Goal: Task Accomplishment & Management: Manage account settings

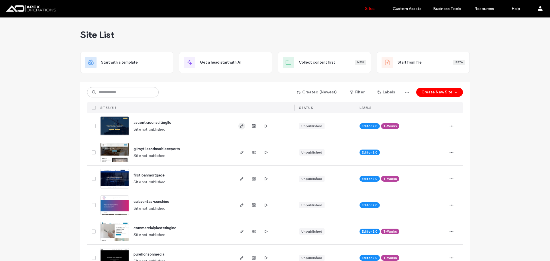
click at [240, 127] on icon "button" at bounding box center [242, 126] width 5 height 5
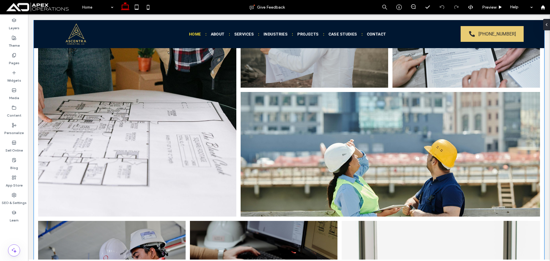
scroll to position [716, 0]
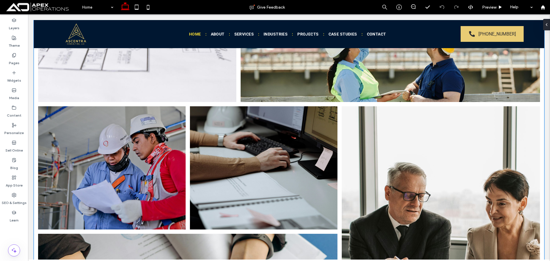
click at [311, 140] on link at bounding box center [264, 168] width 156 height 130
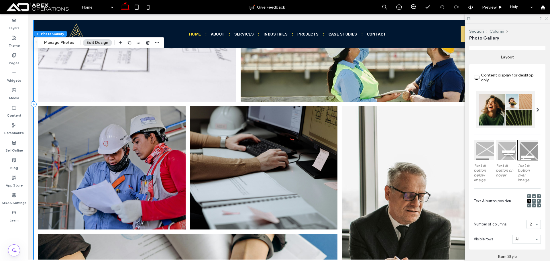
scroll to position [86, 0]
click at [60, 39] on button "Manage Photos" at bounding box center [59, 42] width 38 height 7
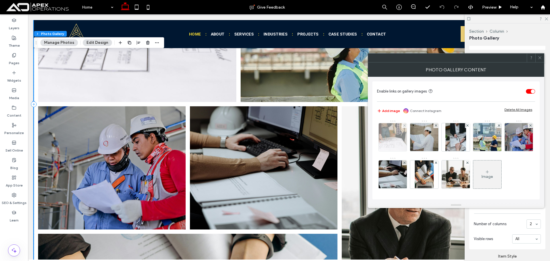
click at [383, 136] on img at bounding box center [393, 137] width 42 height 28
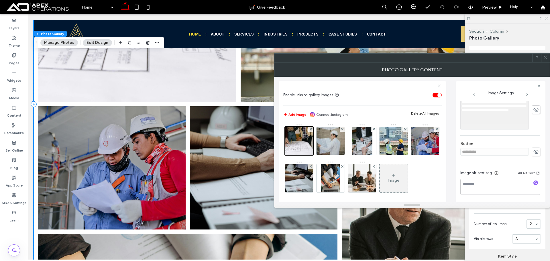
scroll to position [135, 0]
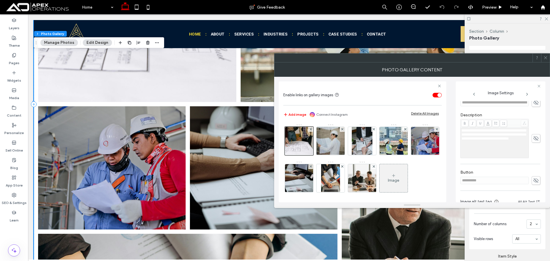
click at [536, 101] on icon at bounding box center [536, 102] width 6 height 6
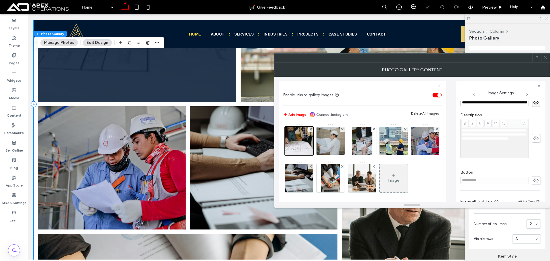
scroll to position [0, 52]
click at [531, 136] on div "**********" at bounding box center [500, 140] width 80 height 39
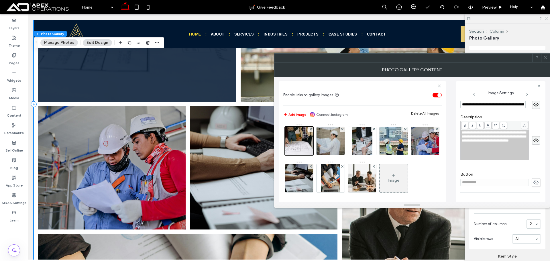
click at [536, 179] on span at bounding box center [536, 182] width 9 height 9
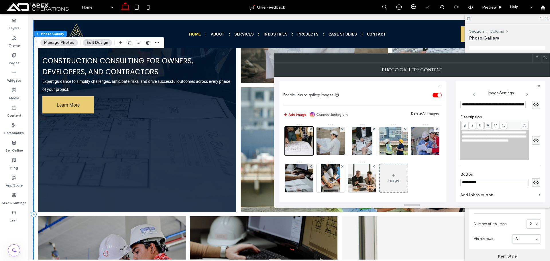
scroll to position [573, 0]
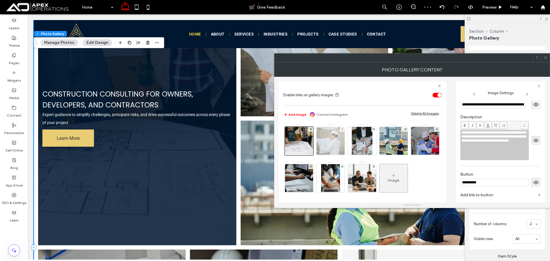
click at [342, 135] on img at bounding box center [331, 141] width 42 height 28
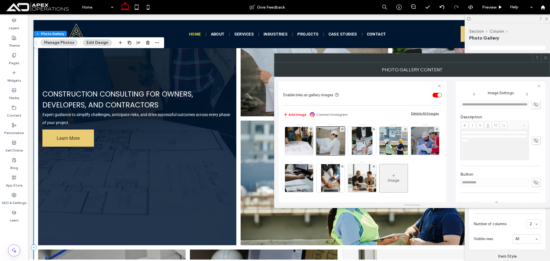
click at [533, 180] on icon at bounding box center [536, 182] width 6 height 6
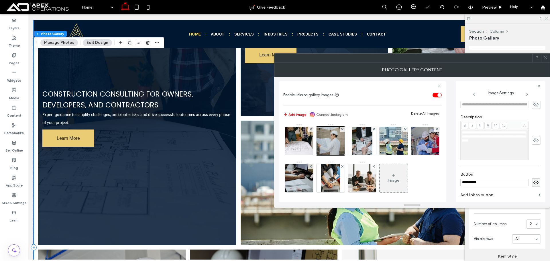
click at [533, 143] on icon at bounding box center [536, 140] width 6 height 6
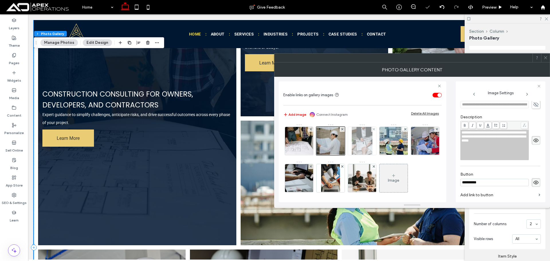
drag, startPoint x: 533, startPoint y: 104, endPoint x: 368, endPoint y: 141, distance: 169.4
click at [533, 104] on icon at bounding box center [536, 104] width 6 height 6
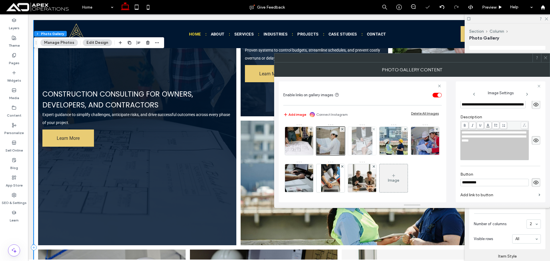
drag, startPoint x: 355, startPoint y: 142, endPoint x: 372, endPoint y: 138, distance: 17.5
click at [355, 142] on img at bounding box center [362, 141] width 21 height 28
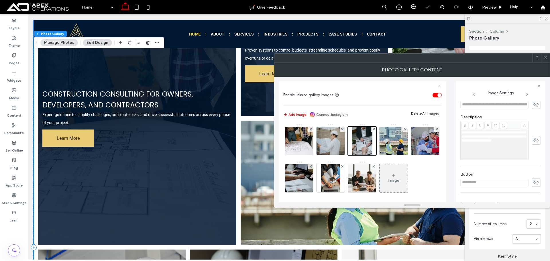
drag, startPoint x: 533, startPoint y: 139, endPoint x: 529, endPoint y: 120, distance: 19.3
click at [533, 138] on icon at bounding box center [536, 140] width 6 height 6
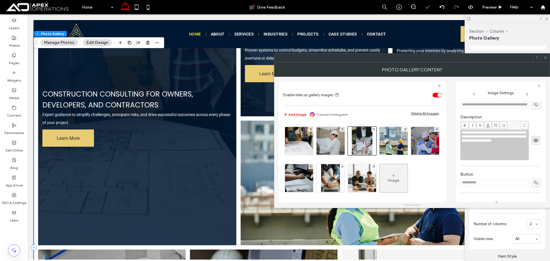
click at [534, 105] on use at bounding box center [536, 104] width 5 height 5
drag, startPoint x: 534, startPoint y: 183, endPoint x: 470, endPoint y: 178, distance: 64.4
click at [533, 183] on icon at bounding box center [536, 182] width 6 height 6
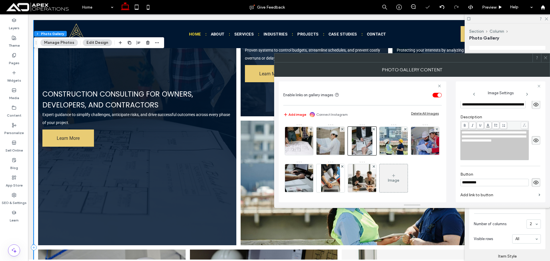
drag, startPoint x: 393, startPoint y: 144, endPoint x: 442, endPoint y: 141, distance: 48.5
click at [392, 144] on img at bounding box center [394, 141] width 42 height 28
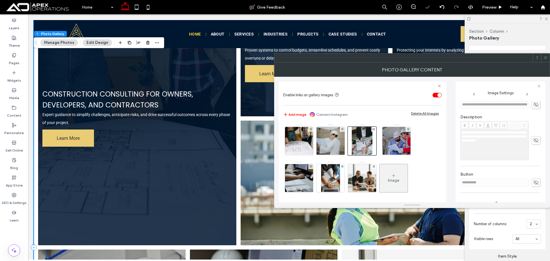
click at [533, 183] on icon at bounding box center [536, 182] width 6 height 6
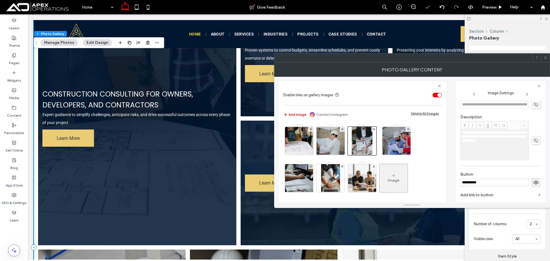
drag, startPoint x: 532, startPoint y: 140, endPoint x: 530, endPoint y: 109, distance: 31.4
click at [534, 139] on use at bounding box center [536, 140] width 5 height 5
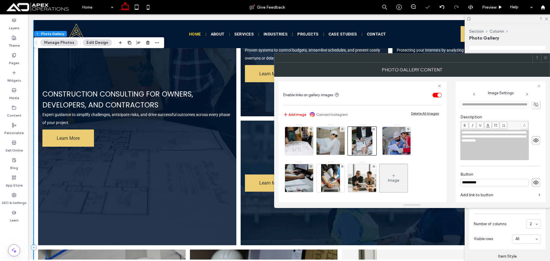
click at [533, 103] on icon at bounding box center [536, 104] width 6 height 6
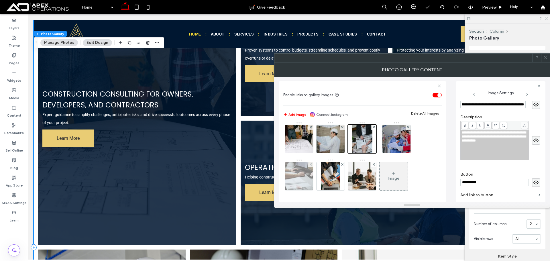
scroll to position [2, 0]
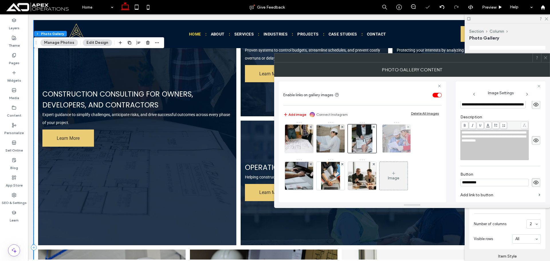
click at [293, 179] on img at bounding box center [299, 176] width 42 height 28
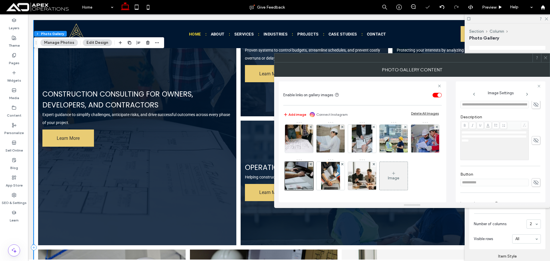
drag, startPoint x: 532, startPoint y: 181, endPoint x: 535, endPoint y: 158, distance: 24.0
click at [533, 181] on icon at bounding box center [536, 182] width 6 height 6
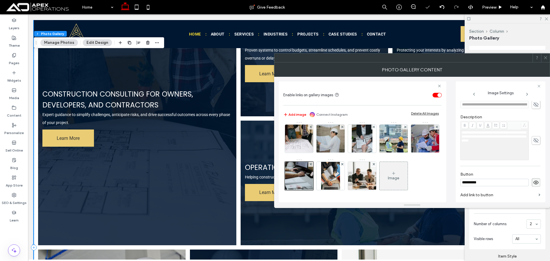
drag, startPoint x: 536, startPoint y: 141, endPoint x: 533, endPoint y: 134, distance: 7.2
click at [535, 140] on span at bounding box center [536, 140] width 9 height 9
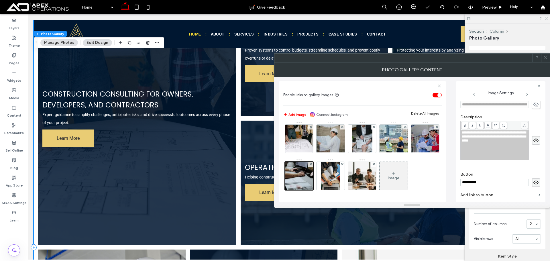
click at [533, 109] on div "**********" at bounding box center [500, 101] width 80 height 21
click at [533, 107] on icon at bounding box center [536, 104] width 6 height 6
click at [313, 181] on div at bounding box center [299, 176] width 29 height 29
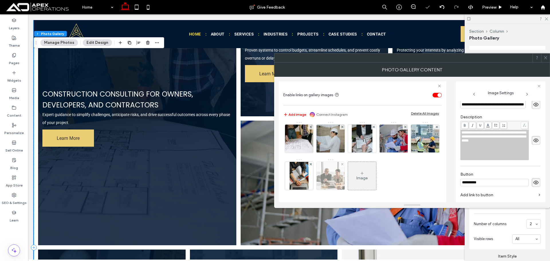
scroll to position [0, 0]
click at [352, 174] on img at bounding box center [331, 176] width 42 height 28
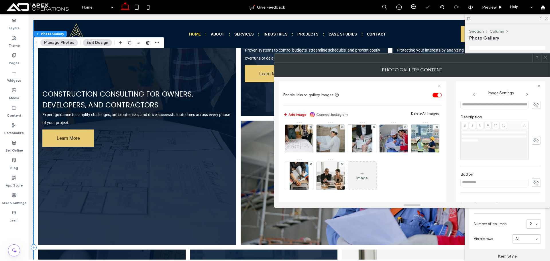
drag, startPoint x: 546, startPoint y: 59, endPoint x: 485, endPoint y: 19, distance: 73.7
click at [545, 59] on icon at bounding box center [546, 58] width 4 height 4
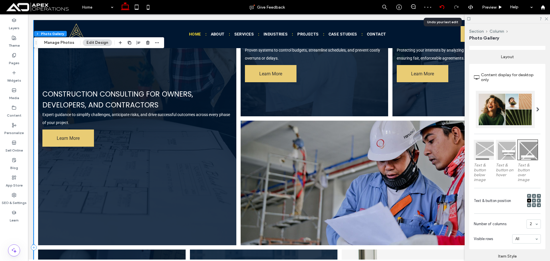
click at [439, 7] on div at bounding box center [442, 7] width 14 height 5
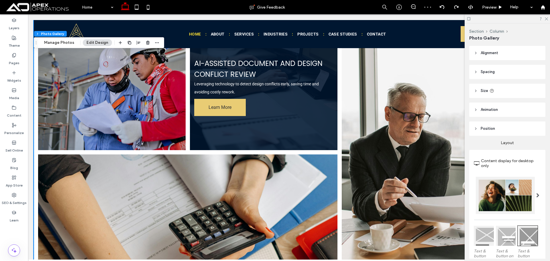
scroll to position [797, 0]
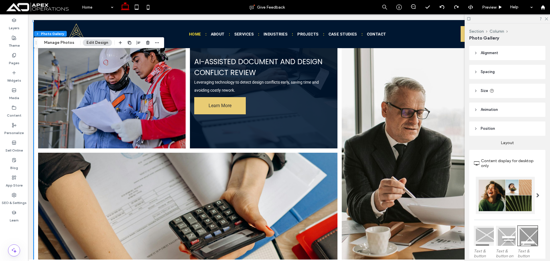
click at [336, 132] on link at bounding box center [441, 151] width 210 height 267
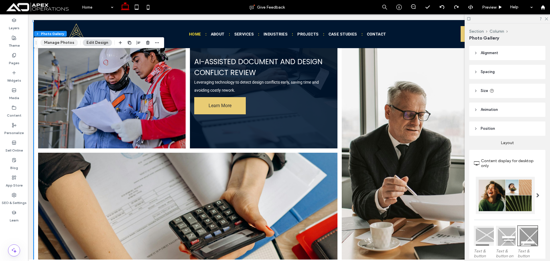
click at [55, 40] on button "Manage Photos" at bounding box center [59, 42] width 38 height 7
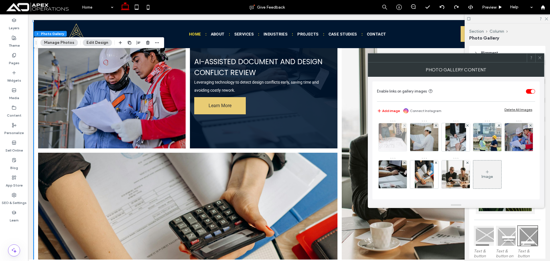
click at [393, 138] on img at bounding box center [393, 137] width 42 height 28
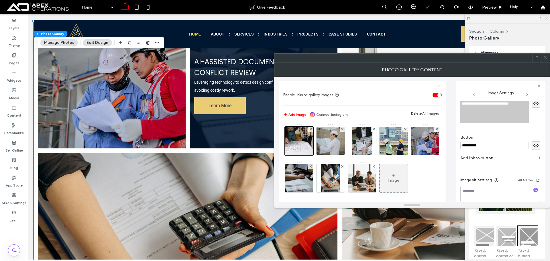
scroll to position [0, 0]
drag, startPoint x: 333, startPoint y: 139, endPoint x: 443, endPoint y: 146, distance: 110.5
click at [332, 139] on img at bounding box center [331, 141] width 42 height 28
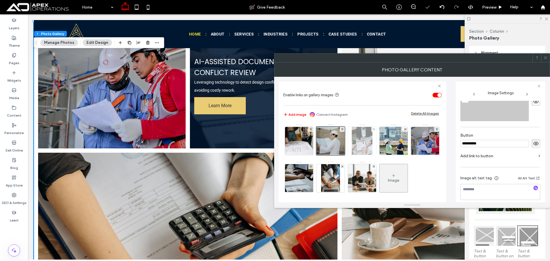
click at [356, 142] on img at bounding box center [362, 141] width 21 height 28
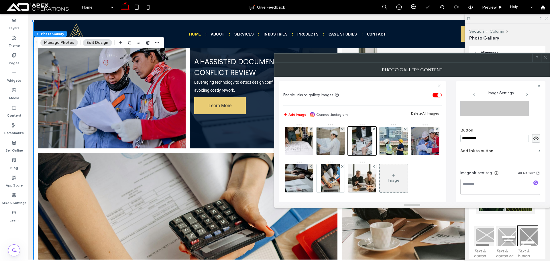
click at [394, 141] on img at bounding box center [394, 141] width 42 height 28
click at [404, 155] on img at bounding box center [425, 141] width 42 height 28
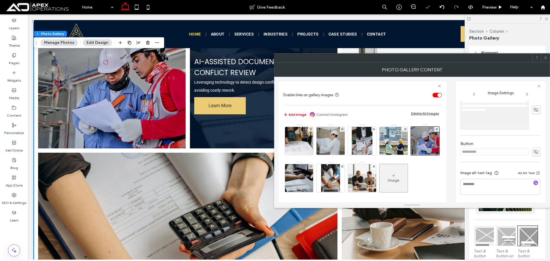
drag, startPoint x: 533, startPoint y: 149, endPoint x: 532, endPoint y: 127, distance: 21.8
click at [533, 148] on span at bounding box center [536, 152] width 9 height 9
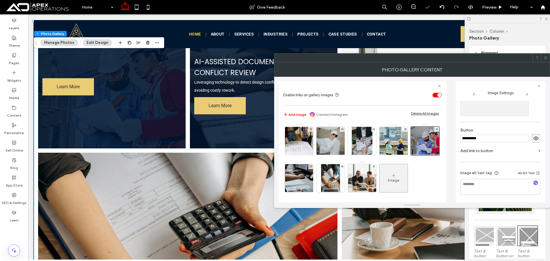
click at [533, 111] on div "**********" at bounding box center [500, 96] width 80 height 39
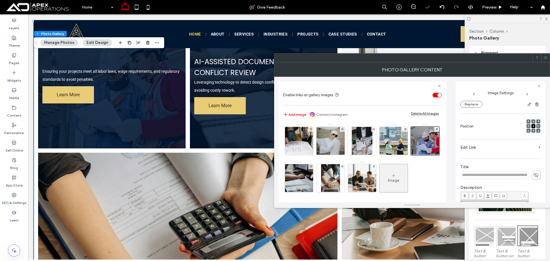
drag, startPoint x: 531, startPoint y: 175, endPoint x: 529, endPoint y: 160, distance: 14.4
click at [533, 174] on icon at bounding box center [536, 175] width 6 height 6
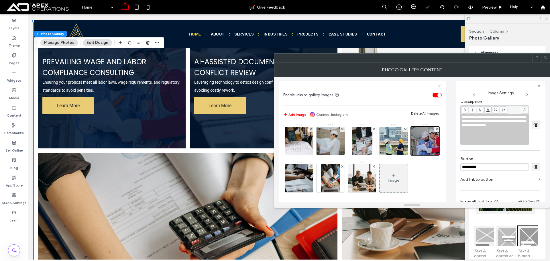
click at [533, 123] on icon at bounding box center [536, 125] width 6 height 6
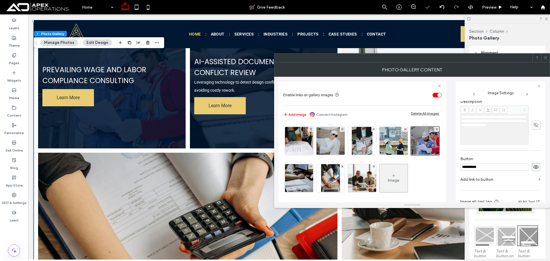
click at [534, 124] on use at bounding box center [536, 125] width 5 height 5
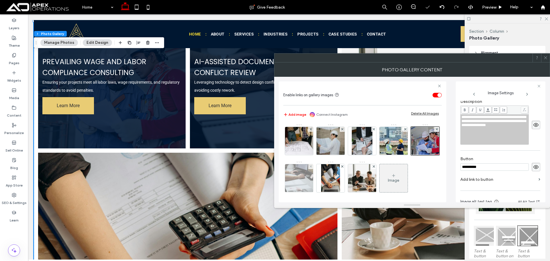
click at [320, 183] on img at bounding box center [299, 178] width 42 height 28
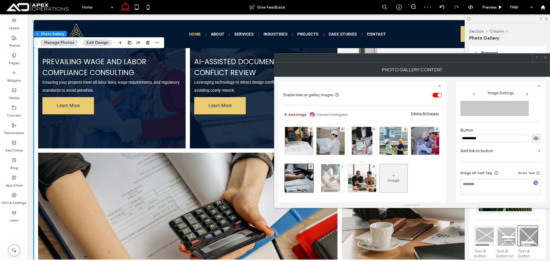
click at [340, 179] on img at bounding box center [330, 178] width 19 height 28
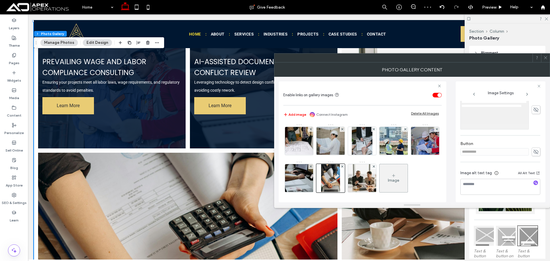
drag, startPoint x: 530, startPoint y: 150, endPoint x: 533, endPoint y: 119, distance: 31.1
click at [532, 150] on span at bounding box center [536, 152] width 9 height 9
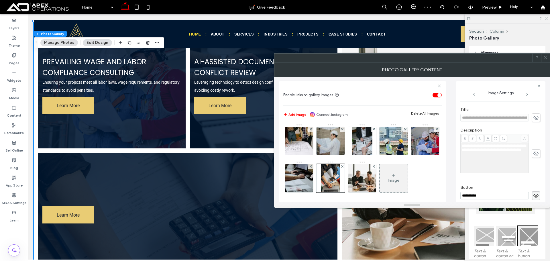
click at [534, 153] on icon at bounding box center [536, 153] width 6 height 6
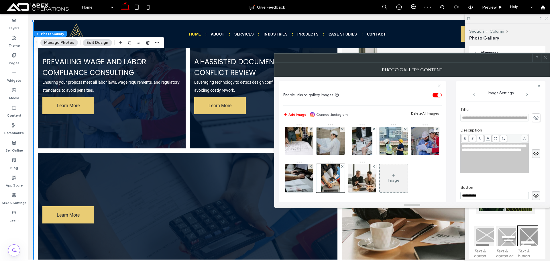
drag, startPoint x: 534, startPoint y: 119, endPoint x: 485, endPoint y: 151, distance: 59.3
click at [534, 119] on icon at bounding box center [536, 118] width 6 height 6
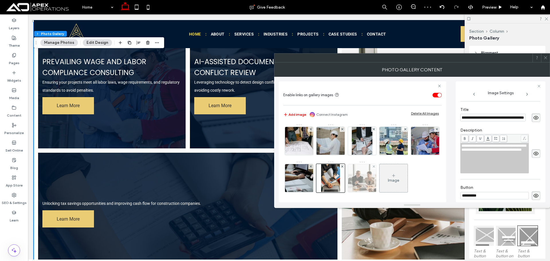
click at [383, 184] on img at bounding box center [362, 178] width 42 height 28
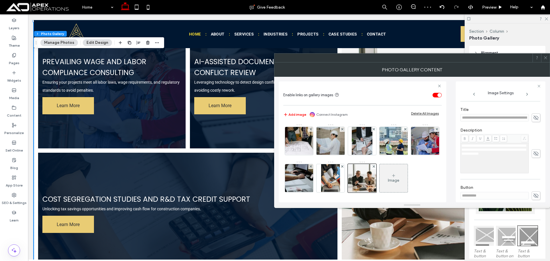
drag, startPoint x: 534, startPoint y: 117, endPoint x: 533, endPoint y: 148, distance: 30.7
click at [534, 117] on icon at bounding box center [536, 118] width 6 height 6
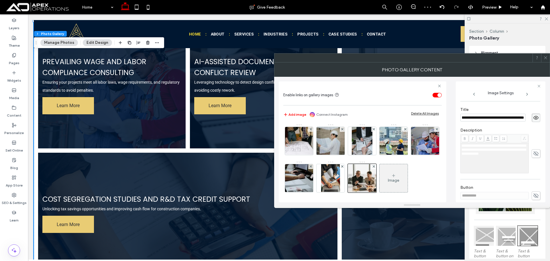
click at [534, 154] on icon at bounding box center [536, 153] width 6 height 6
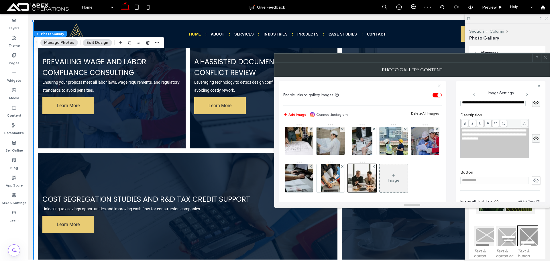
drag, startPoint x: 530, startPoint y: 179, endPoint x: 462, endPoint y: 172, distance: 68.3
click at [532, 179] on span at bounding box center [536, 180] width 9 height 9
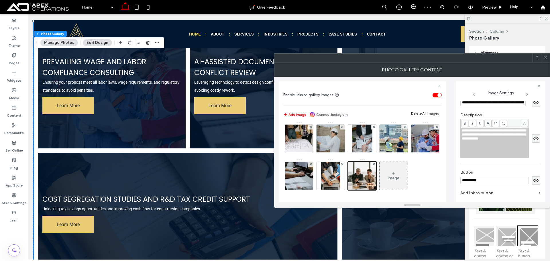
drag, startPoint x: 546, startPoint y: 56, endPoint x: 529, endPoint y: 59, distance: 17.5
click at [544, 56] on icon at bounding box center [546, 58] width 4 height 4
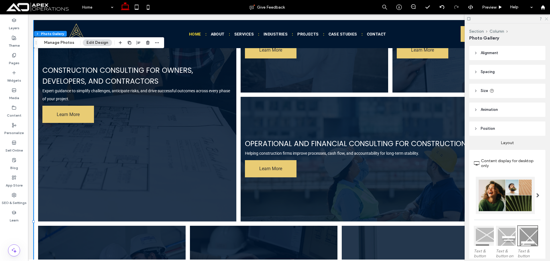
drag, startPoint x: 546, startPoint y: 18, endPoint x: 318, endPoint y: 100, distance: 242.0
click at [546, 18] on use at bounding box center [546, 18] width 3 height 3
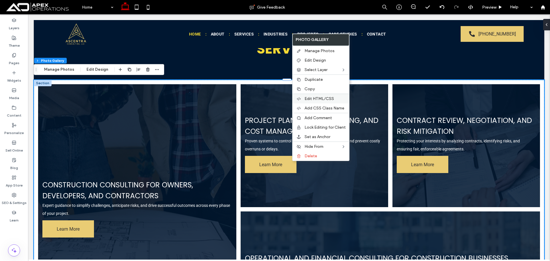
click at [309, 97] on span "Edit HTML/CSS" at bounding box center [320, 98] width 30 height 5
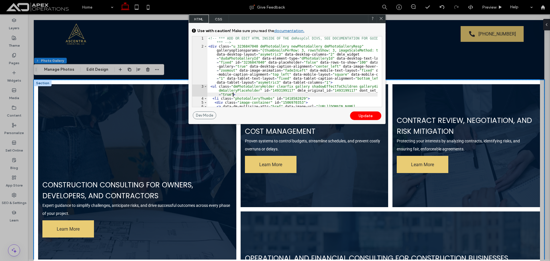
drag, startPoint x: 304, startPoint y: 93, endPoint x: 346, endPoint y: 50, distance: 60.6
click at [304, 93] on div "<!-- *** ADD OR EDIT HTML INSIDE OF THE dmRespCol DIVS, SEE DOCUMENTATION FOR G…" at bounding box center [292, 79] width 170 height 87
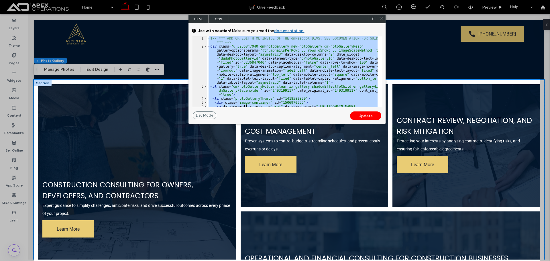
click at [379, 19] on icon at bounding box center [381, 18] width 4 height 4
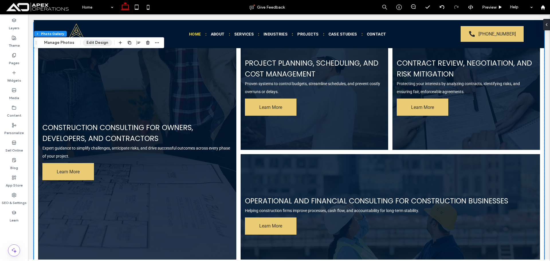
drag, startPoint x: 64, startPoint y: 42, endPoint x: 89, endPoint y: 45, distance: 24.6
click at [64, 42] on button "Manage Photos" at bounding box center [59, 42] width 38 height 7
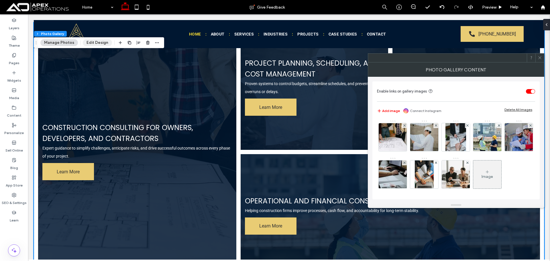
drag, startPoint x: 94, startPoint y: 41, endPoint x: 302, endPoint y: 74, distance: 210.2
click at [94, 41] on button "Edit Design" at bounding box center [97, 42] width 29 height 7
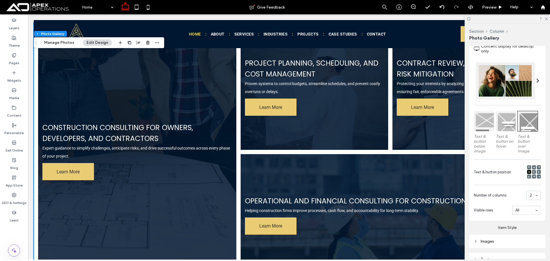
click at [528, 177] on span at bounding box center [529, 176] width 2 height 4
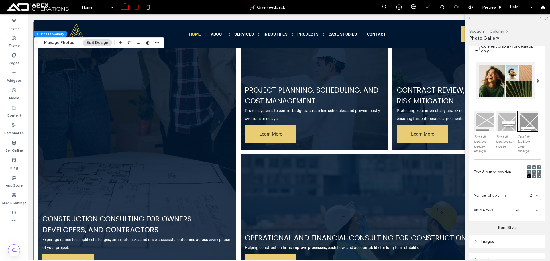
drag, startPoint x: 139, startPoint y: 6, endPoint x: 8, endPoint y: 16, distance: 131.9
click at [139, 6] on icon at bounding box center [136, 6] width 11 height 11
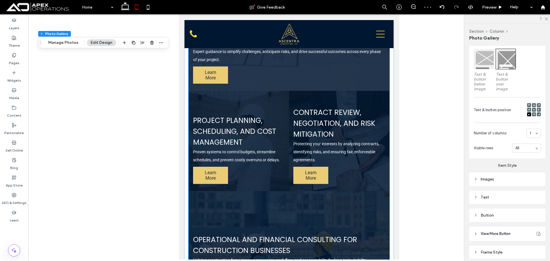
click at [501, 177] on div "Images" at bounding box center [507, 179] width 67 height 5
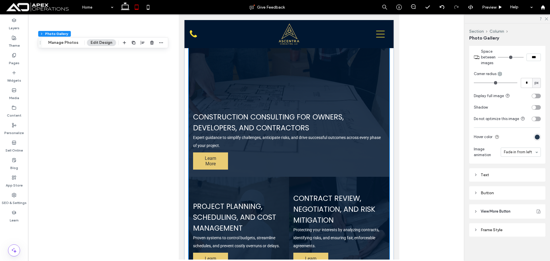
click at [504, 193] on div "Button" at bounding box center [507, 193] width 67 height 5
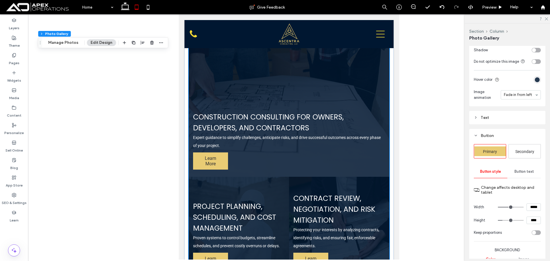
drag, startPoint x: 533, startPoint y: 207, endPoint x: 517, endPoint y: 208, distance: 16.4
click at [518, 208] on div "*****" at bounding box center [519, 206] width 43 height 7
type input "*****"
type input "***"
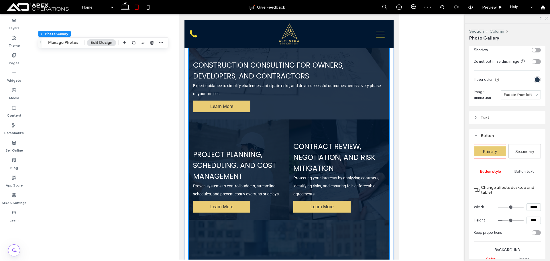
click at [528, 205] on input "*****" at bounding box center [534, 206] width 14 height 7
type input "*****"
type input "***"
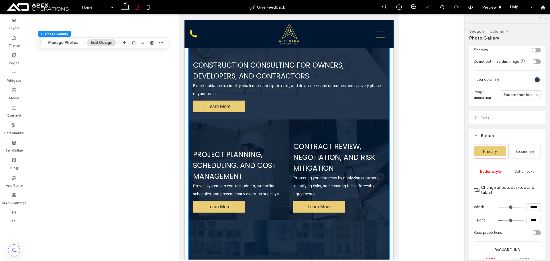
click at [533, 220] on input "****" at bounding box center [534, 220] width 14 height 7
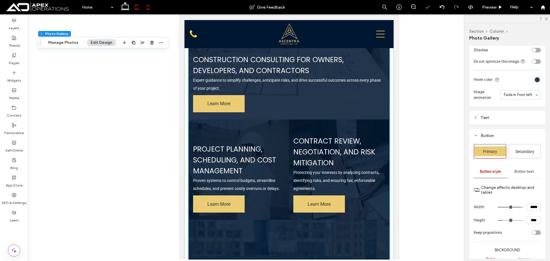
click at [143, 7] on icon at bounding box center [147, 6] width 11 height 11
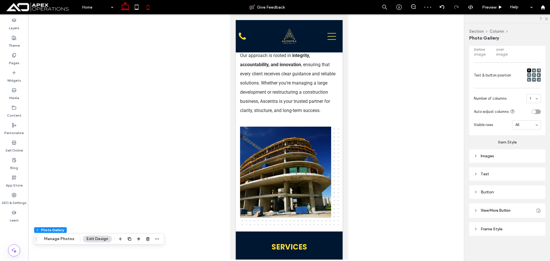
click at [128, 7] on icon at bounding box center [124, 6] width 11 height 11
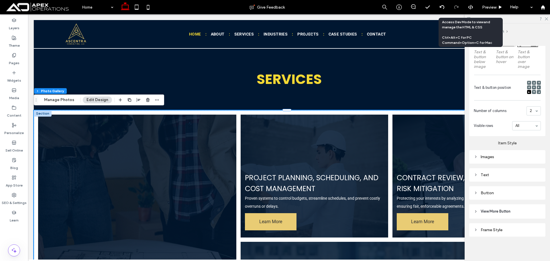
click at [468, 6] on icon at bounding box center [470, 7] width 5 height 5
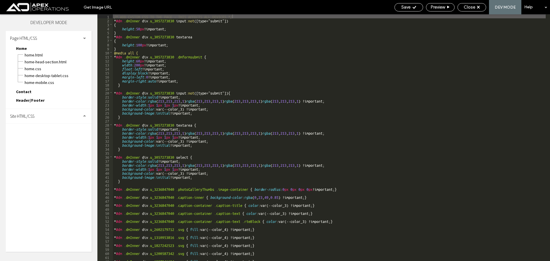
click at [34, 117] on span "Site HTML/CSS" at bounding box center [22, 115] width 24 height 5
drag, startPoint x: 37, startPoint y: 140, endPoint x: 41, endPoint y: 136, distance: 5.7
click at [37, 140] on span "site.css" at bounding box center [59, 141] width 65 height 6
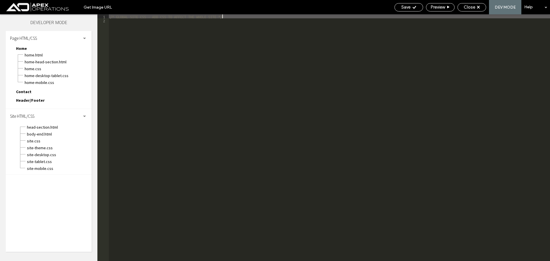
type textarea "**"
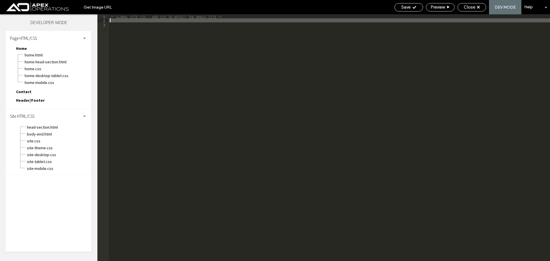
scroll to position [199, 0]
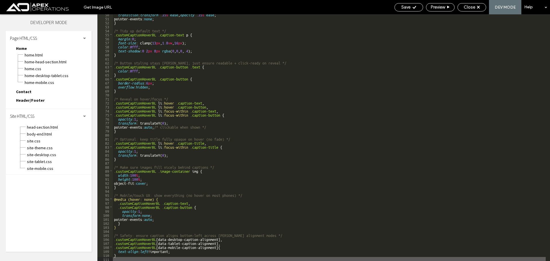
drag, startPoint x: 412, startPoint y: 8, endPoint x: 439, endPoint y: 35, distance: 38.3
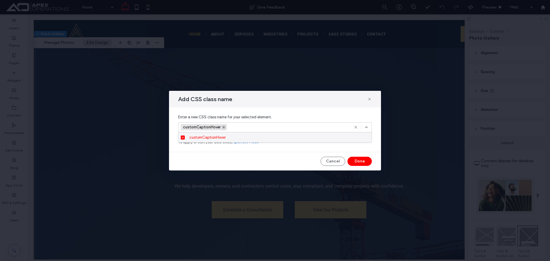
click at [224, 128] on icon at bounding box center [223, 127] width 3 height 3
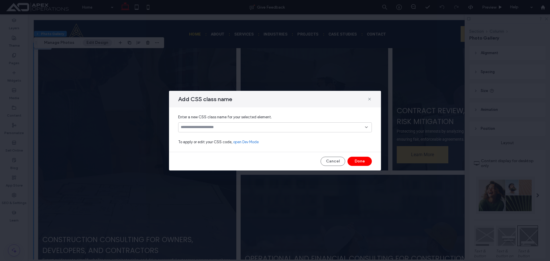
scroll to position [519, 0]
click at [235, 129] on input at bounding box center [273, 127] width 184 height 5
paste input "**********"
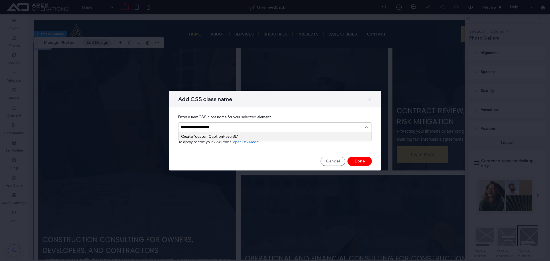
type input "**********"
click at [241, 136] on div "Create "customCaptionHoverBL"" at bounding box center [275, 136] width 188 height 4
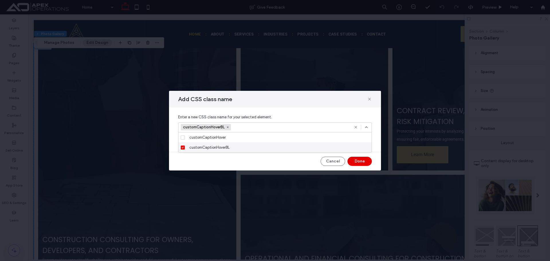
click at [358, 162] on button "Done" at bounding box center [360, 161] width 24 height 9
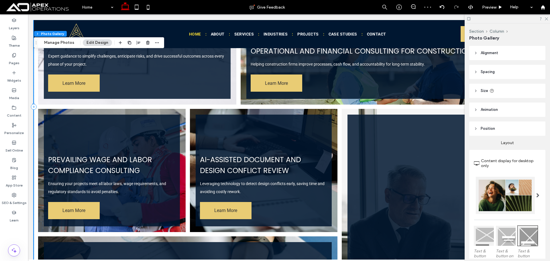
scroll to position [777, 0]
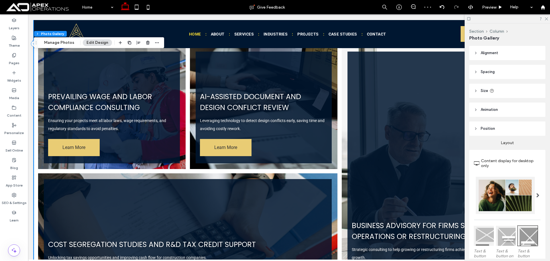
click at [546, 16] on div at bounding box center [507, 18] width 85 height 9
drag, startPoint x: 546, startPoint y: 19, endPoint x: 539, endPoint y: 19, distance: 6.3
click at [545, 19] on icon at bounding box center [546, 19] width 4 height 4
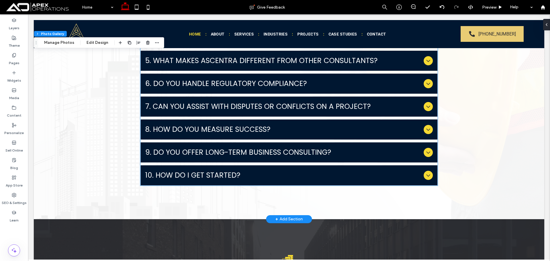
scroll to position [2378, 0]
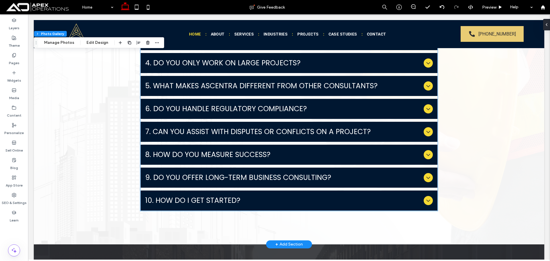
click at [234, 103] on span "6. Do you handle regulatory compliance?" at bounding box center [283, 108] width 276 height 11
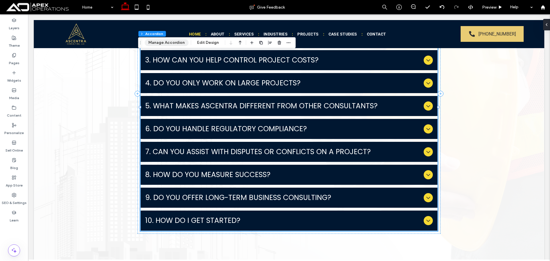
click at [168, 41] on button "Manage Accordion" at bounding box center [167, 42] width 44 height 7
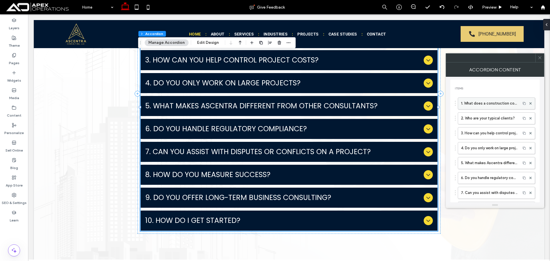
click at [468, 103] on label "1. What does a construction consultant do?" at bounding box center [489, 103] width 57 height 11
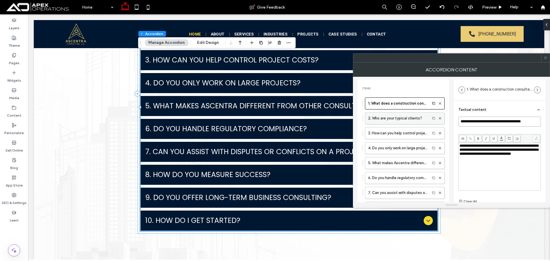
drag, startPoint x: 466, startPoint y: 121, endPoint x: 422, endPoint y: 121, distance: 44.4
click at [428, 121] on div "**********" at bounding box center [452, 140] width 188 height 126
click at [402, 119] on label "2. Who are your typical clients?" at bounding box center [397, 118] width 59 height 11
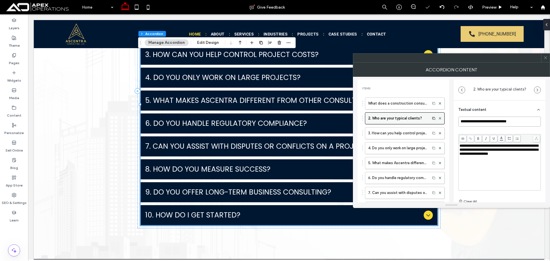
drag, startPoint x: 467, startPoint y: 122, endPoint x: 425, endPoint y: 124, distance: 41.9
click at [426, 124] on div "**********" at bounding box center [452, 140] width 188 height 126
drag, startPoint x: 409, startPoint y: 136, endPoint x: 413, endPoint y: 134, distance: 4.1
click at [409, 136] on label "3. How can you help control project costs?" at bounding box center [397, 133] width 59 height 11
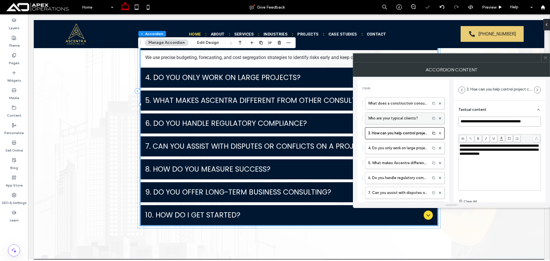
drag, startPoint x: 468, startPoint y: 122, endPoint x: 441, endPoint y: 123, distance: 27.2
click at [441, 123] on div "**********" at bounding box center [452, 140] width 188 height 126
click at [473, 123] on input "**********" at bounding box center [499, 122] width 83 height 10
drag, startPoint x: 467, startPoint y: 122, endPoint x: 434, endPoint y: 123, distance: 33.0
click at [436, 123] on div "**********" at bounding box center [452, 140] width 188 height 126
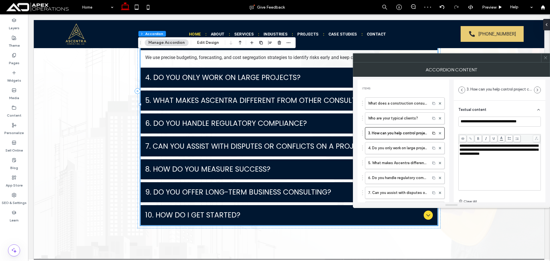
drag, startPoint x: 409, startPoint y: 142, endPoint x: 450, endPoint y: 129, distance: 43.4
click at [409, 142] on label "4. Do you only work on large projects?" at bounding box center [397, 147] width 59 height 11
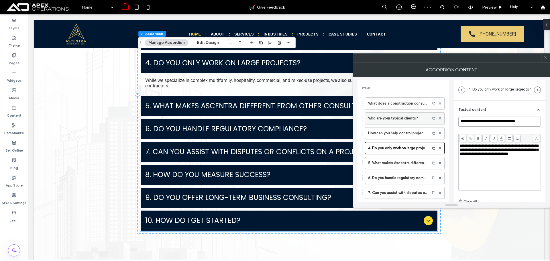
drag, startPoint x: 467, startPoint y: 121, endPoint x: 439, endPoint y: 124, distance: 28.5
click at [439, 123] on div "**********" at bounding box center [452, 140] width 188 height 126
drag, startPoint x: 409, startPoint y: 160, endPoint x: 446, endPoint y: 138, distance: 42.5
click at [409, 160] on label "5. What makes Ascentra different from other consultants?" at bounding box center [397, 162] width 59 height 11
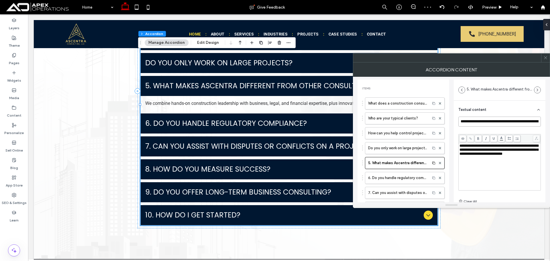
drag, startPoint x: 467, startPoint y: 122, endPoint x: 450, endPoint y: 123, distance: 17.2
click at [451, 123] on div "**********" at bounding box center [452, 140] width 188 height 126
click at [402, 165] on label "5. What makes Ascentra different from other consultants?" at bounding box center [397, 162] width 59 height 11
click at [399, 176] on label "6. Do you handle regulatory compliance?" at bounding box center [397, 177] width 59 height 11
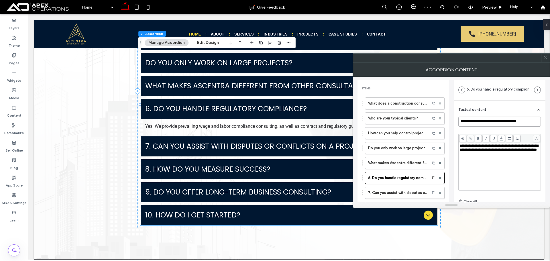
drag, startPoint x: 460, startPoint y: 123, endPoint x: 434, endPoint y: 126, distance: 26.3
click at [436, 125] on div "**********" at bounding box center [452, 140] width 188 height 126
click at [467, 124] on input "**********" at bounding box center [499, 122] width 83 height 10
drag, startPoint x: 466, startPoint y: 121, endPoint x: 445, endPoint y: 123, distance: 21.6
click at [446, 123] on div "**********" at bounding box center [452, 140] width 188 height 126
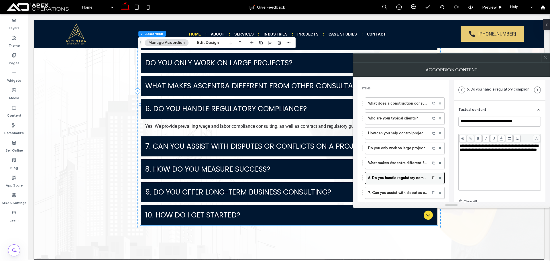
click at [409, 183] on label "6. Do you handle regulatory compliance?" at bounding box center [397, 177] width 59 height 11
click at [408, 191] on label "7. Can you assist with disputes or conflicts on a project?" at bounding box center [397, 192] width 59 height 11
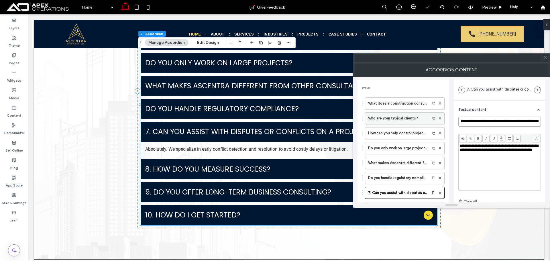
drag, startPoint x: 467, startPoint y: 121, endPoint x: 440, endPoint y: 124, distance: 27.4
click at [449, 122] on div "**********" at bounding box center [452, 140] width 188 height 126
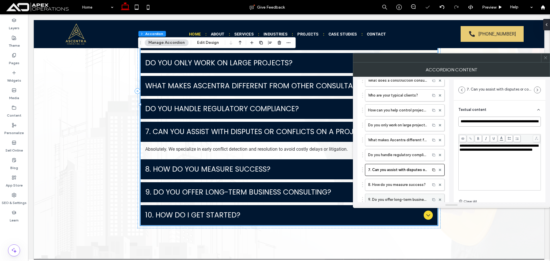
scroll to position [57, 0]
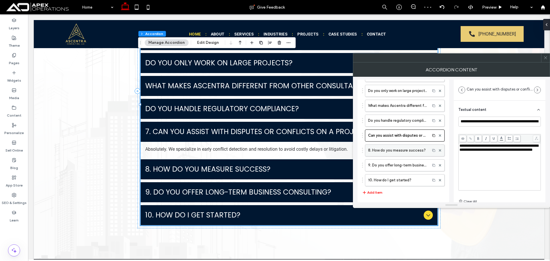
click at [405, 155] on label "8. How do you measure success?" at bounding box center [397, 150] width 59 height 11
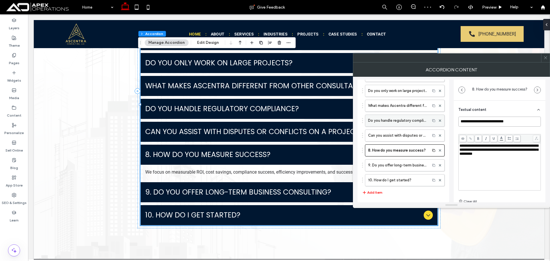
drag, startPoint x: 467, startPoint y: 122, endPoint x: 432, endPoint y: 126, distance: 36.1
click at [433, 126] on div "**********" at bounding box center [452, 140] width 188 height 126
click at [398, 166] on label "9. Do you offer long-term business consulting?" at bounding box center [397, 165] width 59 height 11
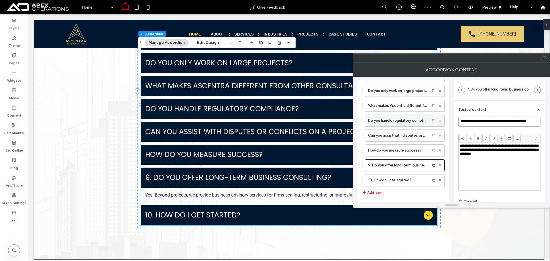
drag, startPoint x: 468, startPoint y: 121, endPoint x: 438, endPoint y: 123, distance: 30.2
click at [439, 122] on div "**********" at bounding box center [452, 140] width 188 height 126
click at [398, 182] on label "10. How do I get started?" at bounding box center [397, 179] width 59 height 11
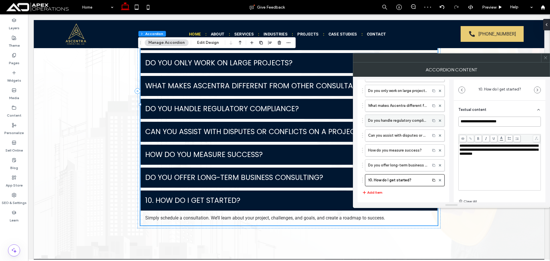
drag, startPoint x: 466, startPoint y: 121, endPoint x: 429, endPoint y: 123, distance: 37.3
click at [433, 122] on div "**********" at bounding box center [452, 140] width 188 height 126
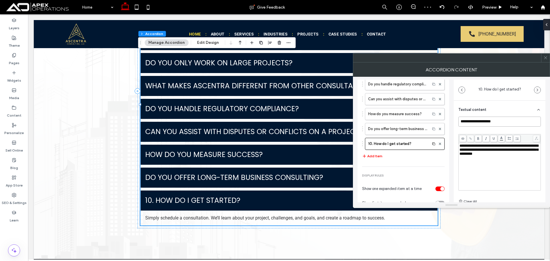
scroll to position [156, 0]
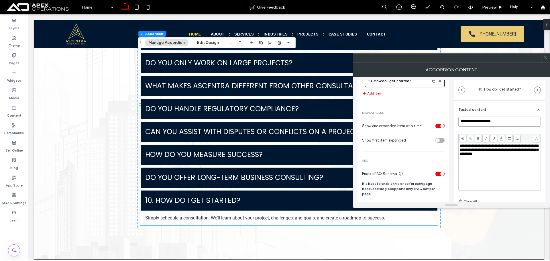
type input "**********"
drag, startPoint x: 550, startPoint y: 59, endPoint x: 510, endPoint y: 66, distance: 40.8
click at [549, 59] on div at bounding box center [451, 57] width 197 height 9
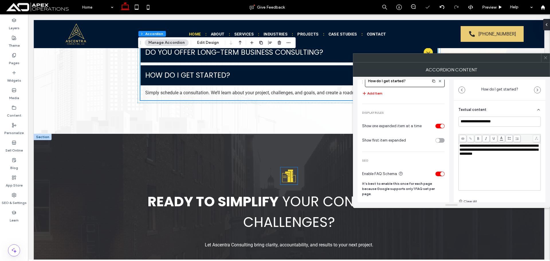
scroll to position [2579, 0]
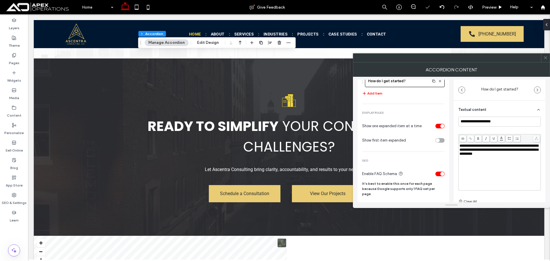
drag, startPoint x: 546, startPoint y: 58, endPoint x: 533, endPoint y: 59, distance: 13.2
click at [545, 58] on icon at bounding box center [546, 58] width 4 height 4
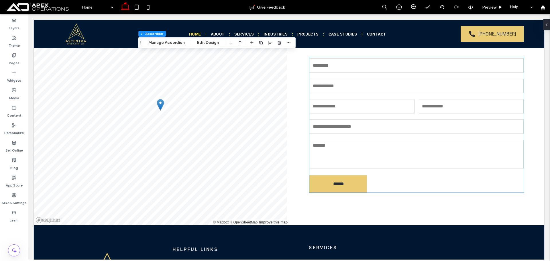
scroll to position [2699, 0]
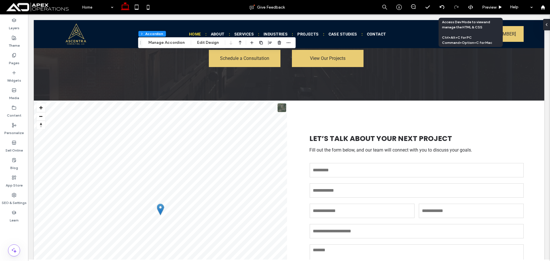
drag, startPoint x: 468, startPoint y: 7, endPoint x: 381, endPoint y: 44, distance: 94.6
click at [468, 7] on icon at bounding box center [470, 7] width 5 height 5
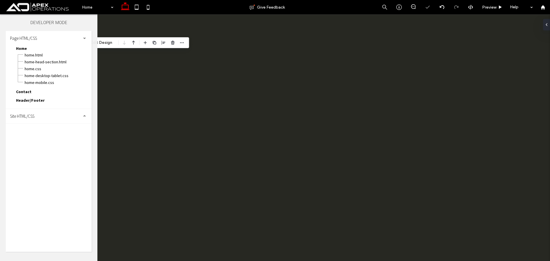
scroll to position [0, 0]
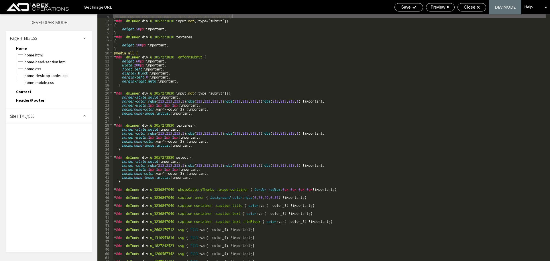
click at [39, 118] on div "Site HTML/CSS" at bounding box center [49, 116] width 86 height 14
click at [36, 140] on span "site.css" at bounding box center [59, 141] width 65 height 6
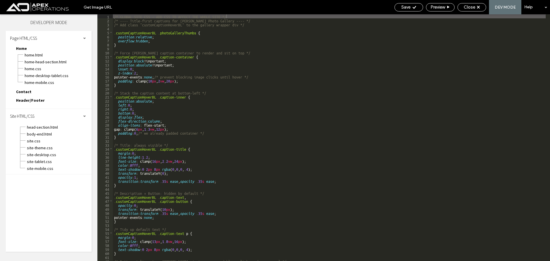
click at [231, 17] on div "/* GLOBAL SITE CSS - ADD CSS TO AFFECT THE WHOLE SITE */ /* ---- Title-first ca…" at bounding box center [329, 141] width 433 height 255
click at [237, 19] on div "/* GLOBAL SITE CSS - ADD CSS TO AFFECT THE WHOLE SITE */ /* ---- Title-first ca…" at bounding box center [329, 141] width 433 height 255
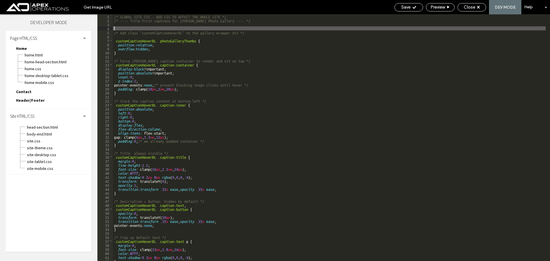
type textarea "**"
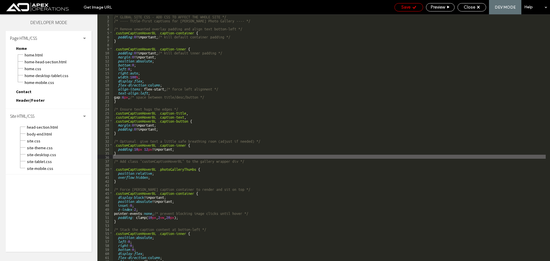
click at [410, 9] on div "Save" at bounding box center [409, 7] width 28 height 5
click at [470, 6] on span "Close" at bounding box center [469, 7] width 11 height 5
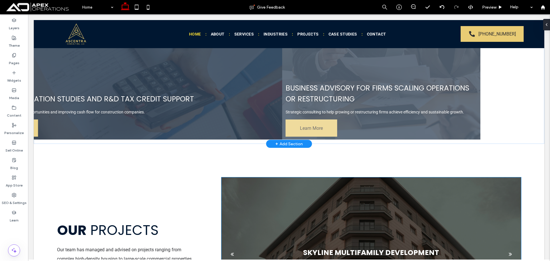
scroll to position [860, 0]
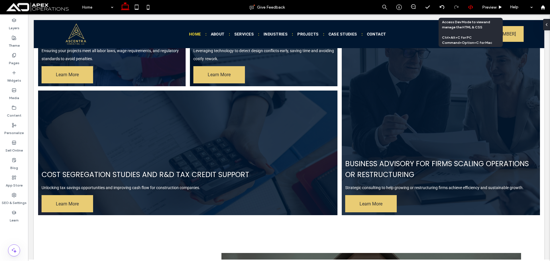
click at [467, 5] on div at bounding box center [471, 7] width 14 height 5
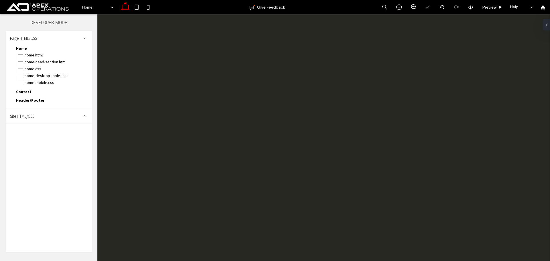
scroll to position [0, 0]
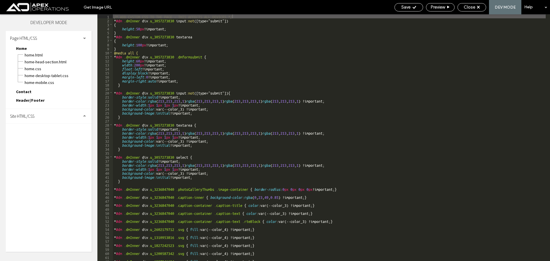
click at [51, 117] on div "Site HTML/CSS" at bounding box center [49, 116] width 86 height 14
click at [38, 142] on span "site.css" at bounding box center [59, 141] width 65 height 6
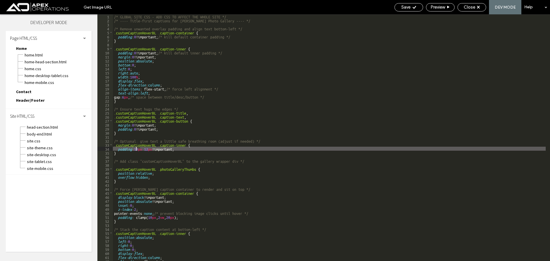
drag, startPoint x: 140, startPoint y: 149, endPoint x: 136, endPoint y: 148, distance: 3.5
click at [136, 148] on div "/* GLOBAL SITE CSS - ADD CSS TO AFFECT THE WHOLE SITE */ /* ---- Title-first ca…" at bounding box center [329, 141] width 433 height 255
drag, startPoint x: 151, startPoint y: 148, endPoint x: 146, endPoint y: 148, distance: 4.6
click at [146, 148] on div "/* GLOBAL SITE CSS - ADD CSS TO AFFECT THE WHOLE SITE */ /* ---- Title-first ca…" at bounding box center [329, 141] width 433 height 255
type textarea "**"
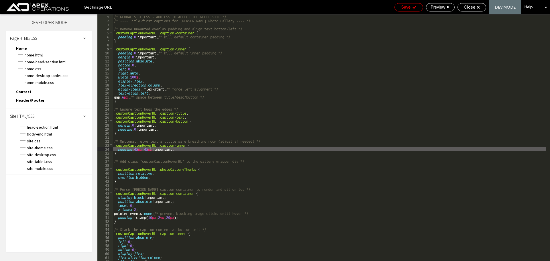
click at [407, 9] on span "Save" at bounding box center [405, 7] width 9 height 5
click at [477, 7] on icon at bounding box center [478, 7] width 3 height 3
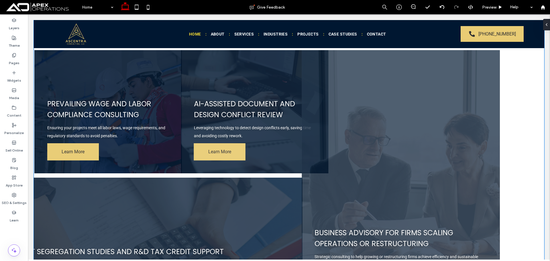
scroll to position [774, 0]
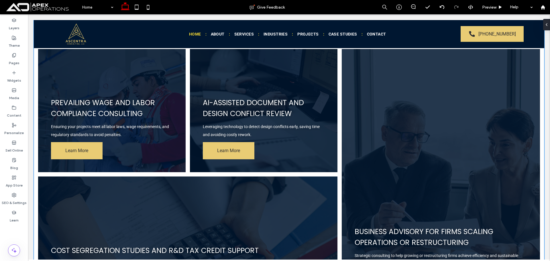
click at [403, 126] on link at bounding box center [441, 175] width 210 height 267
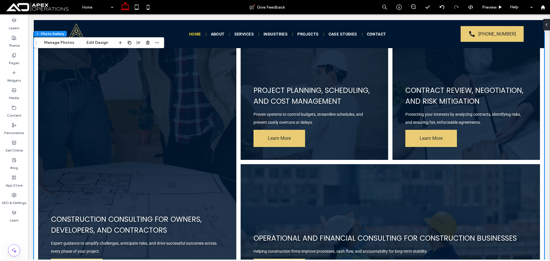
scroll to position [516, 0]
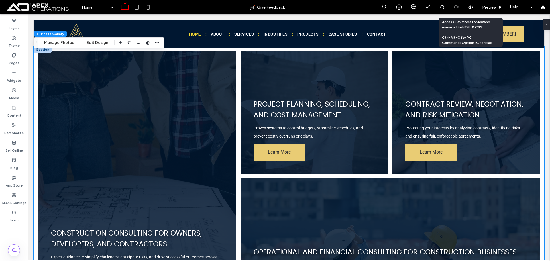
click at [467, 6] on div at bounding box center [471, 7] width 14 height 5
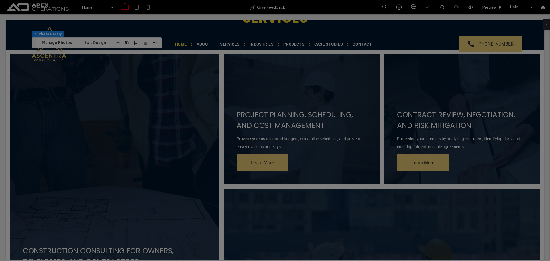
scroll to position [0, 0]
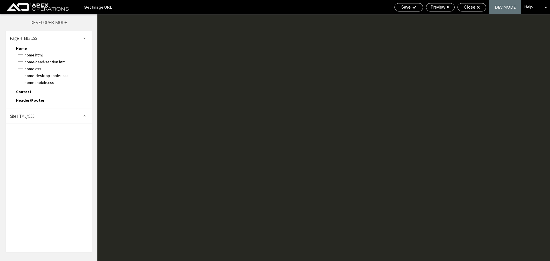
click at [53, 117] on div "Site HTML/CSS" at bounding box center [49, 116] width 86 height 14
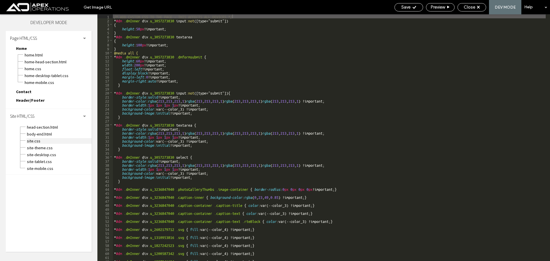
click at [37, 140] on span "site.css" at bounding box center [59, 141] width 65 height 6
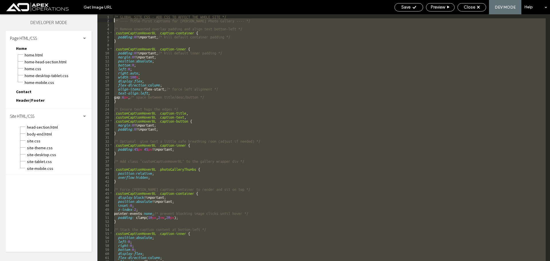
drag, startPoint x: 127, startPoint y: 251, endPoint x: 104, endPoint y: 19, distance: 232.4
click at [104, 19] on div "** 1 2 3 4 5 6 7 8 9 10 11 12 13 14 15 16 17 18 19 20 21 22 23 24 25 26 27 28 2…" at bounding box center [323, 137] width 453 height 247
click at [474, 9] on span "Close" at bounding box center [469, 7] width 11 height 5
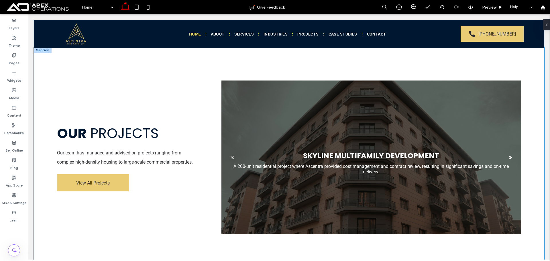
scroll to position [1060, 0]
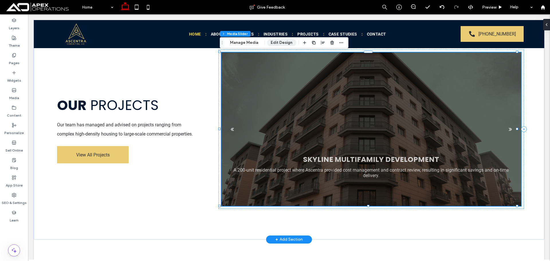
click at [283, 40] on button "Edit Design" at bounding box center [281, 42] width 29 height 7
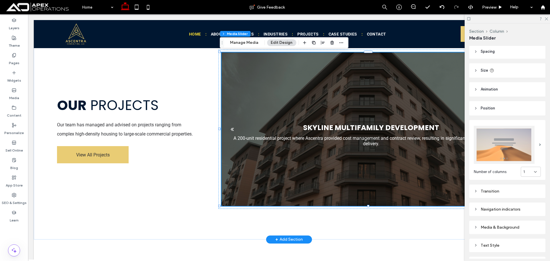
scroll to position [57, 0]
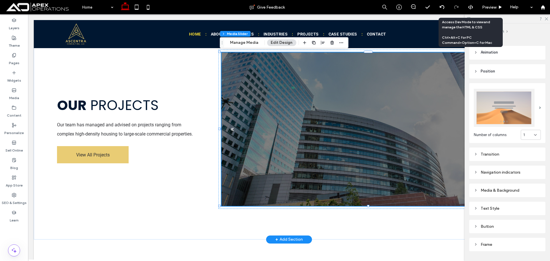
click at [469, 7] on use at bounding box center [470, 7] width 5 height 5
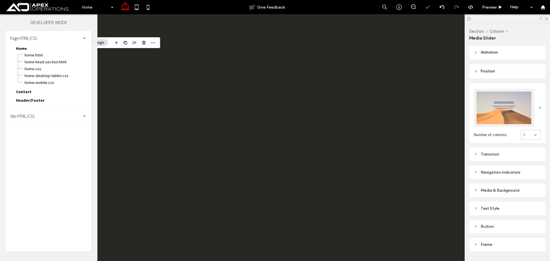
scroll to position [0, 0]
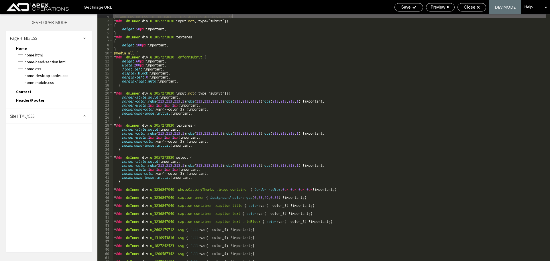
click at [44, 117] on div "Site HTML/CSS" at bounding box center [49, 116] width 86 height 14
click at [34, 139] on span "site.css" at bounding box center [59, 141] width 65 height 6
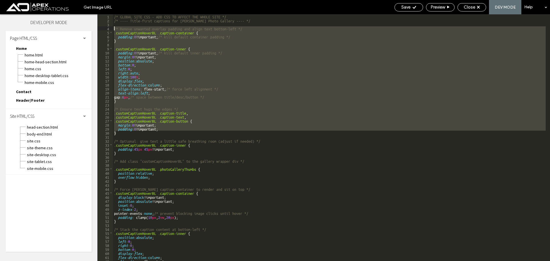
drag, startPoint x: 117, startPoint y: 103, endPoint x: 105, endPoint y: 29, distance: 75.0
click at [105, 29] on div "** 1 2 3 4 5 6 7 8 9 10 11 12 13 14 15 16 17 18 19 20 21 22 23 24 25 26 27 28 2…" at bounding box center [323, 137] width 453 height 247
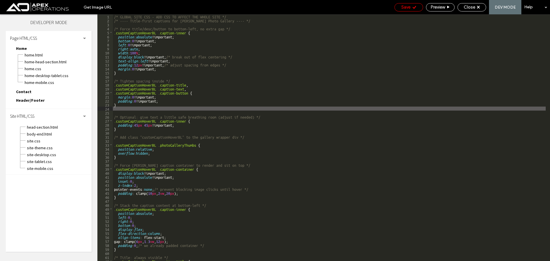
drag, startPoint x: 405, startPoint y: 10, endPoint x: 408, endPoint y: 7, distance: 3.9
click at [405, 10] on div "Save" at bounding box center [409, 7] width 29 height 8
drag, startPoint x: 408, startPoint y: 3, endPoint x: 416, endPoint y: 9, distance: 10.6
click at [408, 3] on div "Save Preview Close DEV MODE Help" at bounding box center [471, 7] width 158 height 14
drag, startPoint x: 407, startPoint y: 6, endPoint x: 422, endPoint y: 14, distance: 17.3
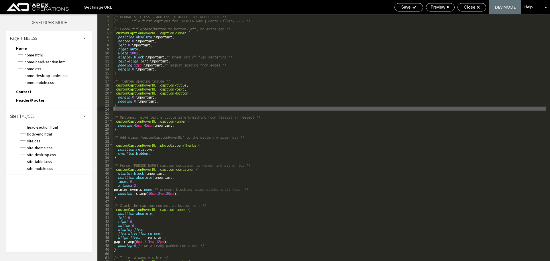
click at [408, 7] on span "Save" at bounding box center [405, 7] width 9 height 5
click at [471, 9] on span "Close" at bounding box center [469, 7] width 11 height 5
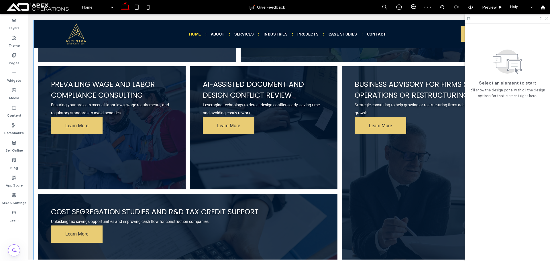
scroll to position [802, 0]
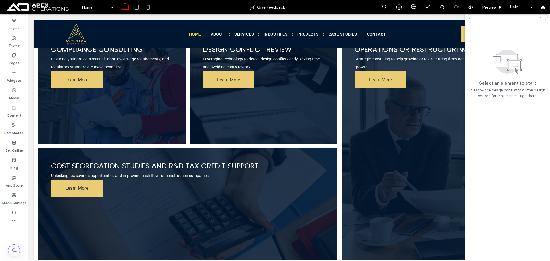
click at [545, 19] on icon at bounding box center [546, 19] width 4 height 4
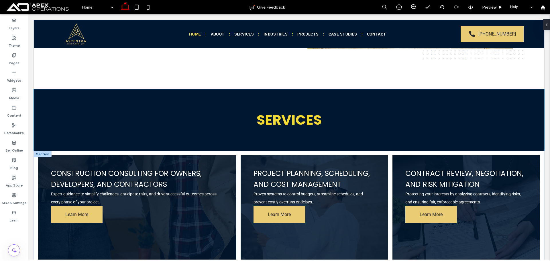
scroll to position [487, 0]
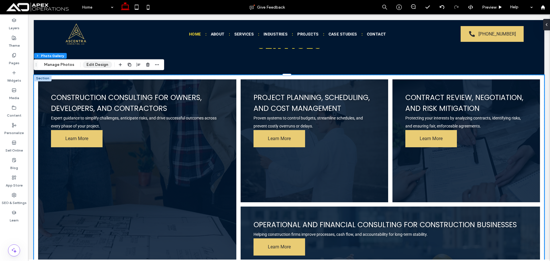
click at [99, 63] on button "Edit Design" at bounding box center [97, 64] width 29 height 7
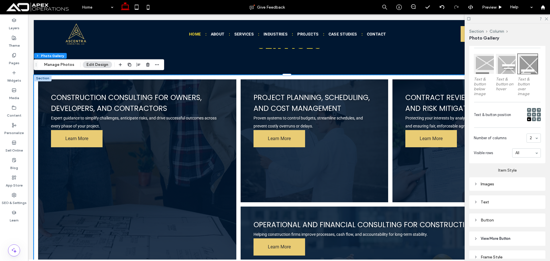
drag, startPoint x: 496, startPoint y: 203, endPoint x: 516, endPoint y: 179, distance: 31.6
click at [496, 203] on div "Text" at bounding box center [507, 202] width 67 height 5
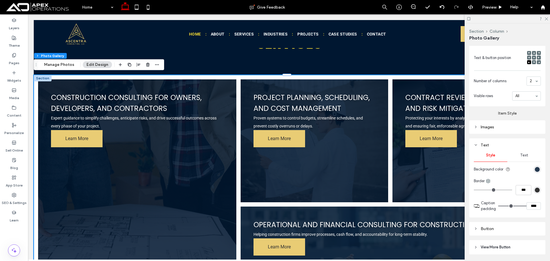
scroll to position [229, 0]
click at [523, 156] on div "Text" at bounding box center [524, 155] width 34 height 13
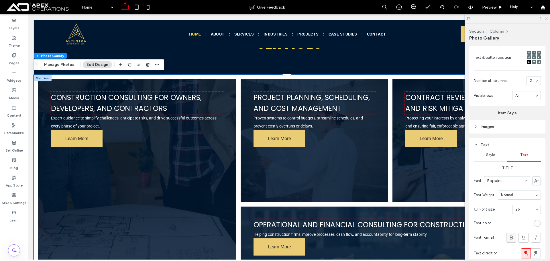
click at [510, 241] on span at bounding box center [512, 237] width 6 height 9
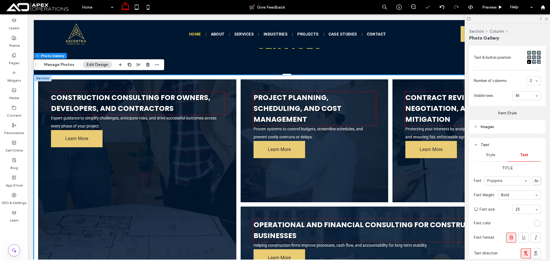
click at [510, 241] on span at bounding box center [512, 237] width 6 height 9
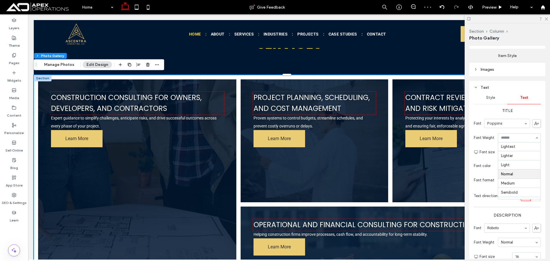
scroll to position [0, 0]
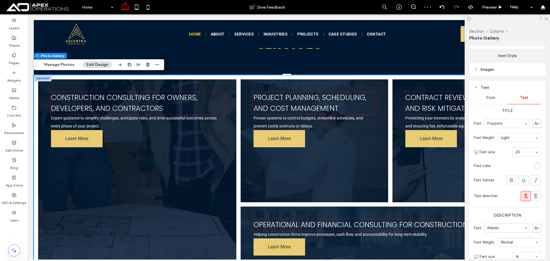
click at [514, 136] on input at bounding box center [518, 138] width 34 height 4
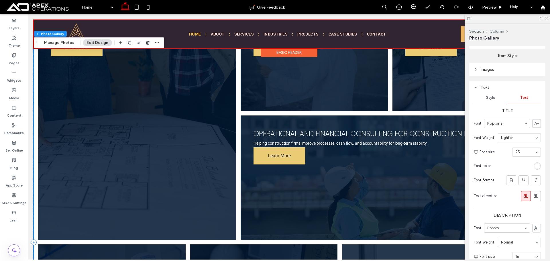
scroll to position [573, 0]
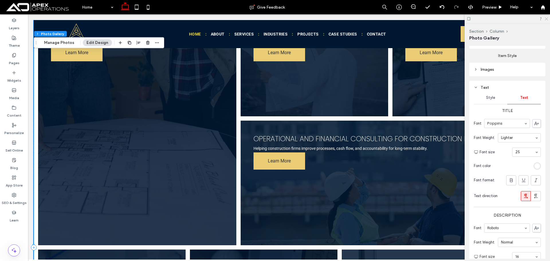
click at [546, 18] on icon at bounding box center [546, 19] width 4 height 4
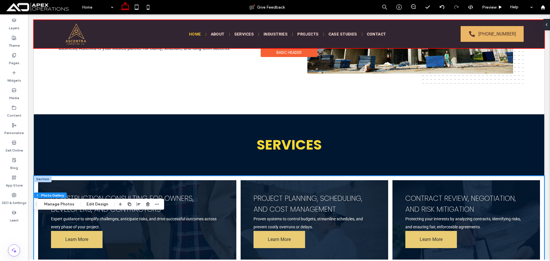
scroll to position [430, 0]
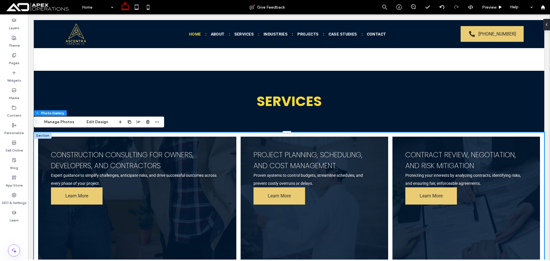
click at [347, 173] on p "Proven systems to control budgets, streamline schedules, and prevent costly ove…" at bounding box center [315, 179] width 122 height 16
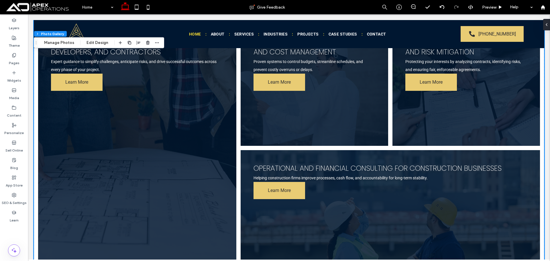
scroll to position [544, 0]
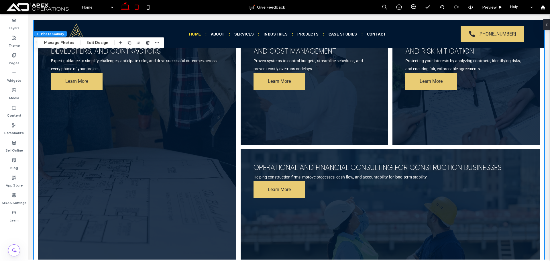
click at [132, 6] on icon at bounding box center [136, 6] width 11 height 11
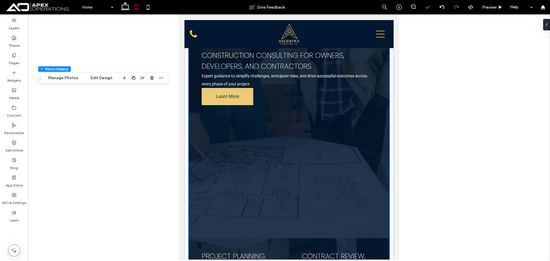
scroll to position [623, 0]
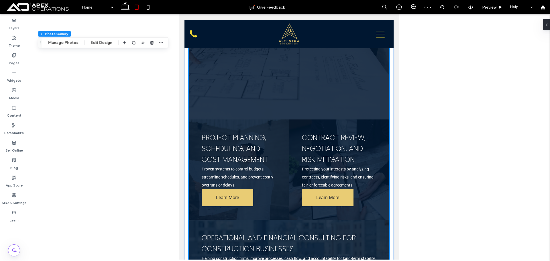
click at [285, 95] on link at bounding box center [289, 19] width 213 height 213
click at [149, 7] on icon at bounding box center [147, 6] width 11 height 11
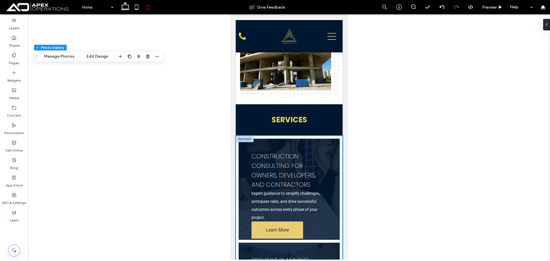
scroll to position [383, 0]
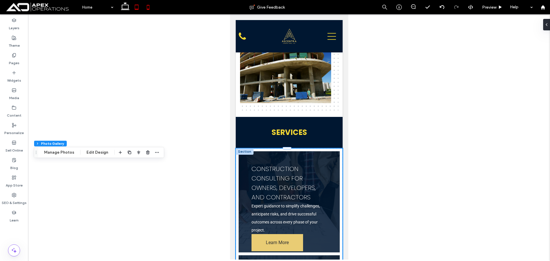
drag, startPoint x: 126, startPoint y: 5, endPoint x: 131, endPoint y: 10, distance: 6.9
click at [126, 5] on icon at bounding box center [124, 6] width 11 height 11
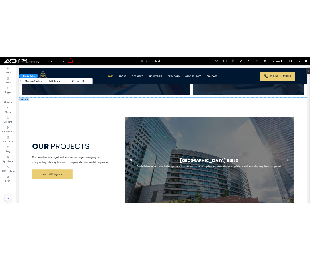
scroll to position [1025, 0]
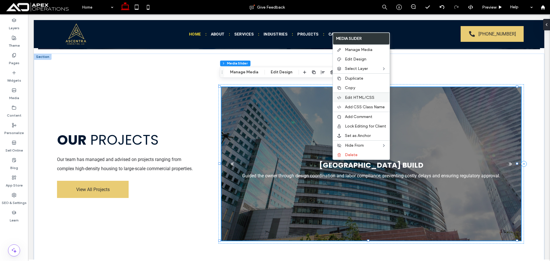
click at [361, 97] on span "Edit HTML/CSS" at bounding box center [360, 97] width 30 height 5
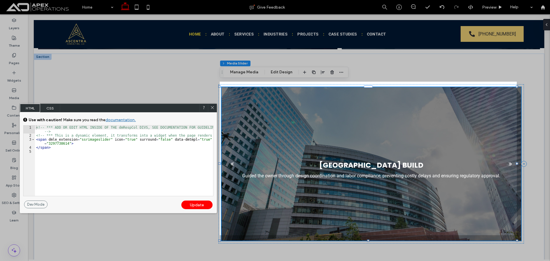
click at [213, 111] on span at bounding box center [212, 107] width 4 height 5
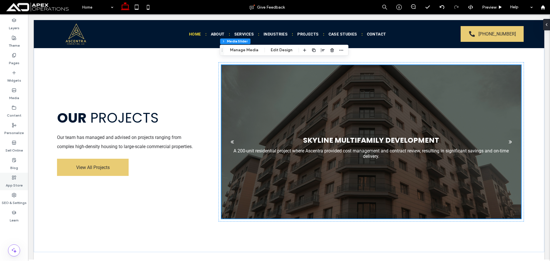
scroll to position [1054, 0]
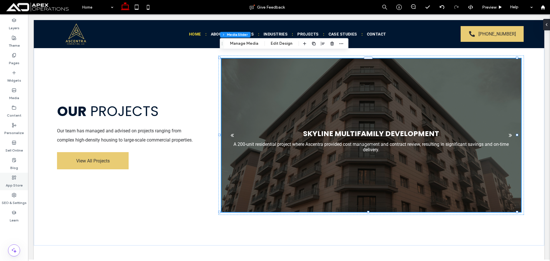
click at [6, 201] on label "SEO & Settings" at bounding box center [14, 201] width 25 height 8
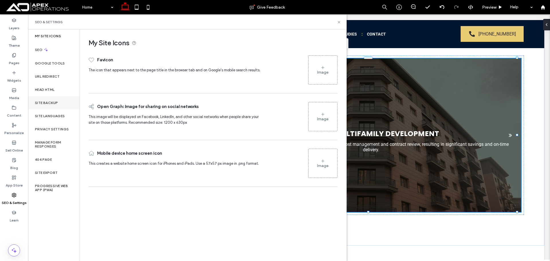
click at [47, 104] on label "Site Backup" at bounding box center [46, 103] width 23 height 4
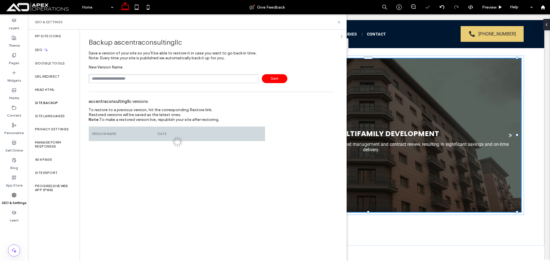
click at [146, 77] on input "text" at bounding box center [174, 78] width 170 height 9
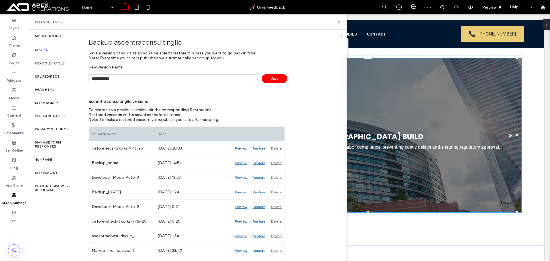
type input "**********"
click at [275, 74] on div "**********" at bounding box center [211, 74] width 245 height 18
click at [274, 78] on span "Save" at bounding box center [275, 78] width 26 height 9
click at [339, 21] on icon at bounding box center [339, 22] width 4 height 4
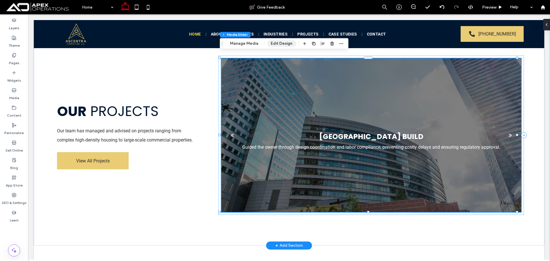
click at [283, 43] on button "Edit Design" at bounding box center [281, 43] width 29 height 7
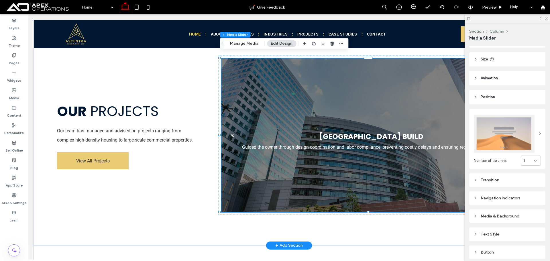
scroll to position [71, 0]
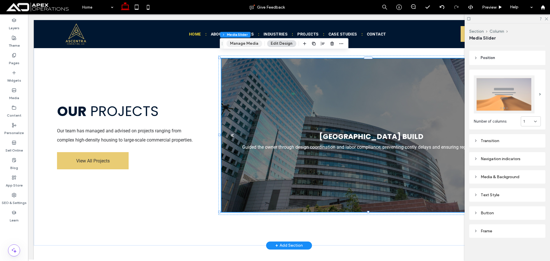
click at [245, 44] on button "Manage Media" at bounding box center [244, 43] width 36 height 7
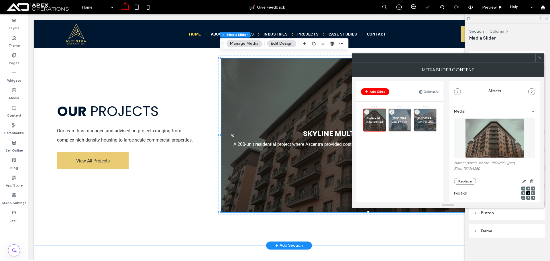
drag, startPoint x: 274, startPoint y: 42, endPoint x: 412, endPoint y: 97, distance: 148.4
click at [274, 42] on button "Edit Design" at bounding box center [281, 43] width 29 height 7
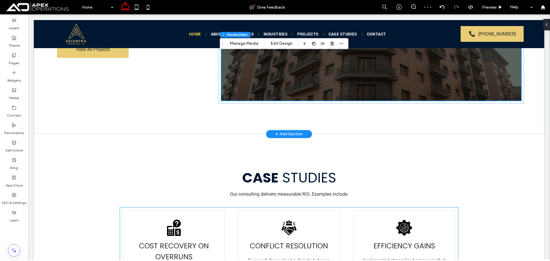
scroll to position [1054, 0]
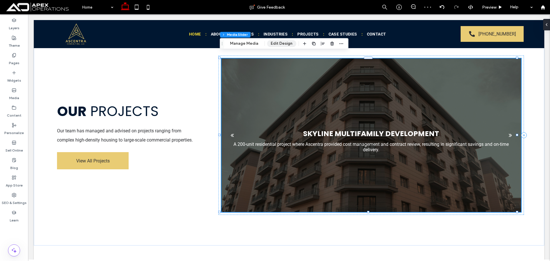
click at [282, 43] on button "Edit Design" at bounding box center [281, 43] width 29 height 7
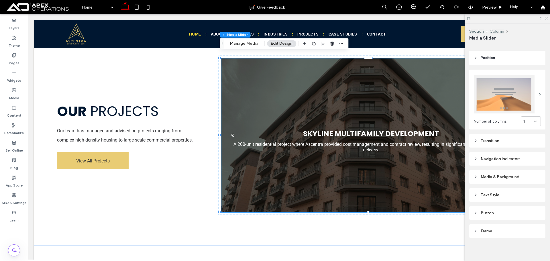
click at [503, 156] on div "Navigation indicators" at bounding box center [507, 158] width 67 height 5
click at [545, 18] on icon at bounding box center [546, 19] width 4 height 4
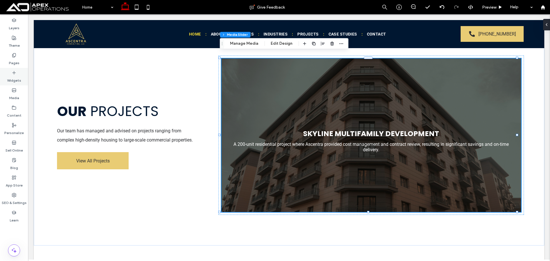
click at [3, 74] on div "Widgets" at bounding box center [14, 76] width 28 height 17
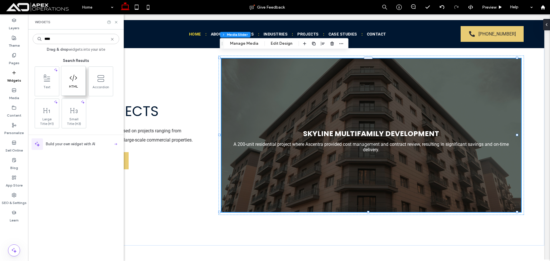
type input "****"
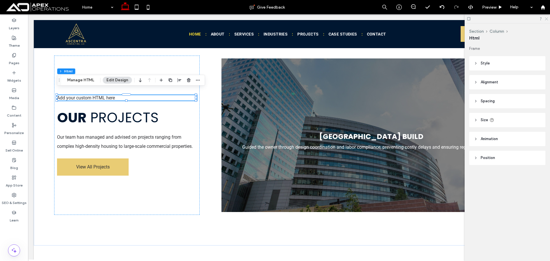
click at [547, 19] on use at bounding box center [546, 18] width 3 height 3
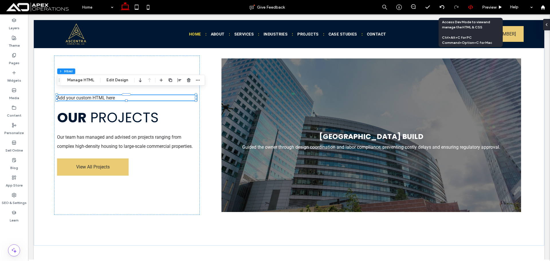
click at [470, 6] on icon at bounding box center [470, 7] width 5 height 5
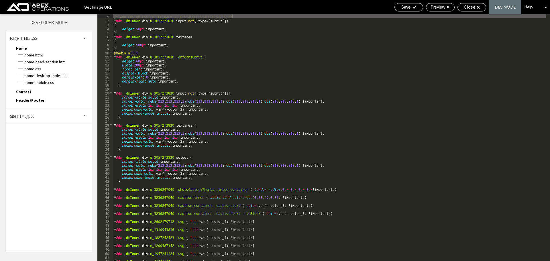
click at [30, 119] on span "Site HTML/CSS" at bounding box center [22, 115] width 24 height 5
click at [35, 142] on span "site.css" at bounding box center [59, 141] width 65 height 6
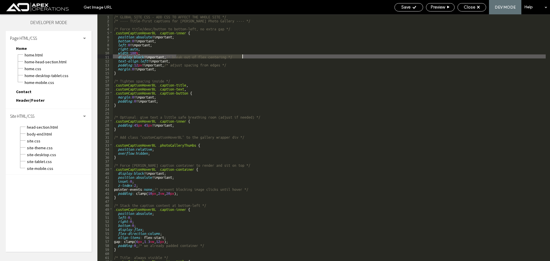
drag, startPoint x: 176, startPoint y: 57, endPoint x: 250, endPoint y: 56, distance: 74.8
click at [250, 56] on div "/* GLOBAL SITE CSS - ADD CSS TO AFFECT THE WHOLE SITE */ /* ---- Title-first ca…" at bounding box center [329, 141] width 433 height 255
drag, startPoint x: 240, startPoint y: 60, endPoint x: 248, endPoint y: 62, distance: 8.2
click at [239, 60] on div "/* GLOBAL SITE CSS - ADD CSS TO AFFECT THE WHOLE SITE */ /* ---- Title-first ca…" at bounding box center [329, 141] width 433 height 255
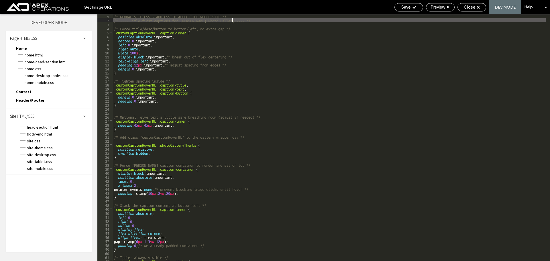
click at [245, 21] on div "/* GLOBAL SITE CSS - ADD CSS TO AFFECT THE WHOLE SITE */ /* ---- Title-first ca…" at bounding box center [329, 141] width 433 height 255
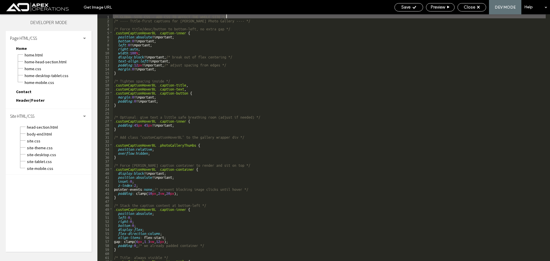
click at [248, 16] on div "/* GLOBAL SITE CSS - ADD CSS TO AFFECT THE WHOLE SITE */ /* ---- Title-first ca…" at bounding box center [329, 141] width 433 height 255
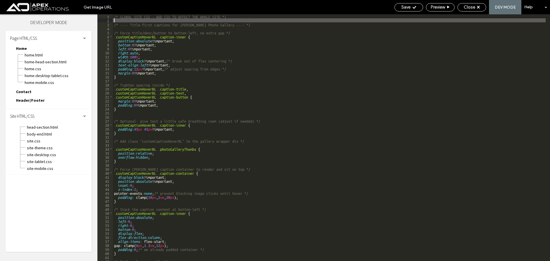
type textarea "**"
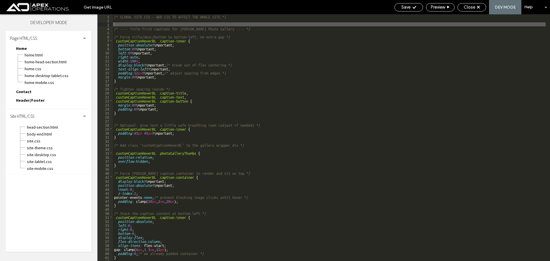
click at [134, 21] on div "/* GLOBAL SITE CSS - ADD CSS TO AFFECT THE WHOLE SITE */ /* ---- Title-first ca…" at bounding box center [329, 141] width 433 height 255
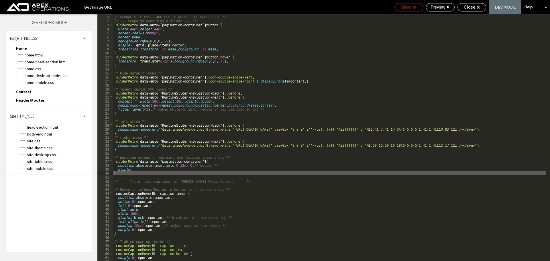
click at [407, 5] on span "Save" at bounding box center [405, 7] width 9 height 5
drag, startPoint x: 411, startPoint y: 7, endPoint x: 464, endPoint y: 15, distance: 53.9
click at [411, 7] on div "Save" at bounding box center [409, 7] width 28 height 5
drag, startPoint x: 474, startPoint y: 7, endPoint x: 458, endPoint y: 15, distance: 18.5
click at [474, 7] on span "Close" at bounding box center [469, 7] width 11 height 5
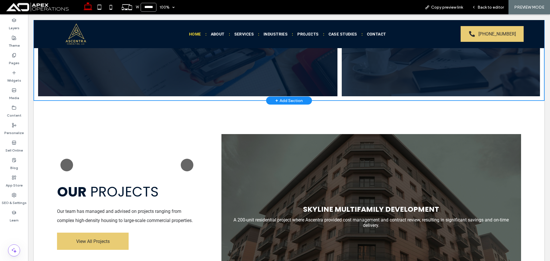
scroll to position [1060, 0]
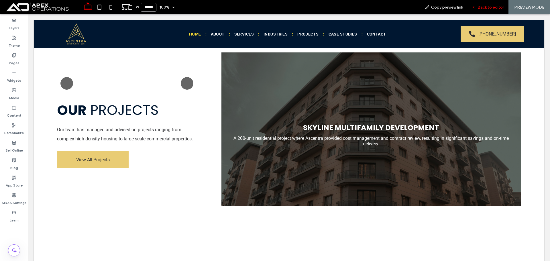
click at [483, 6] on span "Back to editor" at bounding box center [491, 7] width 26 height 5
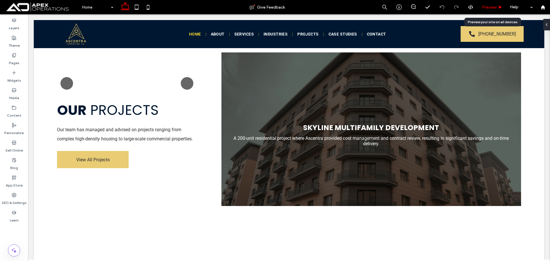
click at [485, 7] on span "Preview" at bounding box center [489, 7] width 14 height 5
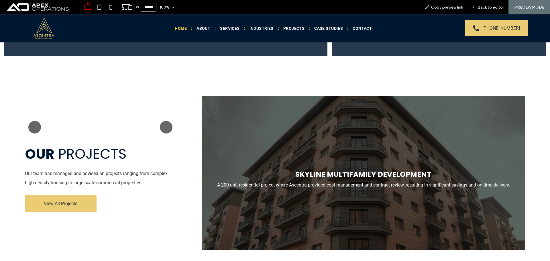
scroll to position [1102, 0]
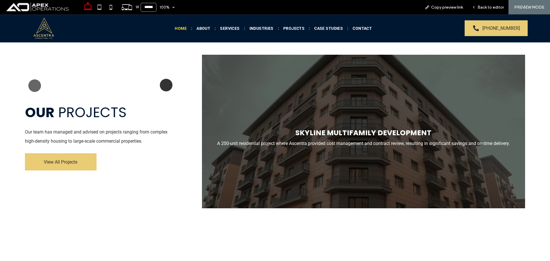
click at [164, 79] on button "Next" at bounding box center [166, 85] width 13 height 13
click at [36, 79] on button "Previous" at bounding box center [34, 85] width 13 height 13
click at [489, 6] on span "Back to editor" at bounding box center [491, 7] width 26 height 5
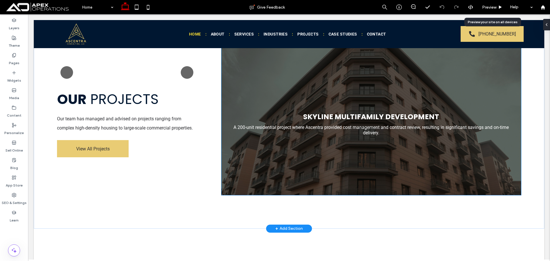
click at [401, 97] on div "Skyline Multifamily Development A 200-unit residential project where Ascentra p…" at bounding box center [371, 122] width 300 height 126
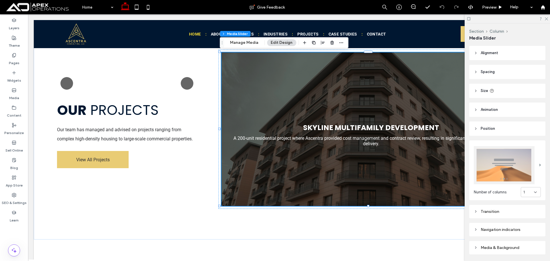
scroll to position [29, 0]
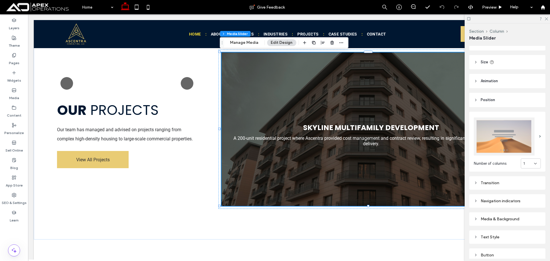
click at [502, 199] on div "Navigation indicators" at bounding box center [507, 201] width 67 height 5
click at [484, 222] on div "Type Arrow Bullet Display Never Style Double arrows Size **** Color" at bounding box center [507, 246] width 67 height 72
click at [520, 233] on div "On hover" at bounding box center [519, 230] width 43 height 9
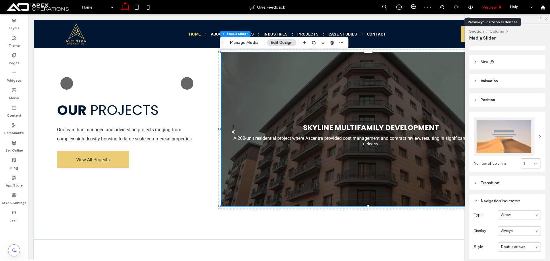
click at [488, 5] on span "Preview" at bounding box center [489, 7] width 14 height 5
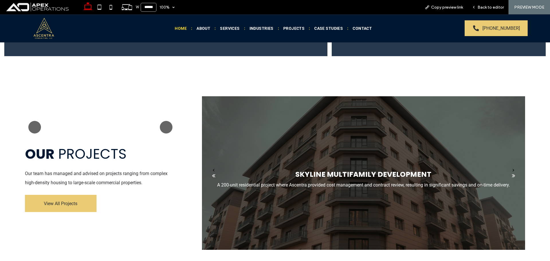
scroll to position [1102, 0]
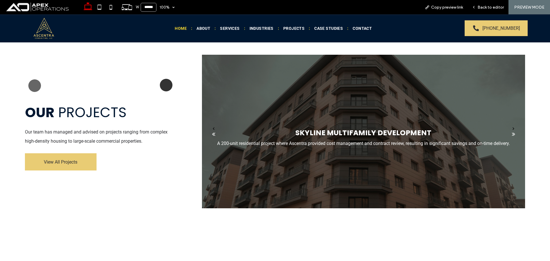
click at [162, 80] on button "Next" at bounding box center [166, 85] width 13 height 13
click at [212, 122] on button "back" at bounding box center [213, 131] width 23 height 29
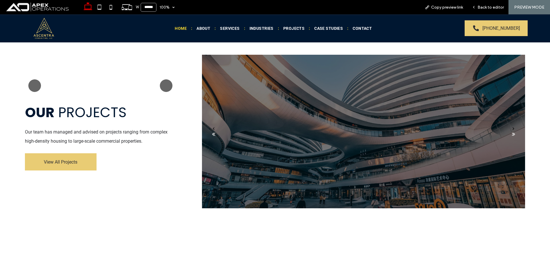
click at [212, 131] on div "back" at bounding box center [213, 134] width 3 height 6
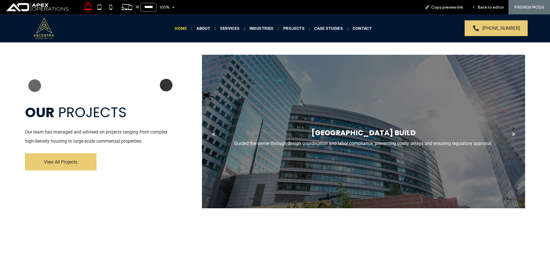
click at [163, 80] on button "Next" at bounding box center [166, 85] width 13 height 13
click at [486, 6] on span "Back to editor" at bounding box center [491, 7] width 26 height 5
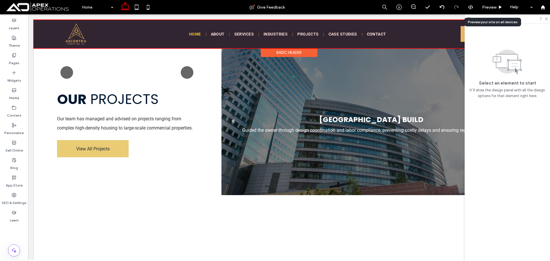
scroll to position [1060, 0]
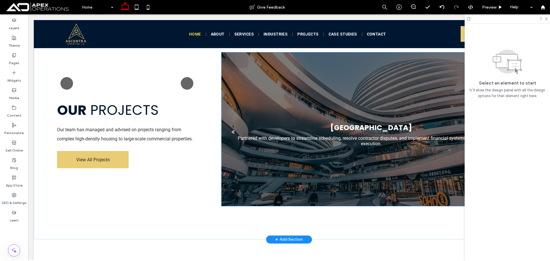
click at [326, 103] on div "Metro Commercial Complex Partnered with developers to streamline scheduling, re…" at bounding box center [371, 133] width 300 height 126
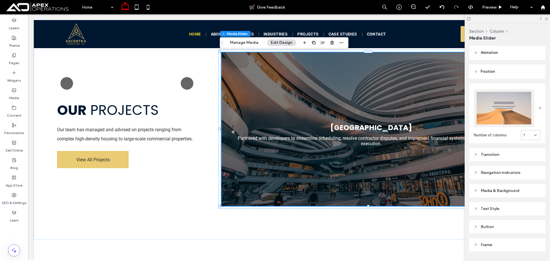
scroll to position [57, 0]
click at [238, 42] on button "Manage Media" at bounding box center [244, 42] width 36 height 7
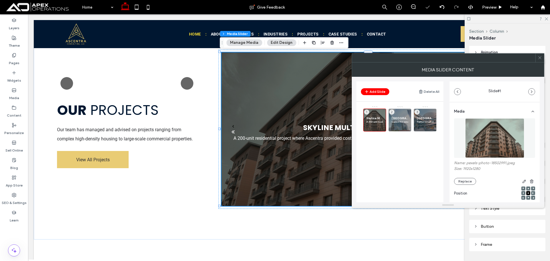
click at [287, 42] on button "Edit Design" at bounding box center [281, 42] width 29 height 7
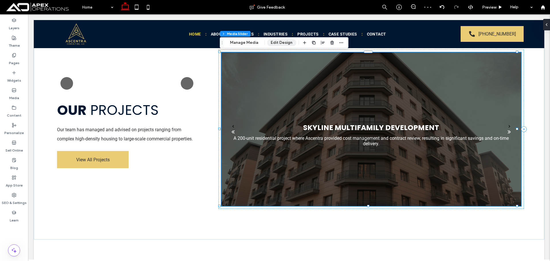
click at [287, 42] on button "Edit Design" at bounding box center [281, 42] width 29 height 7
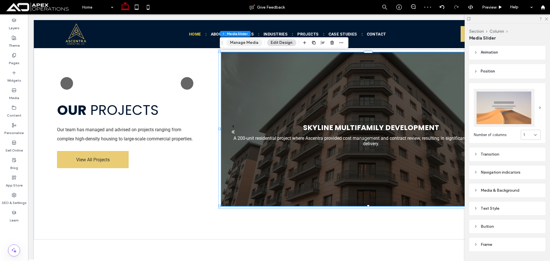
click at [242, 41] on button "Manage Media" at bounding box center [244, 42] width 36 height 7
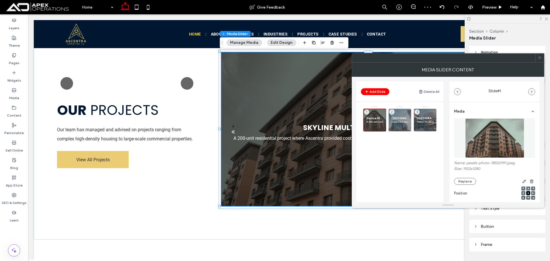
click at [541, 58] on icon at bounding box center [540, 58] width 4 height 4
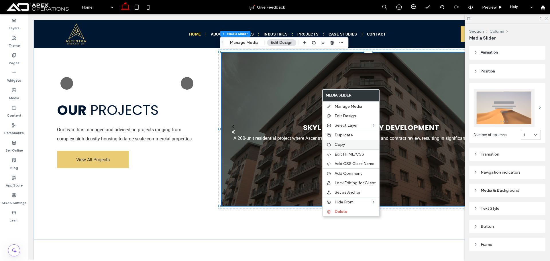
drag, startPoint x: 349, startPoint y: 152, endPoint x: 352, endPoint y: 148, distance: 4.7
click at [349, 152] on div "Edit HTML/CSS" at bounding box center [351, 154] width 57 height 10
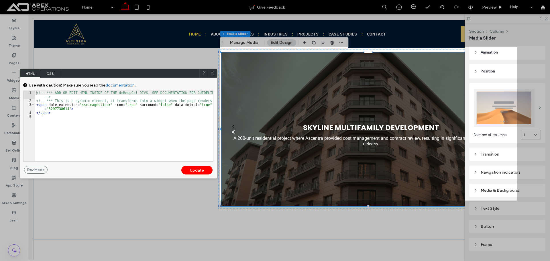
click at [69, 109] on div "<!-- *** ADD OR EDIT HTML INSIDE OF THE dmRespCol DIVS, SEE DOCUMENTATION FOR G…" at bounding box center [124, 132] width 178 height 83
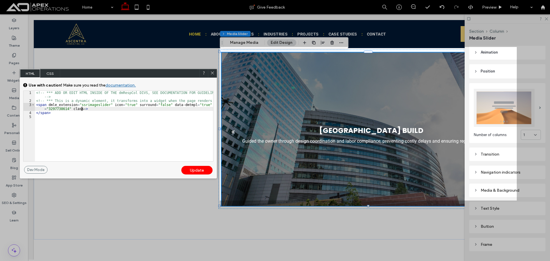
type textarea "**"
click at [84, 109] on div "<!-- *** ADD OR EDIT HTML INSIDE OF THE dmRespCol DIVS, SEE DOCUMENTATION FOR G…" at bounding box center [124, 132] width 178 height 83
click at [202, 171] on div "Update" at bounding box center [196, 170] width 31 height 9
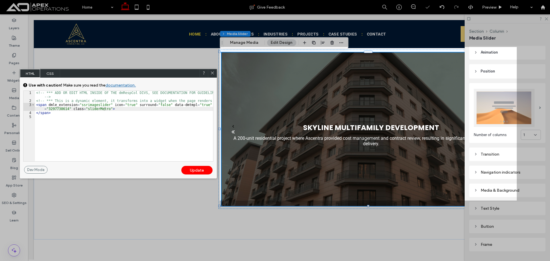
click at [213, 73] on use at bounding box center [212, 73] width 3 height 3
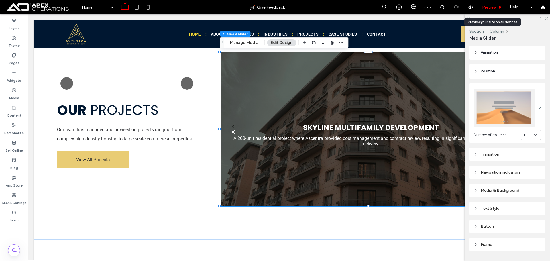
click at [492, 7] on span "Preview" at bounding box center [489, 7] width 14 height 5
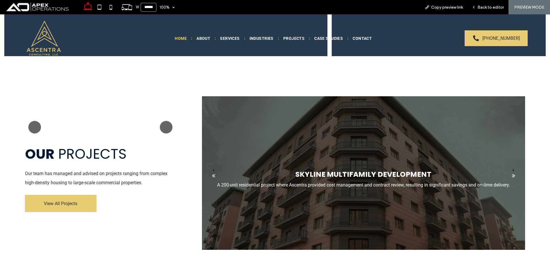
scroll to position [1102, 0]
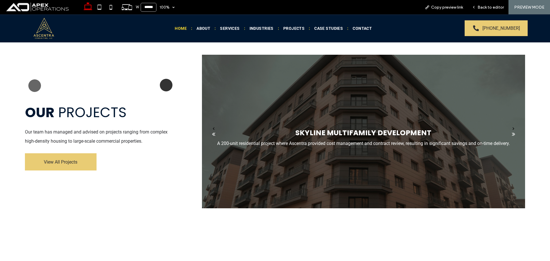
click at [162, 80] on button "Next" at bounding box center [166, 85] width 13 height 13
click at [163, 80] on button "Next" at bounding box center [166, 85] width 13 height 13
drag, startPoint x: 163, startPoint y: 80, endPoint x: 43, endPoint y: 93, distance: 120.2
click at [160, 81] on button "Next" at bounding box center [166, 85] width 13 height 13
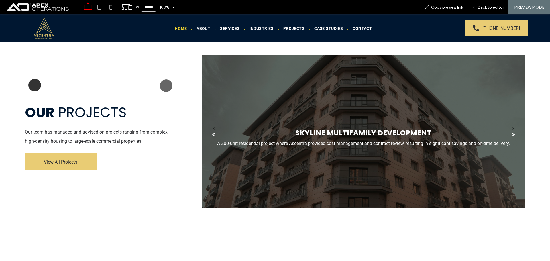
click at [33, 83] on button "Previous" at bounding box center [34, 85] width 13 height 13
drag, startPoint x: 34, startPoint y: 77, endPoint x: 281, endPoint y: 50, distance: 248.7
click at [34, 79] on button "Previous" at bounding box center [34, 85] width 13 height 13
click at [498, 11] on div "Back to editor" at bounding box center [488, 7] width 41 height 14
click at [493, 9] on span "Back to editor" at bounding box center [491, 7] width 26 height 5
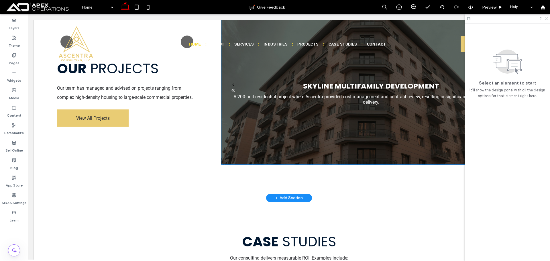
scroll to position [1060, 0]
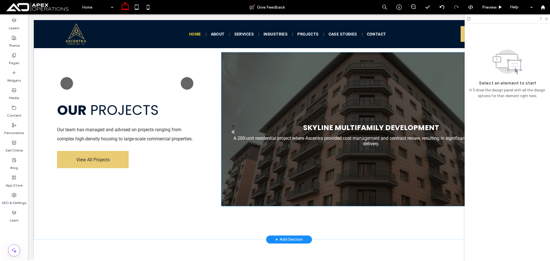
click at [334, 105] on div "Skyline Multifamily Development A 200-unit residential project where Ascentra p…" at bounding box center [371, 133] width 300 height 126
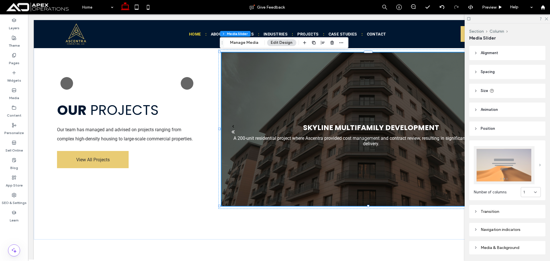
click at [539, 164] on span at bounding box center [540, 165] width 2 height 3
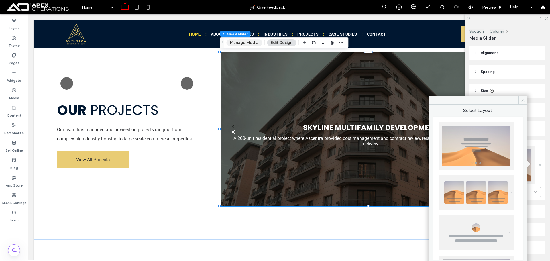
click at [239, 41] on button "Manage Media" at bounding box center [244, 42] width 36 height 7
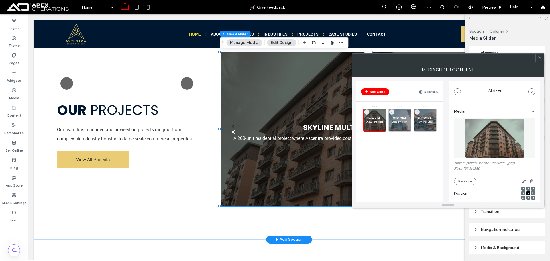
click at [178, 90] on div at bounding box center [127, 91] width 140 height 3
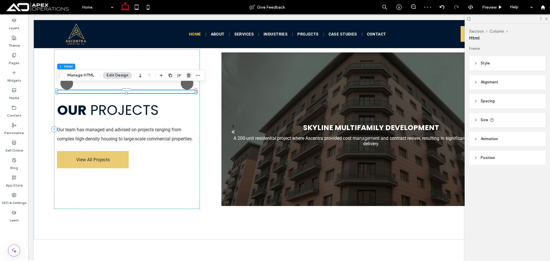
click at [185, 74] on span "button" at bounding box center [188, 75] width 7 height 7
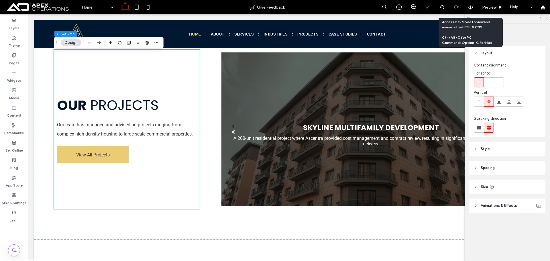
click at [468, 6] on icon at bounding box center [470, 7] width 5 height 5
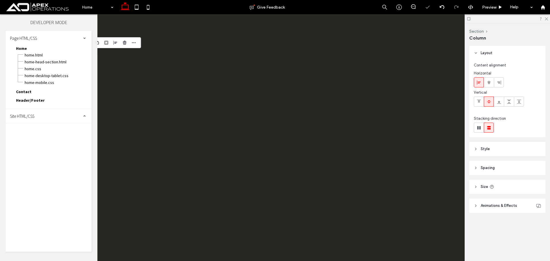
scroll to position [0, 0]
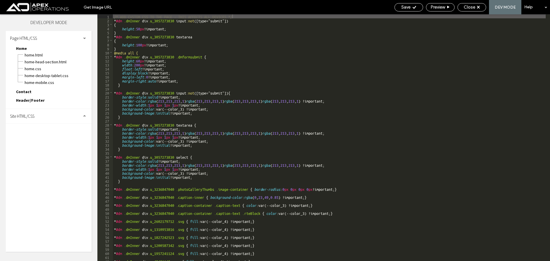
drag, startPoint x: 37, startPoint y: 116, endPoint x: 40, endPoint y: 121, distance: 5.8
click at [38, 116] on div "Site HTML/CSS" at bounding box center [49, 116] width 86 height 14
click at [35, 141] on span "site.css" at bounding box center [59, 141] width 65 height 6
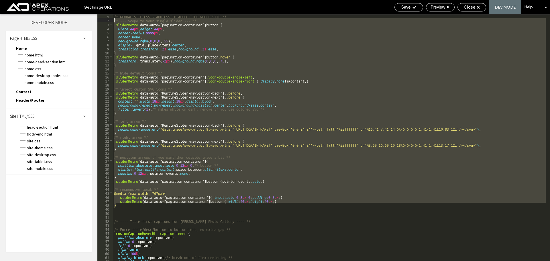
drag, startPoint x: 122, startPoint y: 101, endPoint x: 105, endPoint y: 18, distance: 84.4
click at [105, 18] on div "** 1 2 3 4 5 6 7 8 9 10 11 12 13 14 15 16 17 18 19 20 21 22 23 24 25 26 27 28 2…" at bounding box center [323, 137] width 453 height 247
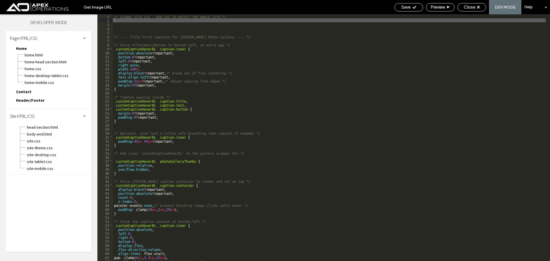
drag, startPoint x: 413, startPoint y: 7, endPoint x: 450, endPoint y: 20, distance: 39.3
click at [413, 7] on icon at bounding box center [414, 7] width 4 height 4
click at [475, 7] on span "Close" at bounding box center [469, 7] width 11 height 5
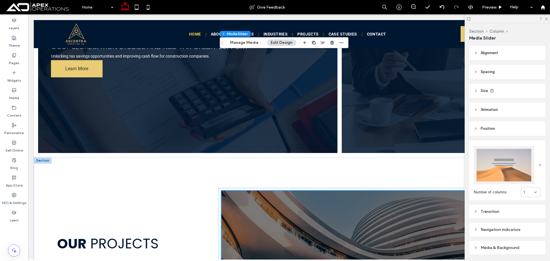
scroll to position [1082, 0]
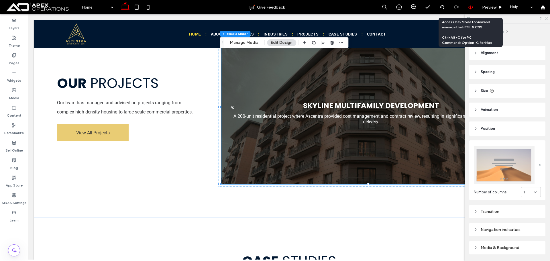
click at [473, 5] on icon at bounding box center [470, 7] width 5 height 5
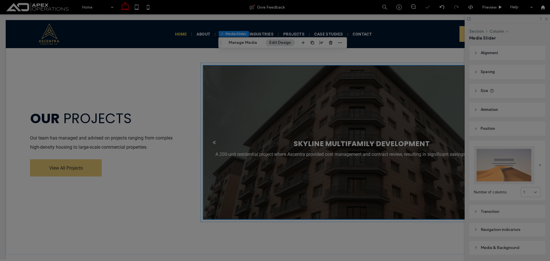
scroll to position [0, 0]
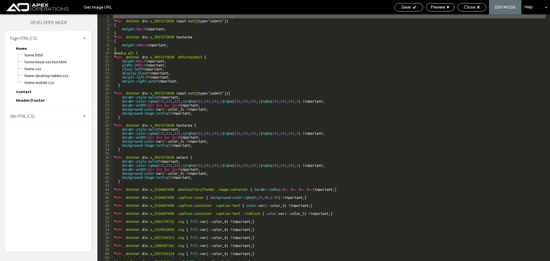
click at [247, 38] on div "/* ADD CUSTOM CSS TO THE PAGE - THIS AFFECTS ALL DEVICES */ * #dm .dmInner div …" at bounding box center [378, 141] width 530 height 255
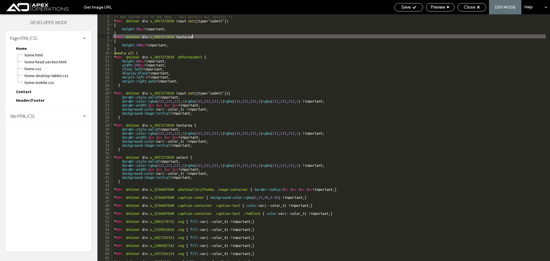
click at [42, 117] on div "Site HTML/CSS" at bounding box center [49, 116] width 86 height 14
click at [36, 139] on span "site.css" at bounding box center [59, 141] width 65 height 6
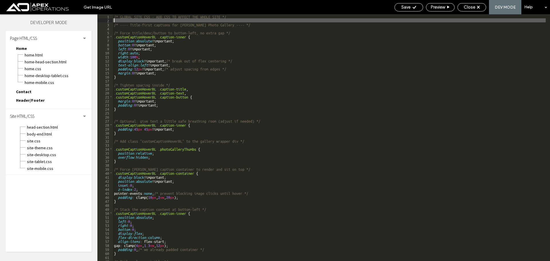
type textarea "**"
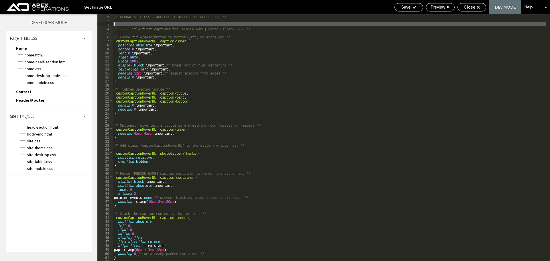
click at [174, 18] on div "/* GLOBAL SITE CSS - ADD CSS TO AFFECT THE WHOLE SITE */ /* ---- Title-first ca…" at bounding box center [329, 141] width 433 height 255
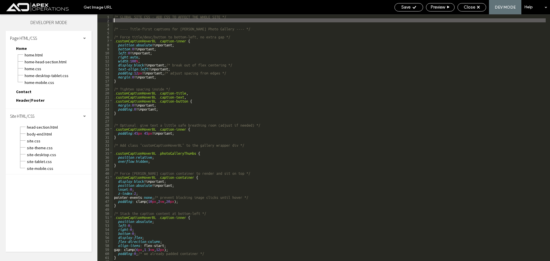
click at [176, 21] on div "/* GLOBAL SITE CSS - ADD CSS TO AFFECT THE WHOLE SITE */ /* ---- Title-first ca…" at bounding box center [329, 141] width 433 height 255
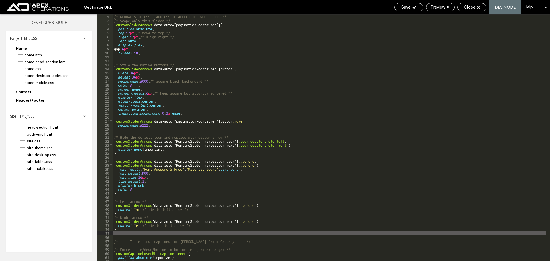
click at [144, 25] on div "/* GLOBAL SITE CSS - ADD CSS TO AFFECT THE WHOLE SITE */ /* Scope only this sli…" at bounding box center [329, 141] width 433 height 255
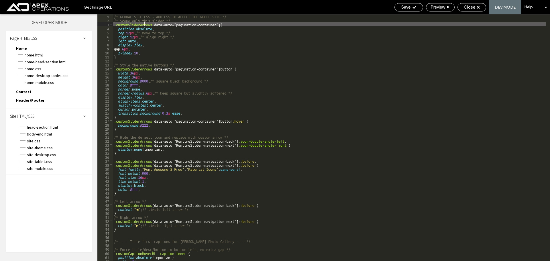
click at [144, 25] on div "/* GLOBAL SITE CSS - ADD CSS TO AFFECT THE WHOLE SITE */ /* Scope only this sli…" at bounding box center [329, 141] width 433 height 255
click at [405, 10] on div "Save" at bounding box center [409, 7] width 29 height 8
click at [419, 10] on div "Save" at bounding box center [409, 7] width 29 height 8
click at [412, 6] on icon at bounding box center [414, 7] width 4 height 4
click at [473, 8] on span "Close" at bounding box center [469, 7] width 11 height 5
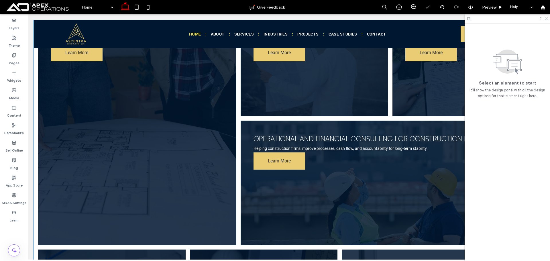
scroll to position [573, 0]
click at [546, 19] on icon at bounding box center [546, 19] width 4 height 4
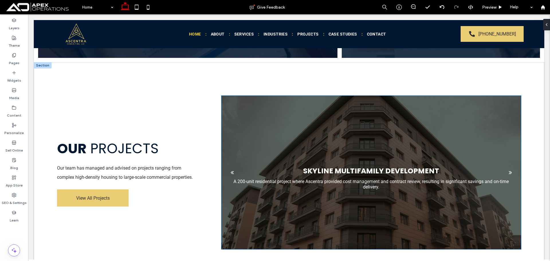
scroll to position [1003, 0]
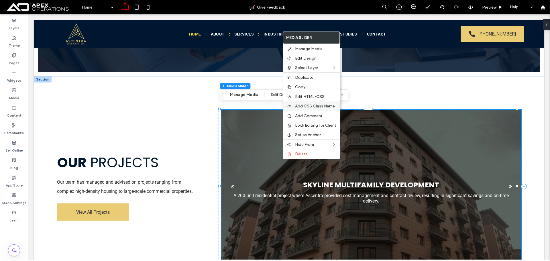
click at [321, 106] on span "Add CSS Class Name" at bounding box center [315, 106] width 40 height 5
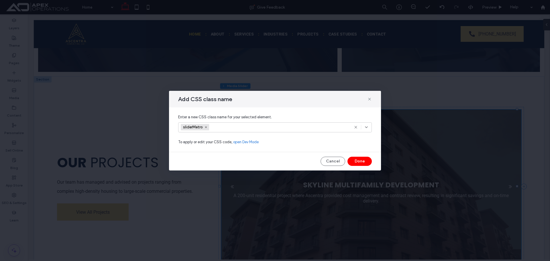
click at [244, 129] on input at bounding box center [232, 127] width 40 height 9
paste input "**********"
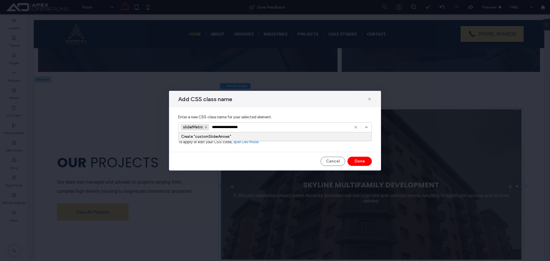
type input "**********"
click at [216, 141] on span "To apply or edit your CSS code, open Dev Mode" at bounding box center [275, 142] width 194 height 6
click at [217, 138] on div "Create "customSliderArrows"" at bounding box center [275, 136] width 188 height 4
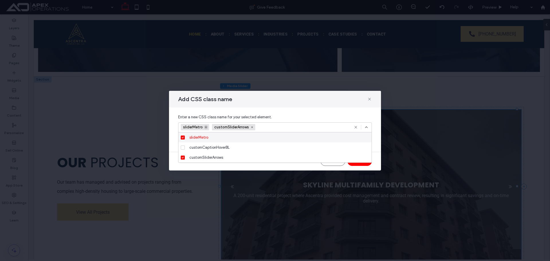
click at [206, 127] on use at bounding box center [206, 127] width 2 height 2
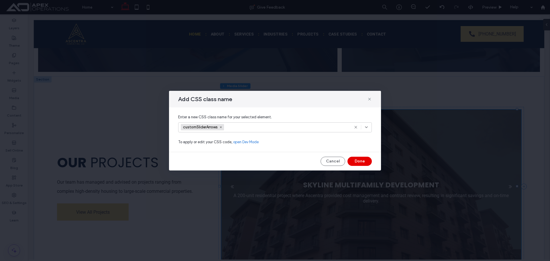
drag, startPoint x: 356, startPoint y: 160, endPoint x: 328, endPoint y: 146, distance: 31.8
click at [356, 160] on button "Done" at bounding box center [360, 161] width 24 height 9
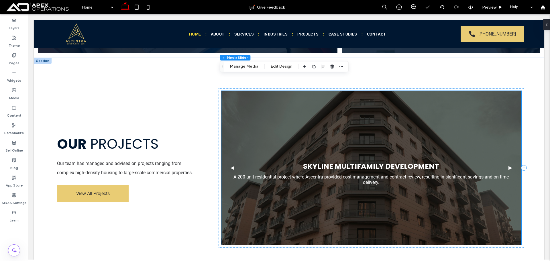
scroll to position [1032, 0]
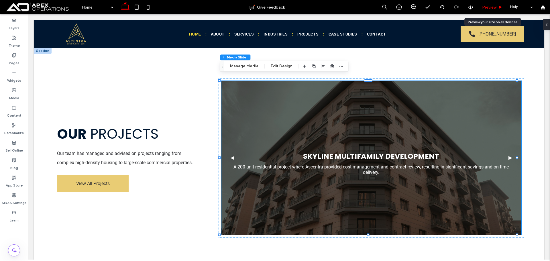
click at [484, 7] on span "Preview" at bounding box center [489, 7] width 14 height 5
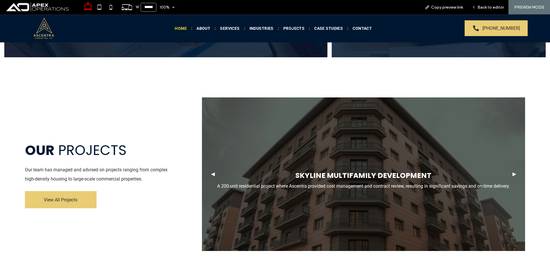
scroll to position [1094, 0]
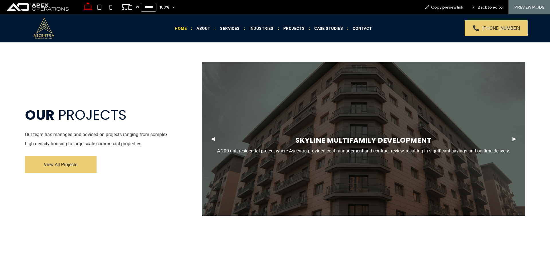
click at [212, 135] on button "back" at bounding box center [213, 139] width 22 height 23
click at [479, 8] on span "Back to editor" at bounding box center [491, 7] width 26 height 5
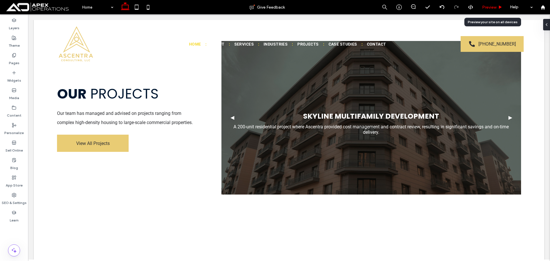
scroll to position [1061, 0]
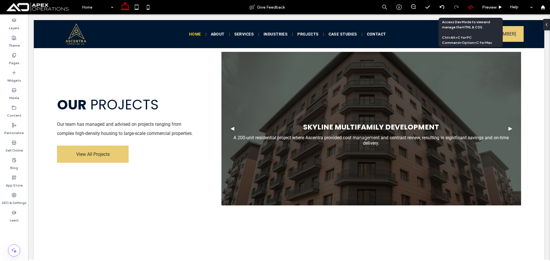
click at [470, 8] on icon at bounding box center [470, 7] width 5 height 5
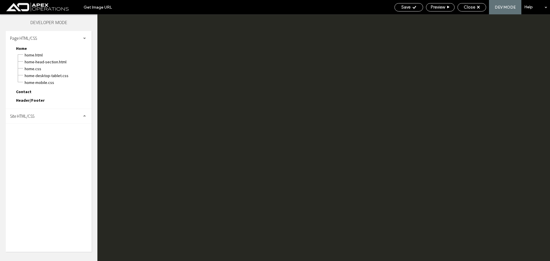
scroll to position [0, 0]
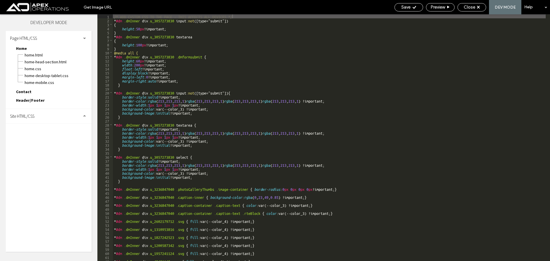
click at [32, 116] on span "Site HTML/CSS" at bounding box center [22, 115] width 24 height 5
drag, startPoint x: 42, startPoint y: 140, endPoint x: 79, endPoint y: 149, distance: 38.0
click at [43, 140] on span "site.css" at bounding box center [59, 141] width 65 height 6
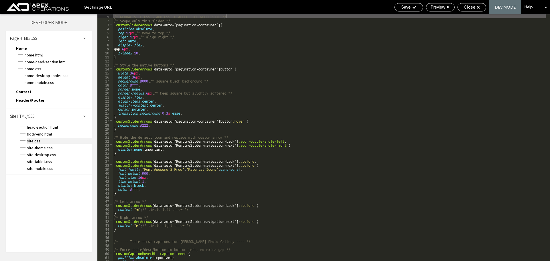
scroll to position [34, 0]
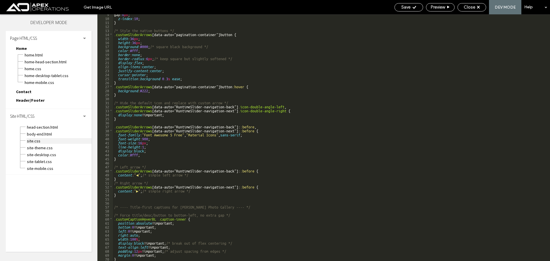
click at [35, 141] on span "site.css" at bounding box center [59, 141] width 65 height 6
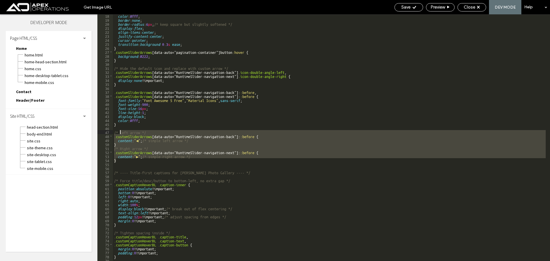
scroll to position [0, 0]
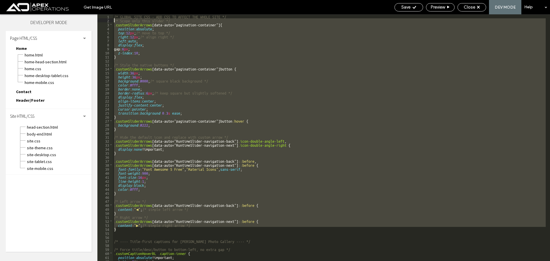
drag, startPoint x: 125, startPoint y: 160, endPoint x: 103, endPoint y: 20, distance: 141.8
click at [103, 20] on div "** 1 2 3 4 5 6 7 8 9 10 11 12 13 14 15 16 17 18 19 20 21 22 23 24 25 26 27 28 2…" at bounding box center [323, 137] width 453 height 247
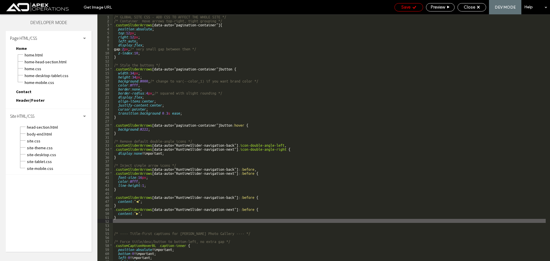
click at [410, 9] on div "Save" at bounding box center [409, 7] width 28 height 5
click at [138, 24] on div "/* GLOBAL SITE CSS - ADD CSS TO AFFECT THE WHOLE SITE */ /* Container: move arr…" at bounding box center [329, 141] width 433 height 255
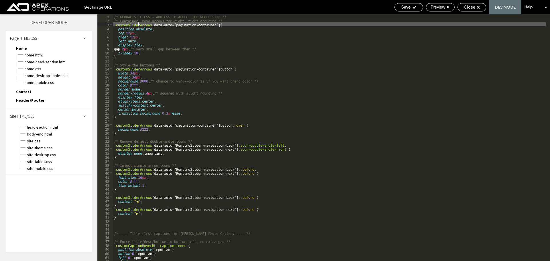
click at [138, 24] on div "/* GLOBAL SITE CSS - ADD CSS TO AFFECT THE WHOLE SITE */ /* Container: move arr…" at bounding box center [329, 141] width 433 height 255
click at [411, 6] on div "Save" at bounding box center [409, 7] width 28 height 5
drag, startPoint x: 476, startPoint y: 7, endPoint x: 434, endPoint y: 32, distance: 49.3
click at [475, 7] on div "Close" at bounding box center [472, 7] width 28 height 5
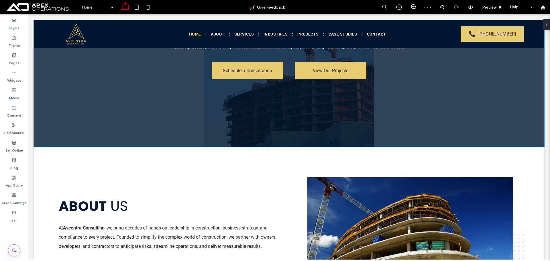
scroll to position [172, 0]
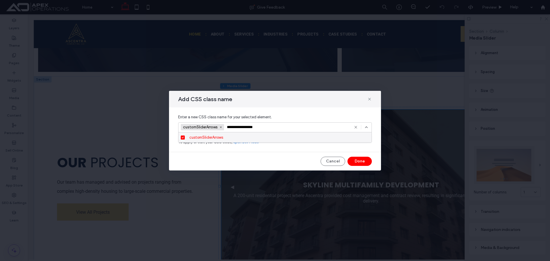
type input "**********"
click at [229, 143] on span "To apply or edit your CSS code, open Dev Mode" at bounding box center [275, 142] width 194 height 6
click at [228, 139] on div "customSliderArrows" at bounding box center [277, 137] width 180 height 10
click at [231, 126] on input at bounding box center [273, 127] width 184 height 5
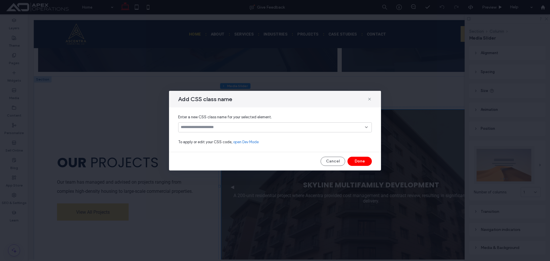
paste input "**********"
type input "**********"
click at [219, 136] on span "customSliderArrows" at bounding box center [206, 138] width 34 height 6
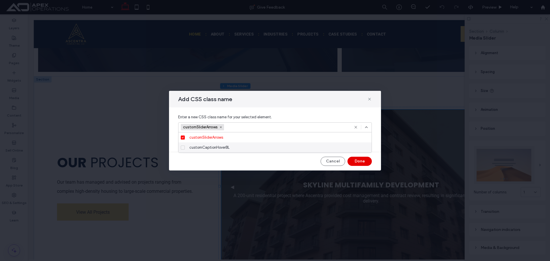
click at [353, 160] on button "Done" at bounding box center [360, 161] width 24 height 9
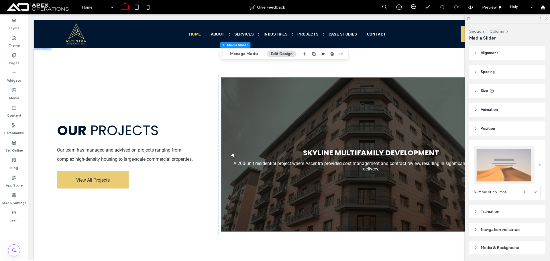
scroll to position [1089, 0]
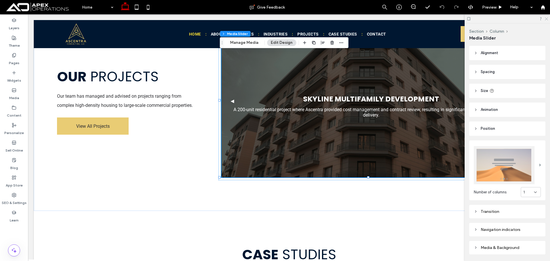
click at [546, 17] on icon at bounding box center [546, 19] width 4 height 4
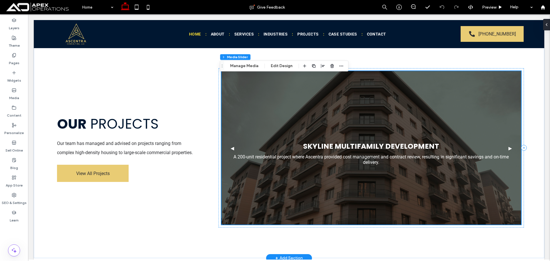
scroll to position [1032, 0]
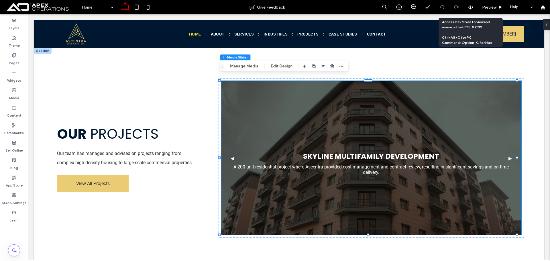
drag, startPoint x: 471, startPoint y: 5, endPoint x: 459, endPoint y: 17, distance: 17.4
click at [470, 5] on icon at bounding box center [470, 7] width 5 height 5
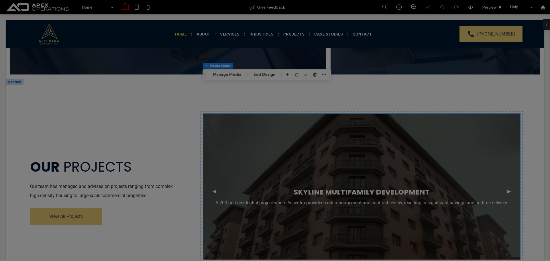
scroll to position [0, 0]
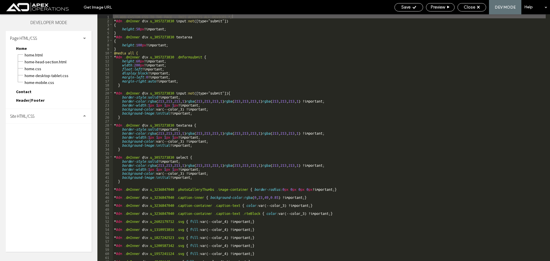
click at [40, 117] on div "Site HTML/CSS" at bounding box center [49, 116] width 86 height 14
click at [37, 139] on span "site.css" at bounding box center [59, 141] width 65 height 6
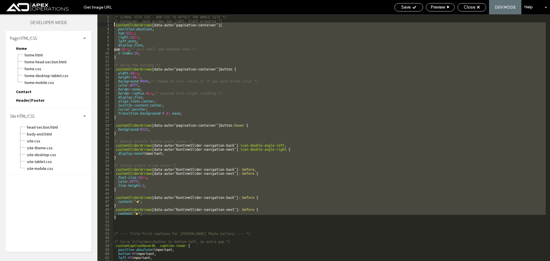
drag, startPoint x: 120, startPoint y: 181, endPoint x: 103, endPoint y: 23, distance: 158.2
click at [103, 23] on div "** 1 2 3 4 5 6 7 8 9 10 11 12 13 14 15 16 17 18 19 20 21 22 23 24 25 26 27 28 2…" at bounding box center [323, 137] width 453 height 247
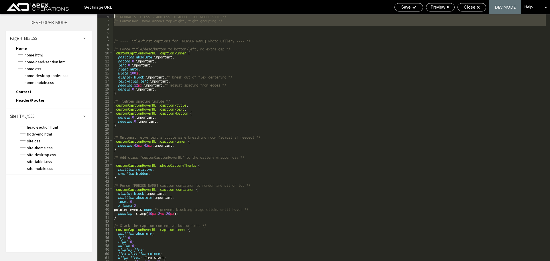
drag, startPoint x: 118, startPoint y: 27, endPoint x: 111, endPoint y: 17, distance: 11.1
click at [111, 17] on div "** 1 2 3 4 5 6 7 8 9 10 11 12 13 14 15 16 17 18 19 20 21 22 23 24 25 26 27 28 2…" at bounding box center [323, 137] width 453 height 247
click at [120, 26] on div "/* GLOBAL SITE CSS - ADD CSS TO AFFECT THE WHOLE SITE */ /* Container: move arr…" at bounding box center [329, 137] width 433 height 247
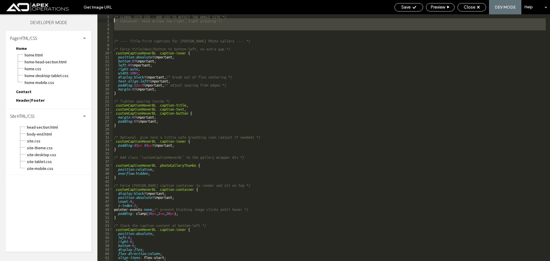
drag, startPoint x: 121, startPoint y: 33, endPoint x: 114, endPoint y: 20, distance: 14.3
click at [114, 20] on div "/* GLOBAL SITE CSS - ADD CSS TO AFFECT THE WHOLE SITE */ /* Container: move arr…" at bounding box center [329, 141] width 433 height 255
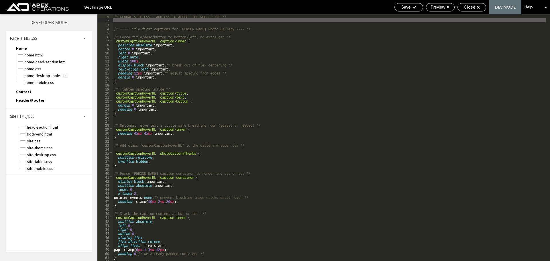
drag, startPoint x: 402, startPoint y: 8, endPoint x: 440, endPoint y: 13, distance: 38.1
click at [403, 8] on span "Save" at bounding box center [405, 7] width 9 height 5
click at [480, 9] on div "Close" at bounding box center [472, 7] width 28 height 5
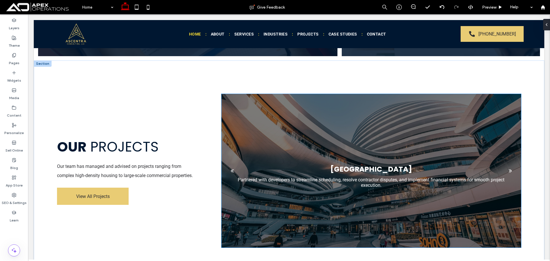
scroll to position [1032, 0]
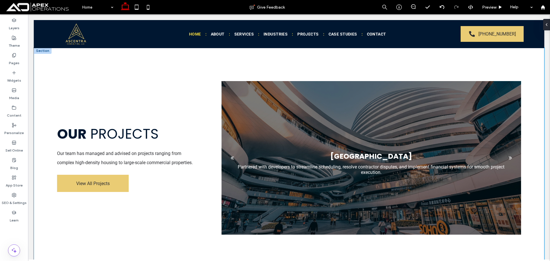
click at [412, 72] on div "Our Projects Our team has managed and advised on projects ranging from complex …" at bounding box center [289, 158] width 511 height 221
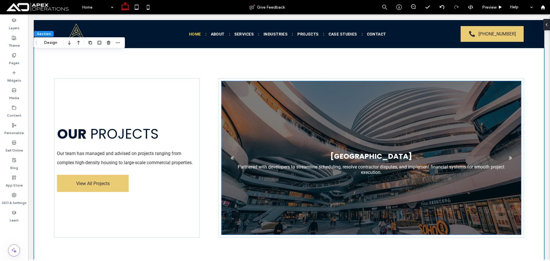
click at [368, 87] on div at bounding box center [371, 158] width 300 height 154
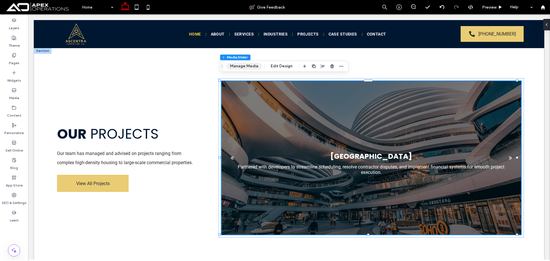
click at [248, 63] on button "Manage Media" at bounding box center [244, 66] width 36 height 7
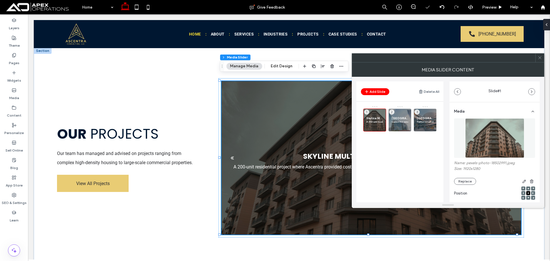
scroll to position [115, 0]
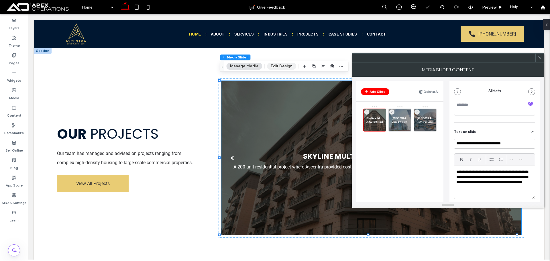
click at [274, 64] on button "Edit Design" at bounding box center [281, 66] width 29 height 7
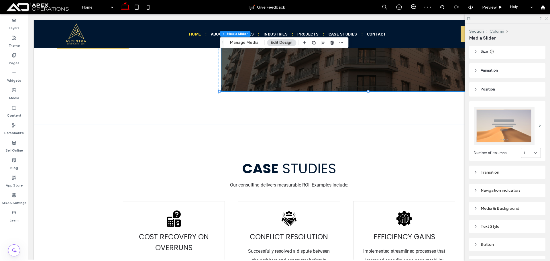
scroll to position [71, 0]
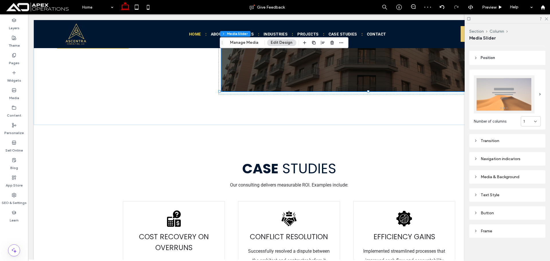
click at [506, 157] on div "Navigation indicators" at bounding box center [507, 158] width 67 height 5
click at [511, 203] on input at bounding box center [518, 205] width 34 height 4
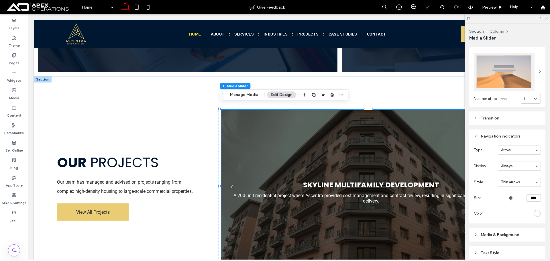
scroll to position [128, 0]
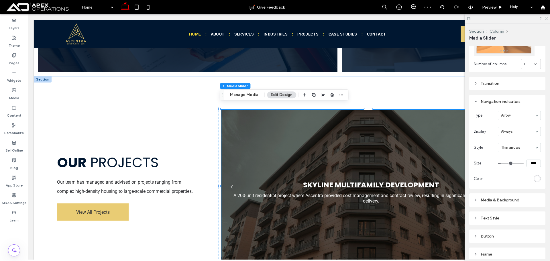
type input "**"
type input "****"
type input "**"
type input "****"
type input "**"
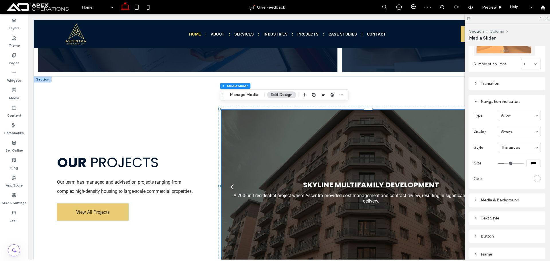
type input "****"
type input "**"
type input "****"
drag, startPoint x: 501, startPoint y: 162, endPoint x: 506, endPoint y: 162, distance: 4.6
type input "**"
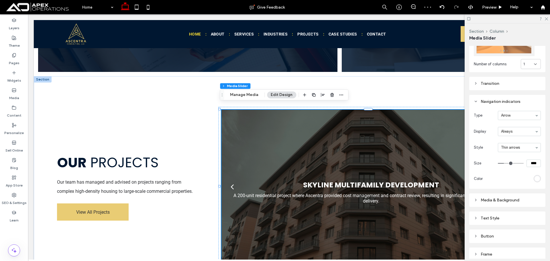
click at [506, 163] on input "range" at bounding box center [511, 163] width 26 height 1
type input "****"
type input "**"
type input "****"
type input "**"
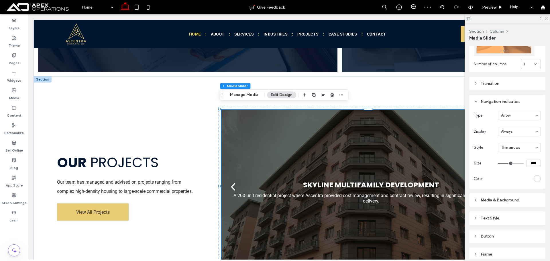
type input "****"
type input "**"
type input "****"
type input "**"
type input "****"
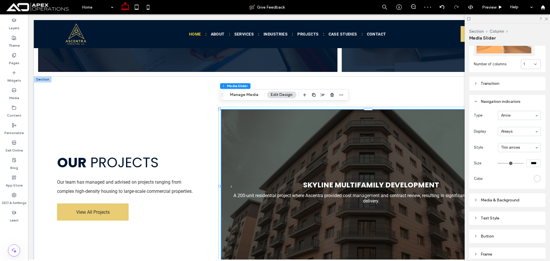
drag, startPoint x: 504, startPoint y: 162, endPoint x: 498, endPoint y: 162, distance: 6.4
click at [498, 163] on input "range" at bounding box center [511, 163] width 26 height 1
type input "**"
type input "****"
type input "**"
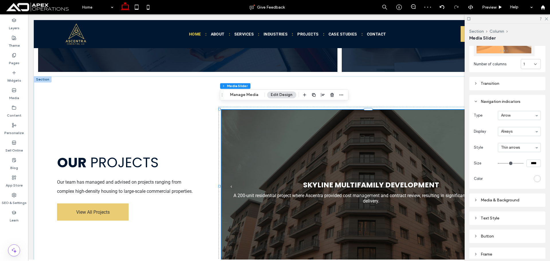
type input "****"
type input "**"
type input "****"
type input "**"
type input "****"
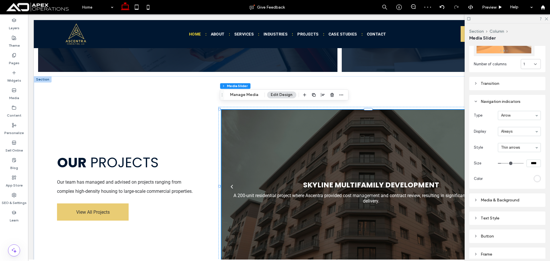
type input "**"
type input "****"
type input "**"
type input "****"
type input "**"
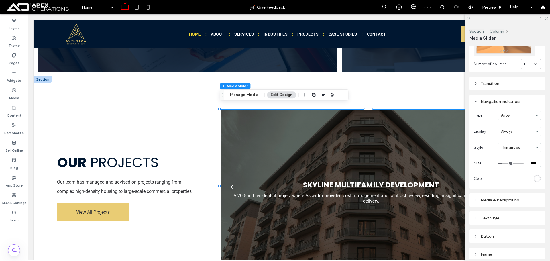
type input "****"
drag, startPoint x: 498, startPoint y: 162, endPoint x: 501, endPoint y: 162, distance: 3.5
type input "**"
click at [501, 163] on input "range" at bounding box center [511, 163] width 26 height 1
drag, startPoint x: 136, startPoint y: 5, endPoint x: 11, endPoint y: 44, distance: 131.0
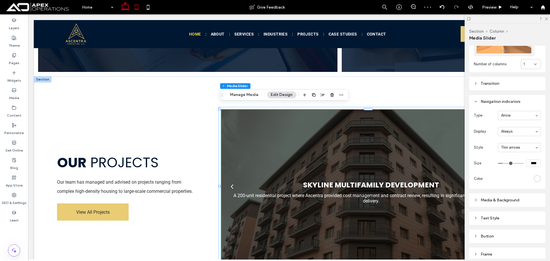
click at [136, 5] on use at bounding box center [137, 7] width 4 height 5
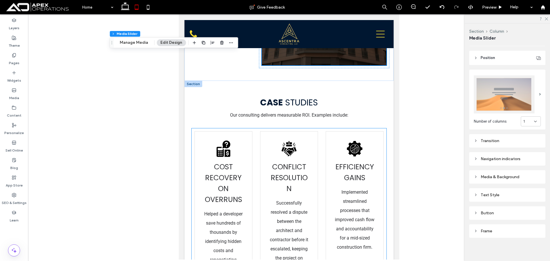
scroll to position [1473, 0]
click at [254, 129] on div "Cost Recovery on Overruns Helped a developer save hundreds of thousands by iden…" at bounding box center [289, 208] width 195 height 158
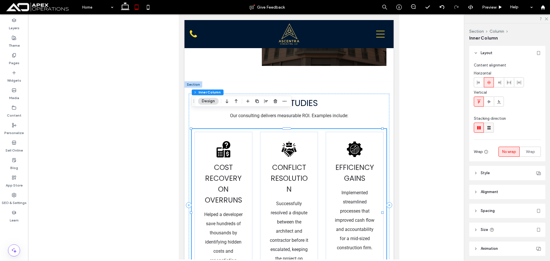
click at [491, 129] on use at bounding box center [488, 127] width 3 height 3
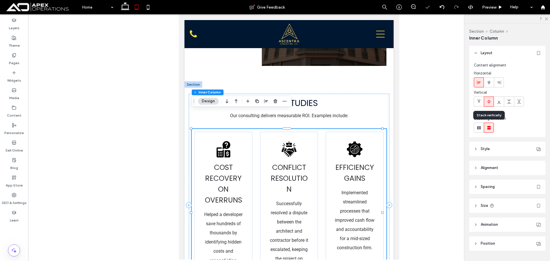
type input "**"
type input "****"
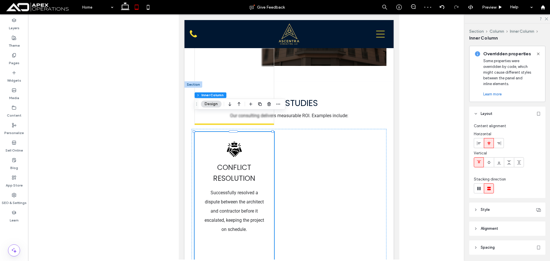
click at [540, 53] on icon at bounding box center [538, 54] width 5 height 5
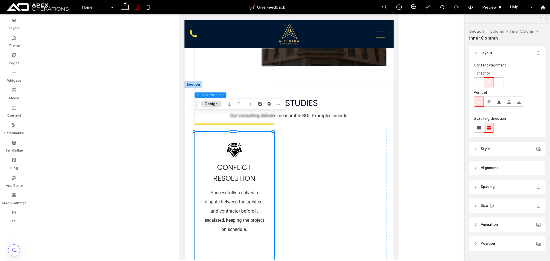
drag, startPoint x: 499, startPoint y: 165, endPoint x: 507, endPoint y: 158, distance: 11.2
click at [499, 165] on header "Alignment" at bounding box center [507, 168] width 76 height 14
drag, startPoint x: 513, startPoint y: 182, endPoint x: 480, endPoint y: 174, distance: 33.9
click at [512, 182] on icon at bounding box center [511, 182] width 5 height 5
type input "***"
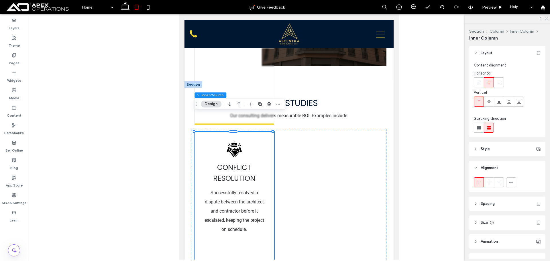
type input "***"
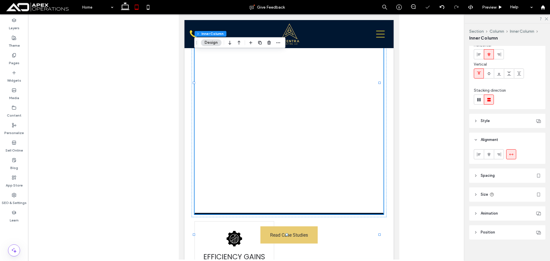
scroll to position [32, 0]
click at [501, 190] on header "Size" at bounding box center [507, 191] width 76 height 14
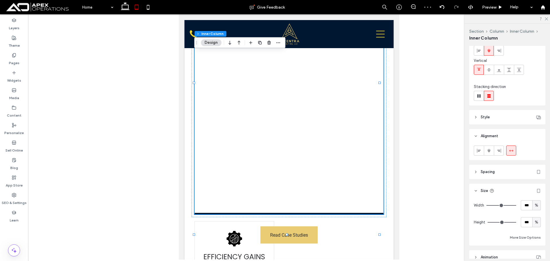
type input "**"
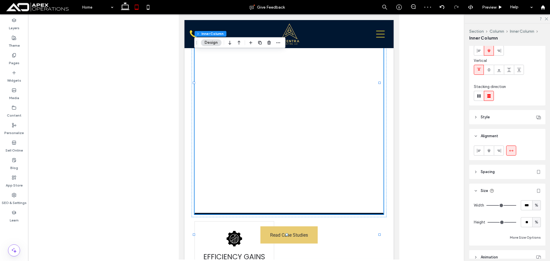
type input "**"
type input "*"
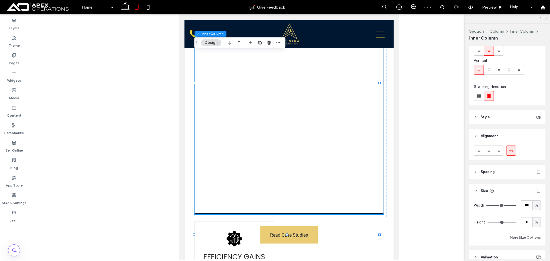
drag, startPoint x: 510, startPoint y: 223, endPoint x: 397, endPoint y: 220, distance: 113.8
type input "*"
click at [488, 222] on input "range" at bounding box center [502, 222] width 29 height 1
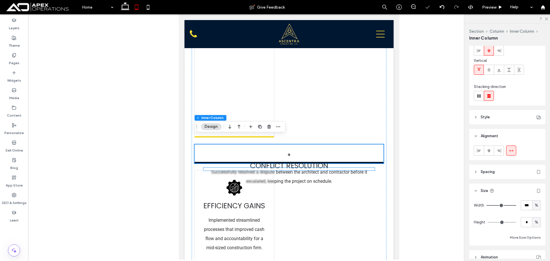
scroll to position [1587, 0]
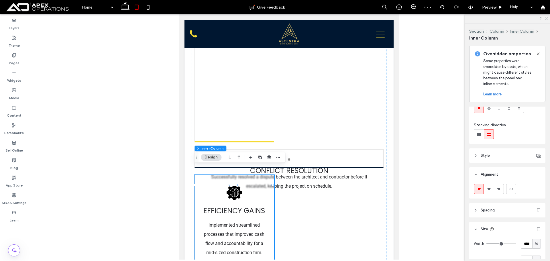
drag, startPoint x: 515, startPoint y: 188, endPoint x: 521, endPoint y: 180, distance: 10.5
click at [515, 189] on div at bounding box center [511, 188] width 9 height 9
type input "***"
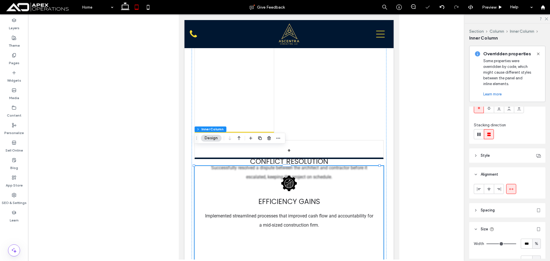
scroll to position [140, 0]
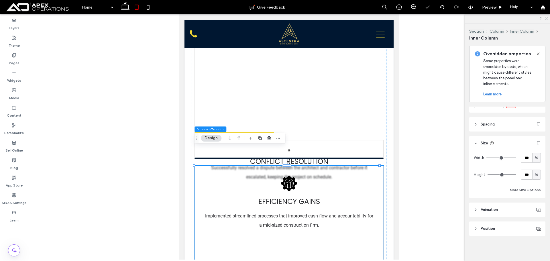
type input "**"
type input "*"
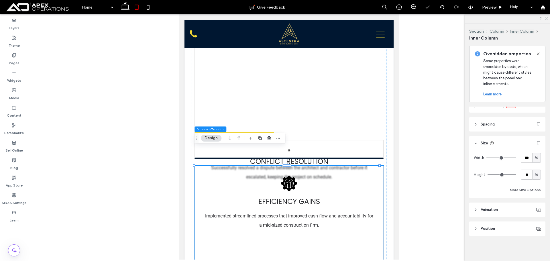
type input "*"
drag, startPoint x: 511, startPoint y: 174, endPoint x: 380, endPoint y: 184, distance: 131.8
type input "*"
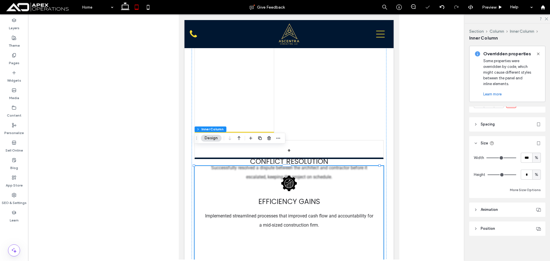
click at [488, 175] on input "range" at bounding box center [502, 174] width 29 height 1
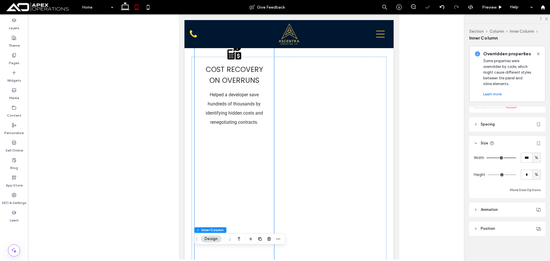
scroll to position [1501, 0]
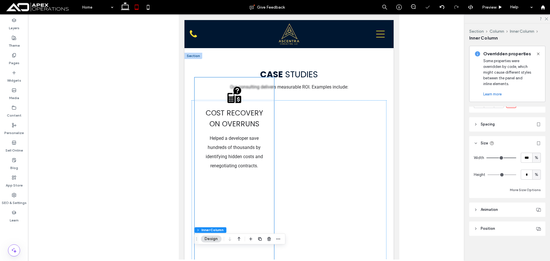
click at [256, 192] on div "Cost Recovery on Overruns Helped a developer save hundreds of thousands by iden…" at bounding box center [235, 209] width 80 height 265
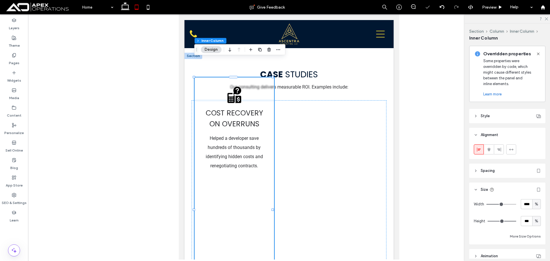
scroll to position [115, 0]
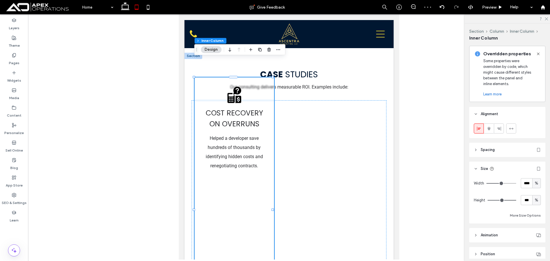
type input "**"
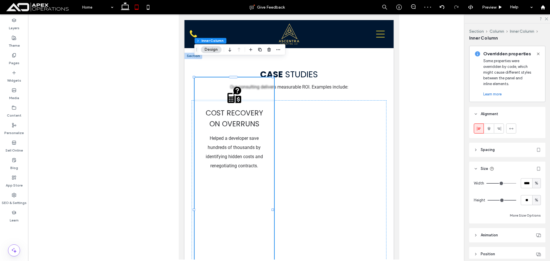
type input "**"
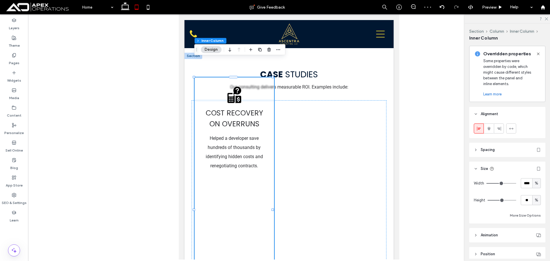
type input "*"
drag, startPoint x: 502, startPoint y: 203, endPoint x: 414, endPoint y: 197, distance: 88.2
type input "*"
click at [488, 201] on input "range" at bounding box center [502, 200] width 29 height 1
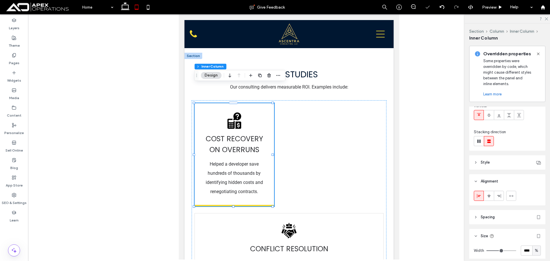
scroll to position [86, 0]
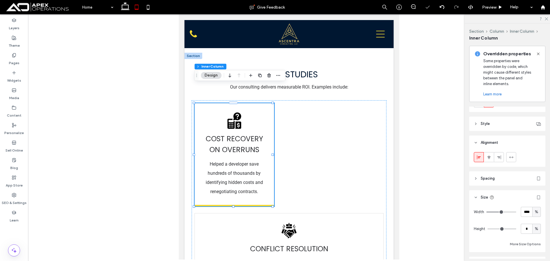
drag, startPoint x: 513, startPoint y: 154, endPoint x: 499, endPoint y: 151, distance: 14.2
click at [512, 154] on span at bounding box center [511, 156] width 5 height 9
type input "***"
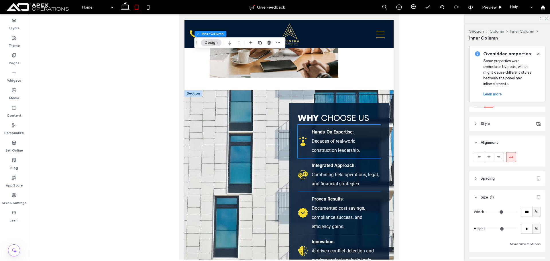
scroll to position [2332, 0]
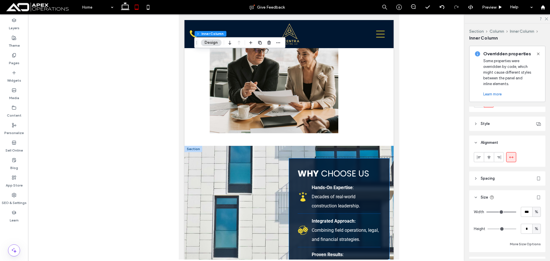
click at [289, 158] on div "Why Choose Us Hands-On Expertise : Decades of real-world construction leadershi…" at bounding box center [339, 262] width 100 height 209
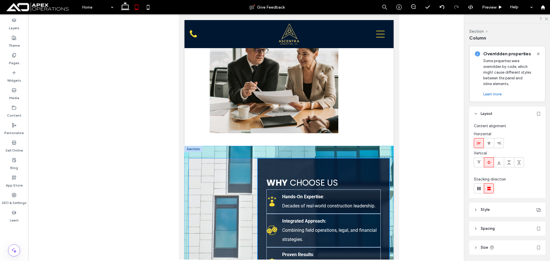
drag, startPoint x: 287, startPoint y: 240, endPoint x: 254, endPoint y: 240, distance: 33.2
click at [254, 261] on div at bounding box center [253, 262] width 2 height 2
type input "**"
type input "*****"
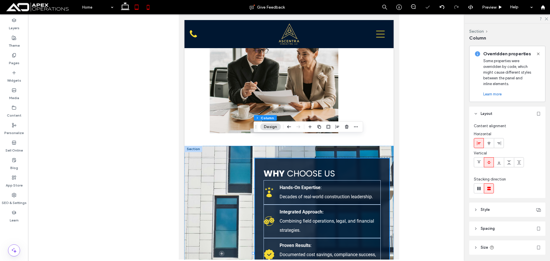
drag, startPoint x: 145, startPoint y: 6, endPoint x: 217, endPoint y: 53, distance: 86.3
click at [145, 6] on icon at bounding box center [147, 6] width 11 height 11
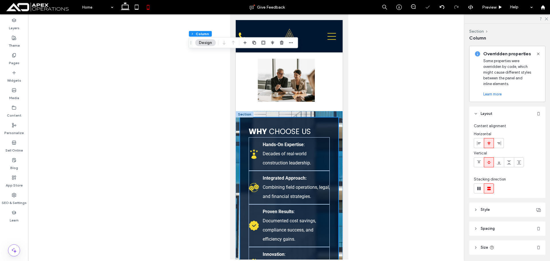
type input "**"
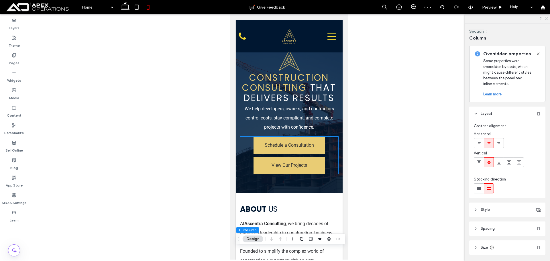
scroll to position [0, 0]
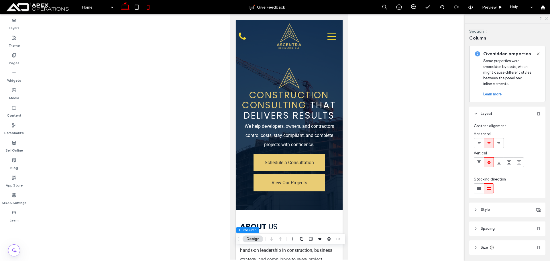
click at [119, 6] on icon at bounding box center [124, 6] width 11 height 11
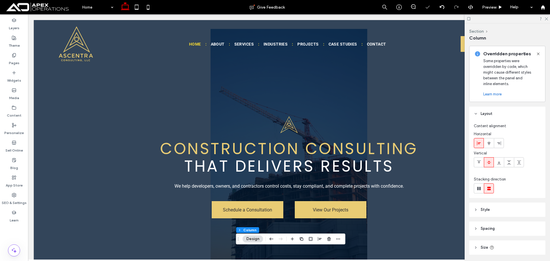
type input "**"
type input "***"
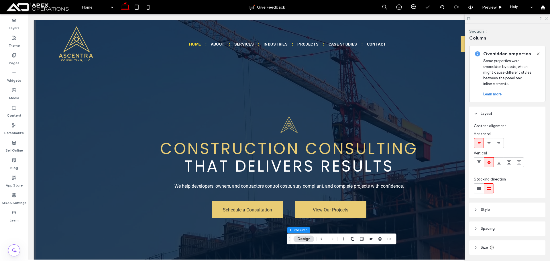
click at [546, 20] on div at bounding box center [507, 18] width 85 height 9
click at [546, 19] on icon at bounding box center [546, 19] width 4 height 4
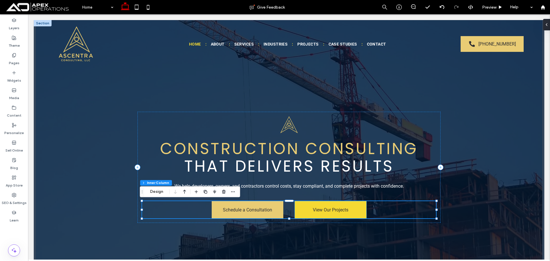
click at [339, 207] on span "View Our Projects" at bounding box center [331, 209] width 36 height 5
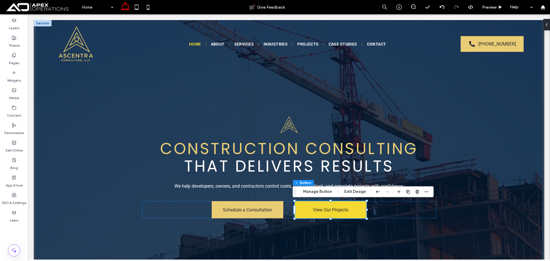
click at [334, 210] on span "View Our Projects" at bounding box center [331, 209] width 36 height 5
click at [350, 190] on button "Edit Design" at bounding box center [355, 191] width 29 height 7
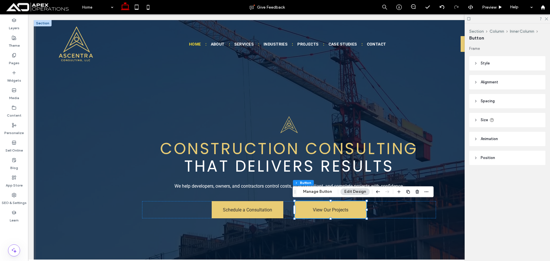
click at [500, 61] on header "Style" at bounding box center [507, 63] width 76 height 14
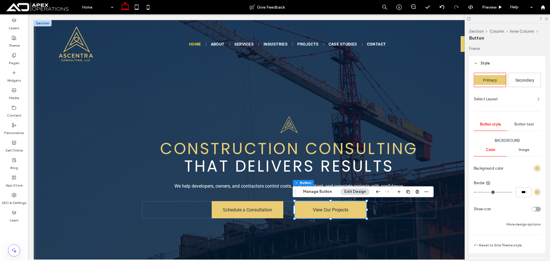
click at [519, 75] on div "Secondary" at bounding box center [525, 80] width 32 height 10
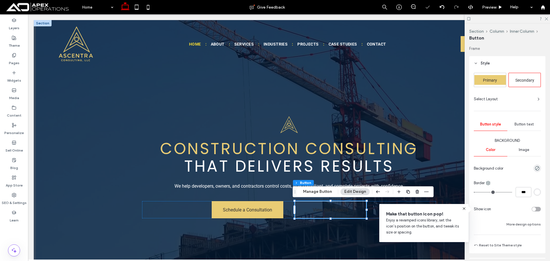
click at [523, 126] on span "Button text" at bounding box center [524, 124] width 19 height 5
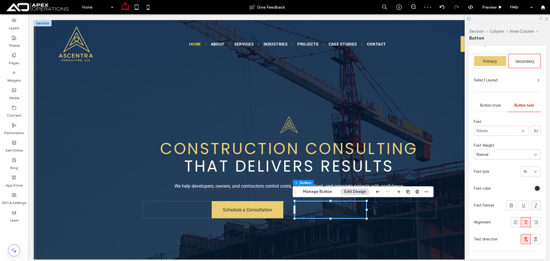
scroll to position [57, 0]
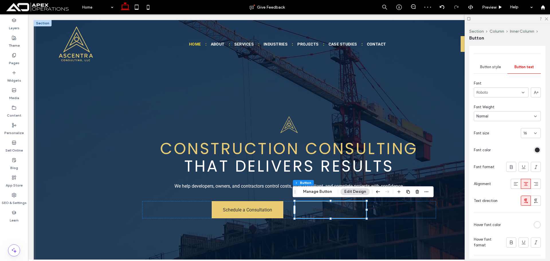
click at [534, 152] on div "rgb(45, 46, 50)" at bounding box center [537, 149] width 7 height 7
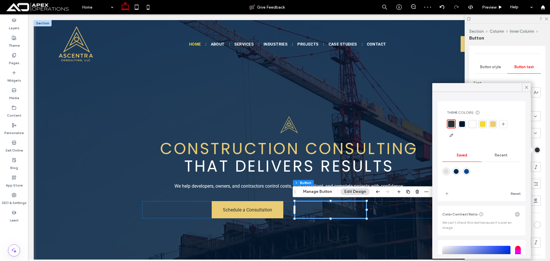
click at [472, 123] on div at bounding box center [473, 124] width 6 height 6
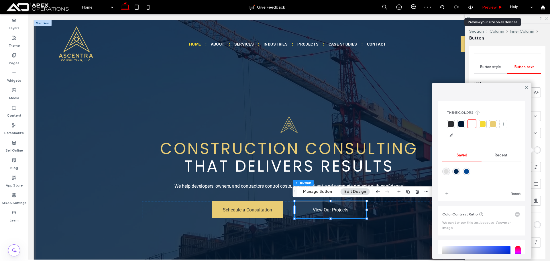
click at [490, 9] on span "Preview" at bounding box center [489, 7] width 14 height 5
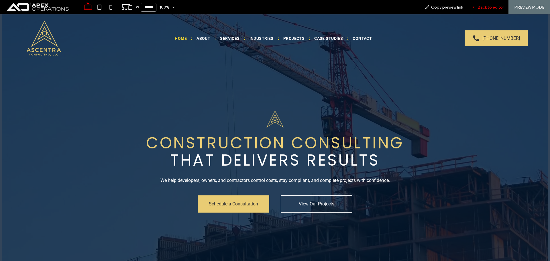
drag, startPoint x: 483, startPoint y: 4, endPoint x: 470, endPoint y: 5, distance: 13.3
click at [484, 4] on div "Back to editor" at bounding box center [488, 7] width 41 height 14
click at [488, 6] on span "Back to editor" at bounding box center [491, 7] width 26 height 5
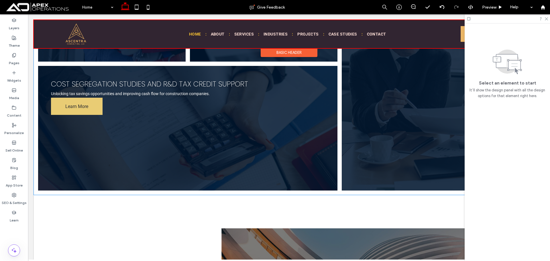
scroll to position [946, 0]
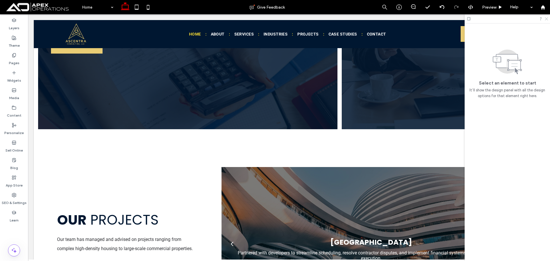
click at [544, 17] on div at bounding box center [507, 18] width 85 height 9
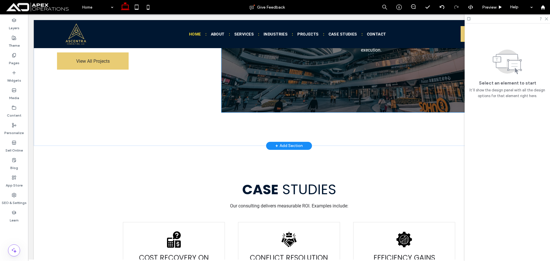
scroll to position [1175, 0]
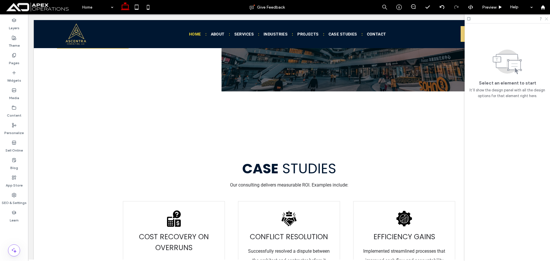
click at [546, 19] on use at bounding box center [546, 18] width 3 height 3
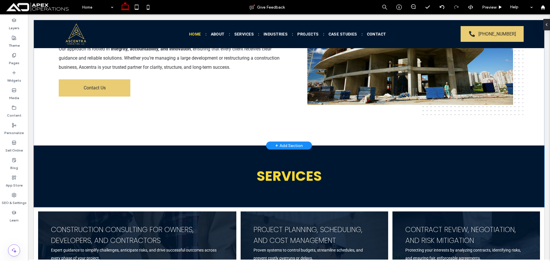
scroll to position [458, 0]
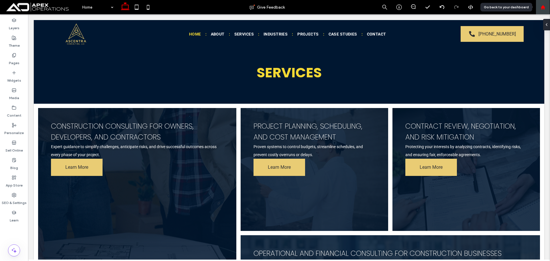
drag, startPoint x: 547, startPoint y: 7, endPoint x: 543, endPoint y: 11, distance: 6.3
click at [547, 7] on div at bounding box center [543, 7] width 14 height 5
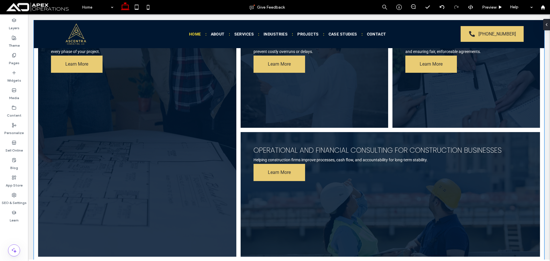
scroll to position [688, 0]
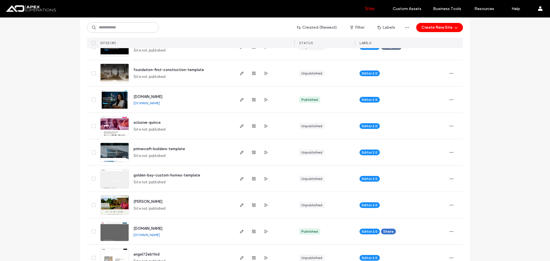
scroll to position [1003, 0]
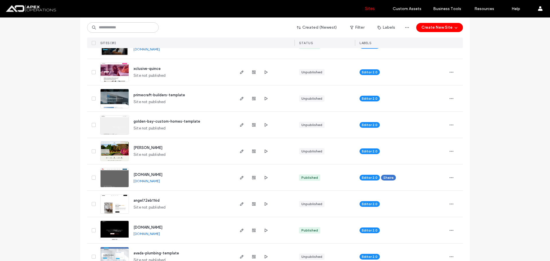
drag, startPoint x: 238, startPoint y: 230, endPoint x: 209, endPoint y: 227, distance: 29.1
click at [240, 231] on icon "button" at bounding box center [242, 230] width 5 height 5
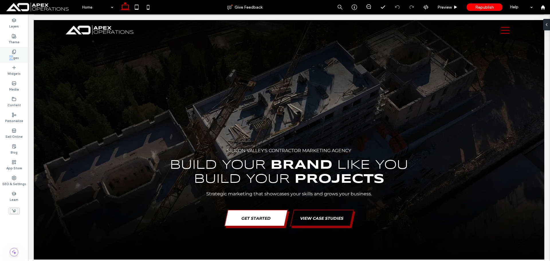
click at [13, 54] on div "Pages" at bounding box center [14, 55] width 28 height 16
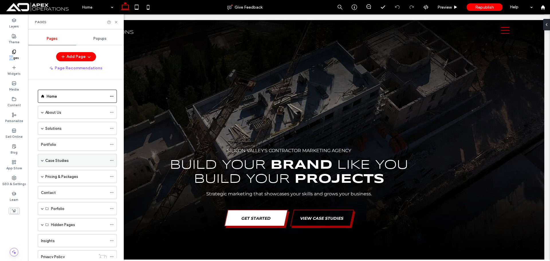
click at [42, 162] on span at bounding box center [42, 160] width 3 height 13
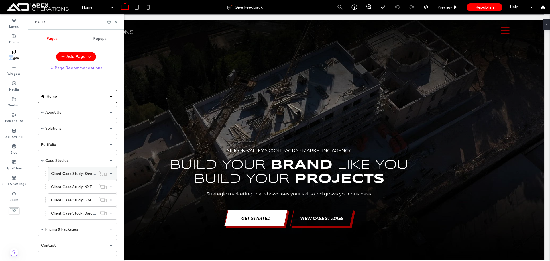
click at [70, 170] on label "Client Case Study: Shredlogix" at bounding box center [77, 174] width 52 height 10
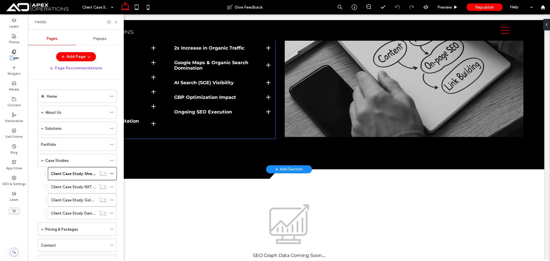
scroll to position [626, 0]
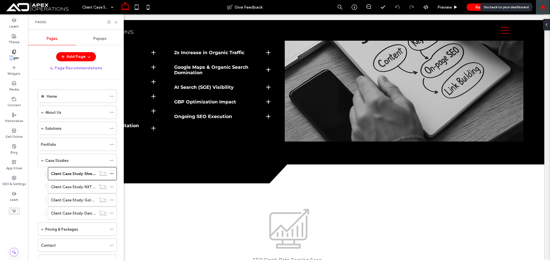
drag, startPoint x: 544, startPoint y: 10, endPoint x: 515, endPoint y: 1, distance: 30.0
click at [544, 10] on div at bounding box center [543, 7] width 14 height 14
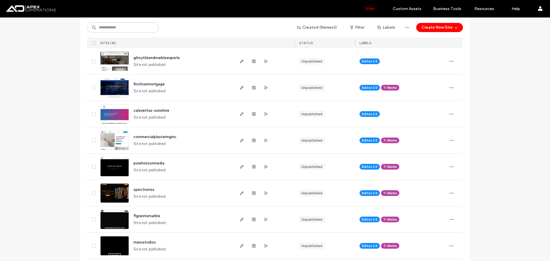
scroll to position [115, 0]
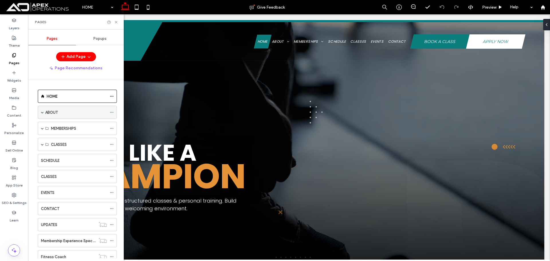
click at [42, 113] on span at bounding box center [42, 112] width 3 height 3
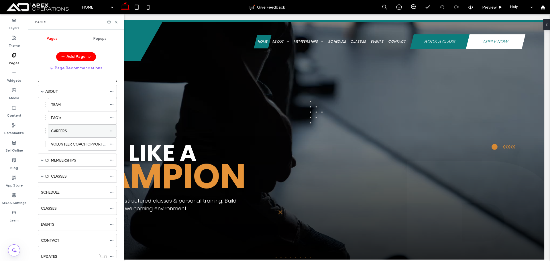
scroll to position [29, 0]
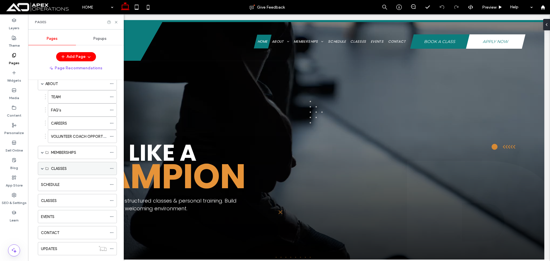
click at [42, 167] on span at bounding box center [42, 168] width 3 height 13
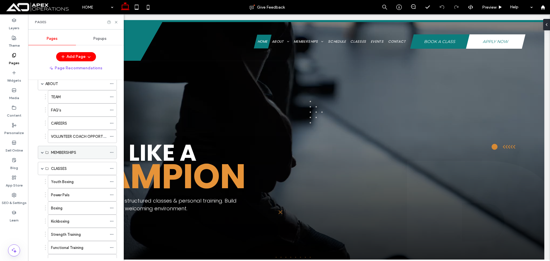
click at [42, 153] on span at bounding box center [42, 152] width 3 height 3
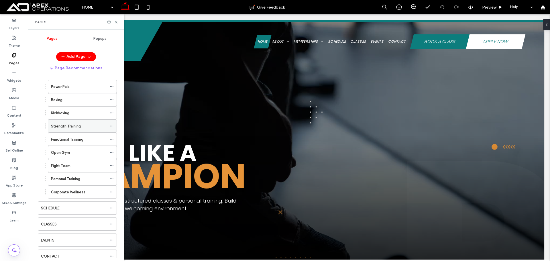
scroll to position [229, 0]
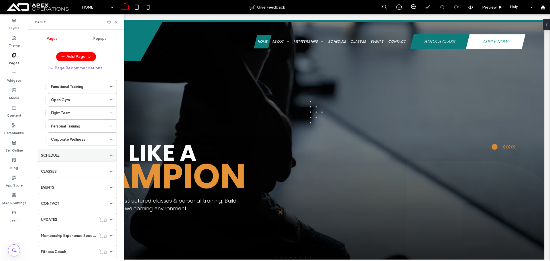
click at [72, 156] on div "SCHEDULE" at bounding box center [74, 155] width 66 height 6
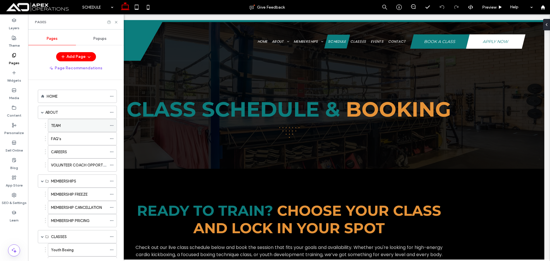
click at [68, 130] on div "TEAM" at bounding box center [79, 125] width 56 height 13
click at [116, 23] on icon at bounding box center [116, 22] width 4 height 4
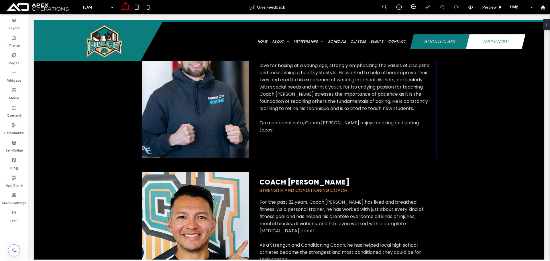
scroll to position [258, 0]
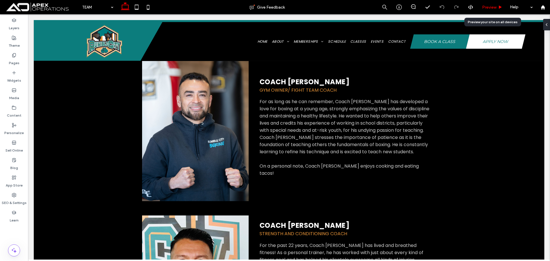
click at [488, 8] on span "Preview" at bounding box center [489, 7] width 14 height 5
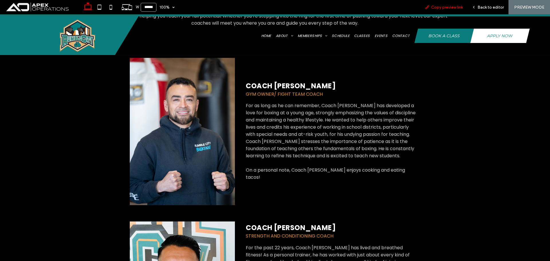
scroll to position [260, 0]
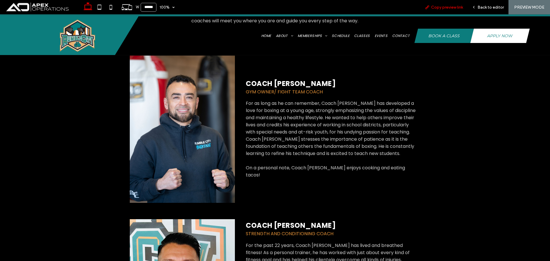
drag, startPoint x: 456, startPoint y: 6, endPoint x: 438, endPoint y: 10, distance: 18.2
click at [456, 6] on span "Copy preview link" at bounding box center [447, 7] width 32 height 5
click at [483, 7] on span "Back to editor" at bounding box center [491, 7] width 26 height 5
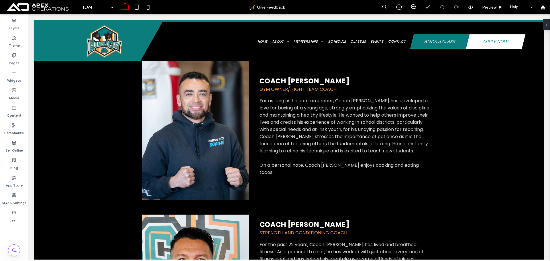
scroll to position [254, 0]
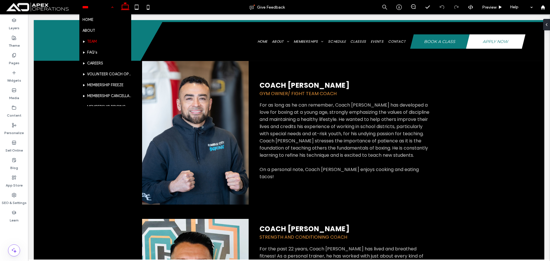
drag, startPoint x: 89, startPoint y: 6, endPoint x: 90, endPoint y: 12, distance: 5.8
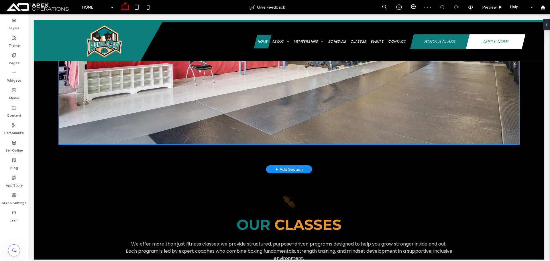
scroll to position [516, 0]
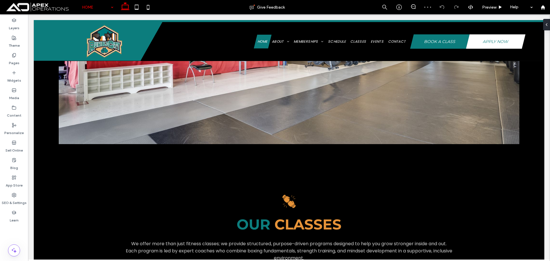
click at [95, 8] on input at bounding box center [96, 7] width 28 height 14
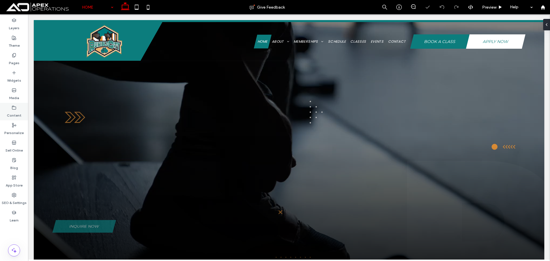
scroll to position [0, 0]
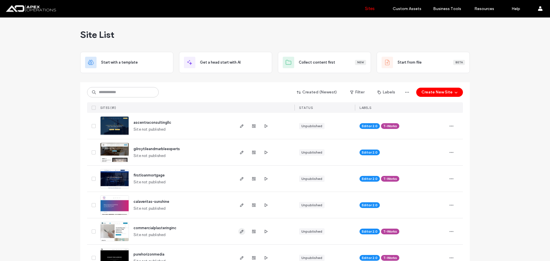
click at [240, 230] on icon "button" at bounding box center [242, 231] width 5 height 5
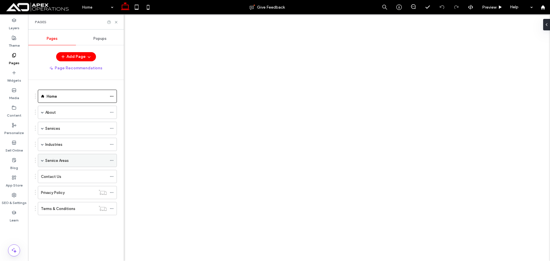
click at [41, 159] on span at bounding box center [42, 160] width 3 height 3
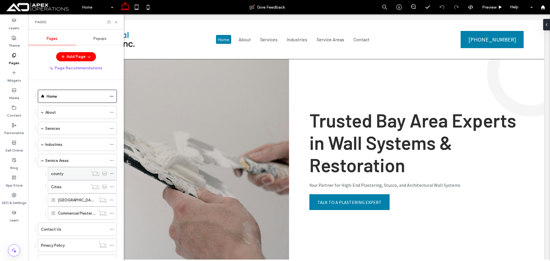
click at [81, 173] on div "county" at bounding box center [69, 174] width 37 height 6
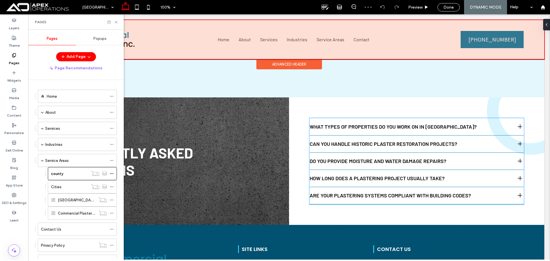
scroll to position [1398, 0]
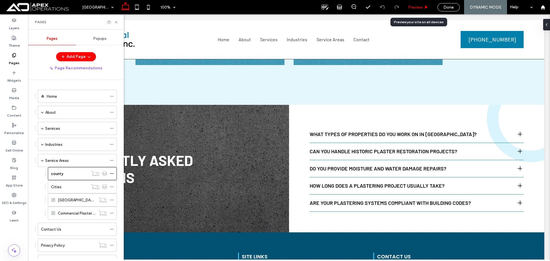
click at [419, 6] on span "Preview" at bounding box center [415, 7] width 14 height 5
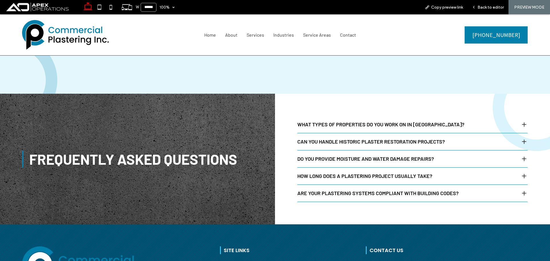
scroll to position [1378, 0]
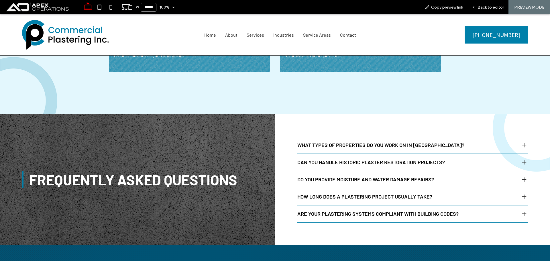
click at [399, 141] on div "What types of properties do you work on in [GEOGRAPHIC_DATA]?" at bounding box center [412, 145] width 230 height 17
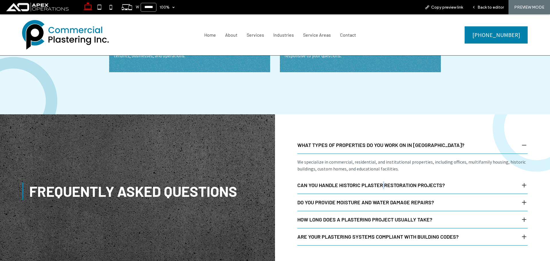
click at [381, 177] on div "Can you handle historic plaster restoration projects?" at bounding box center [412, 185] width 230 height 17
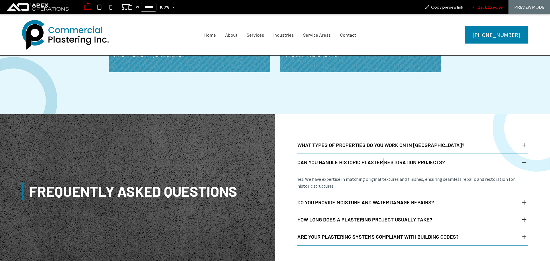
click at [481, 9] on span "Back to editor" at bounding box center [491, 7] width 26 height 5
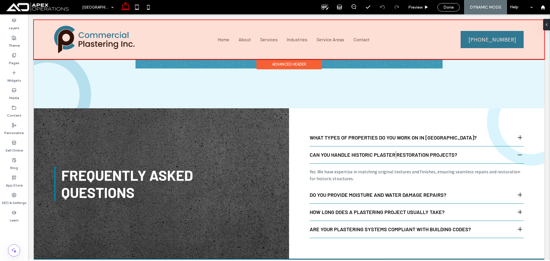
scroll to position [1398, 0]
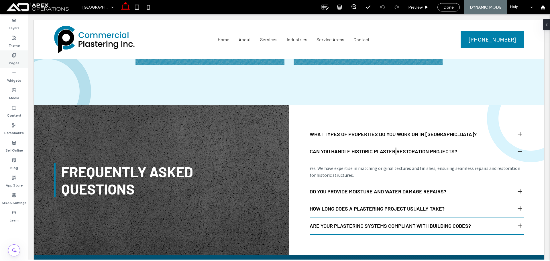
drag, startPoint x: 14, startPoint y: 59, endPoint x: 9, endPoint y: 61, distance: 5.8
click at [14, 59] on label "Pages" at bounding box center [14, 62] width 11 height 8
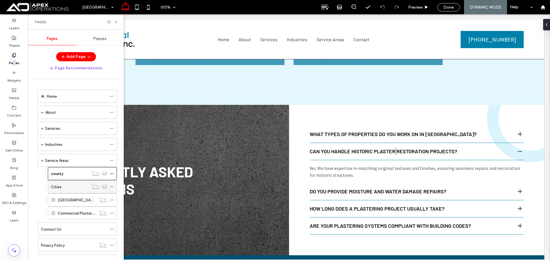
click at [68, 185] on div "Cities" at bounding box center [69, 187] width 37 height 6
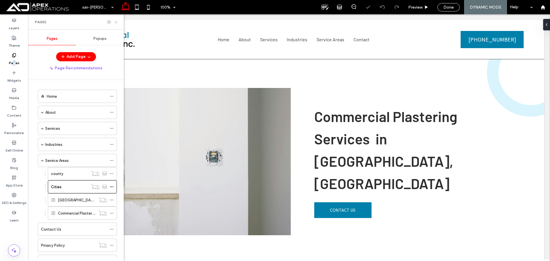
click at [116, 21] on icon at bounding box center [116, 22] width 4 height 4
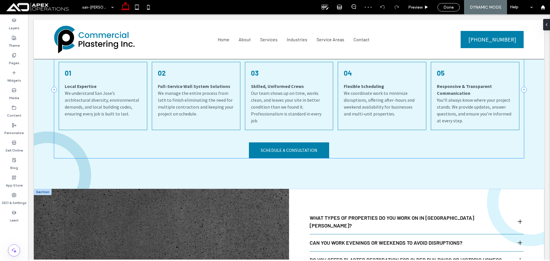
scroll to position [1347, 0]
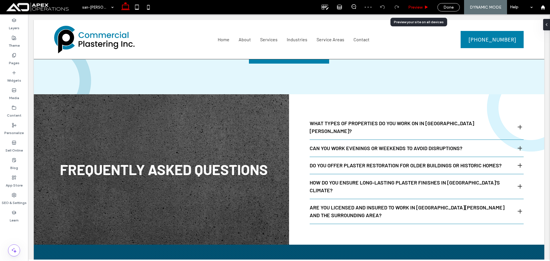
click at [419, 7] on span "Preview" at bounding box center [415, 7] width 14 height 5
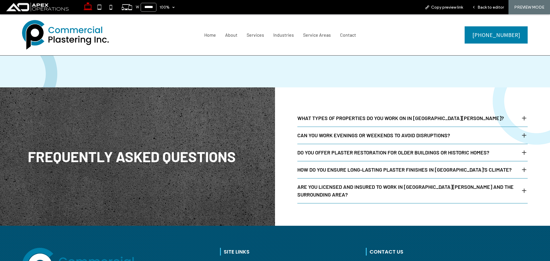
scroll to position [1335, 0]
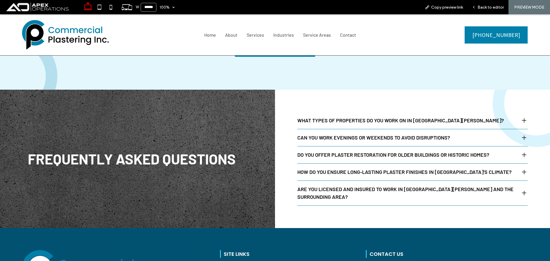
click at [397, 134] on span "Can you work evenings or weekends to avoid disruptions?" at bounding box center [407, 138] width 221 height 8
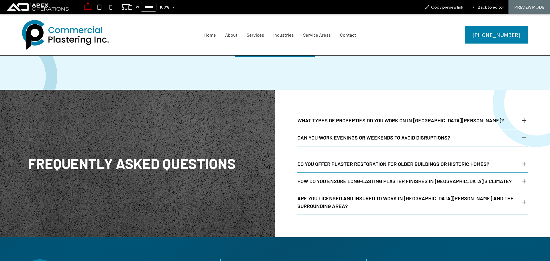
click at [380, 160] on span "Do you offer plaster restoration for older buildings or historic homes?" at bounding box center [407, 164] width 221 height 8
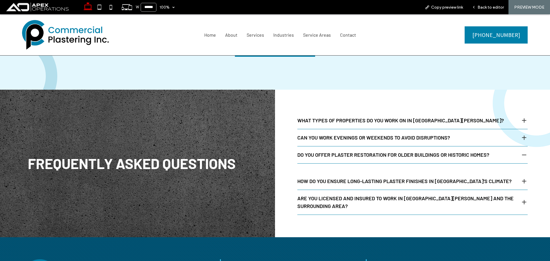
click at [372, 177] on span "How do you ensure long-lasting plaster finishes in San Jose’s climate?" at bounding box center [407, 181] width 221 height 8
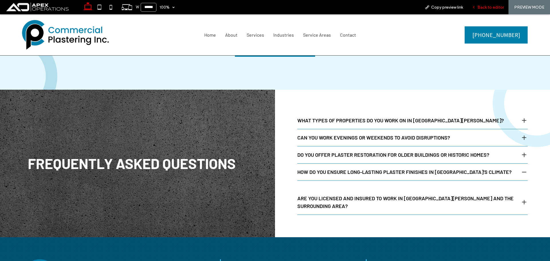
click at [483, 6] on span "Back to editor" at bounding box center [491, 7] width 26 height 5
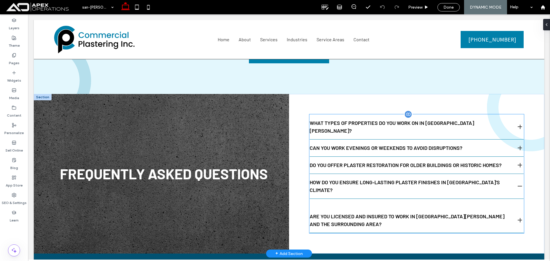
scroll to position [1347, 0]
click at [402, 157] on div "Do you offer plaster restoration for older buildings or historic homes?" at bounding box center [417, 165] width 214 height 17
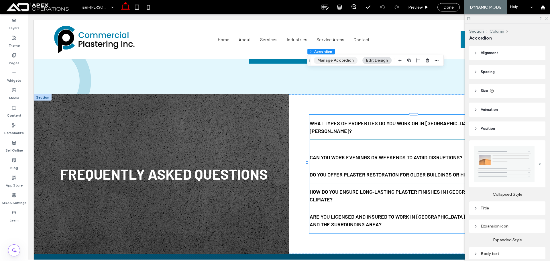
click at [336, 62] on button "Manage Accordion" at bounding box center [336, 60] width 44 height 7
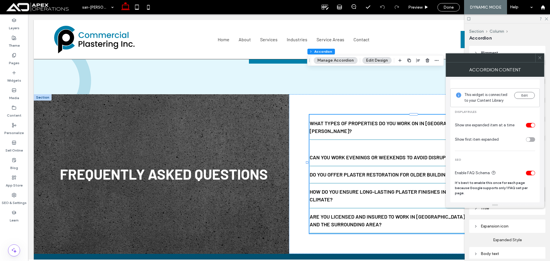
click at [381, 61] on button "Edit Design" at bounding box center [376, 60] width 29 height 7
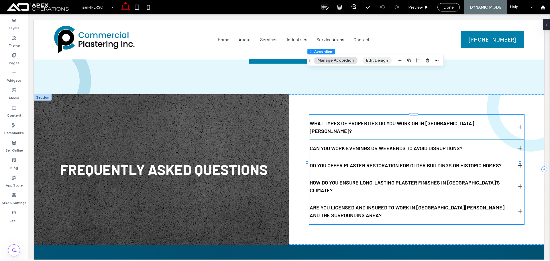
click at [381, 61] on button "Edit Design" at bounding box center [376, 60] width 29 height 7
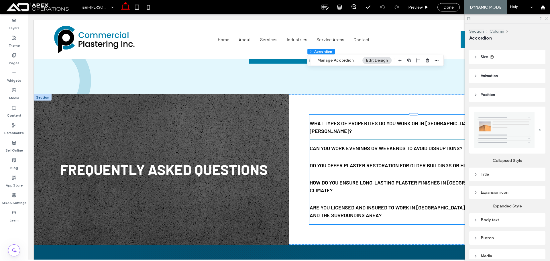
scroll to position [86, 0]
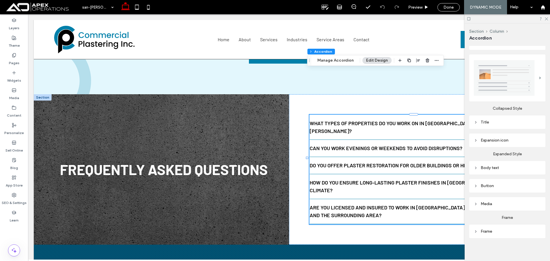
click at [506, 166] on div "Body text" at bounding box center [507, 167] width 67 height 5
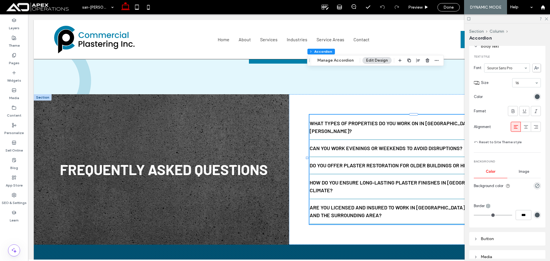
scroll to position [258, 0]
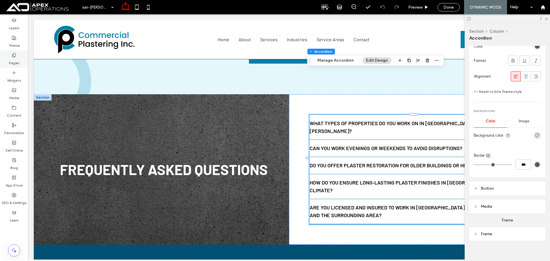
click at [15, 54] on icon at bounding box center [14, 55] width 5 height 5
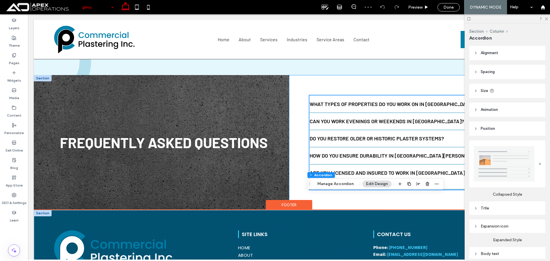
scroll to position [1400, 0]
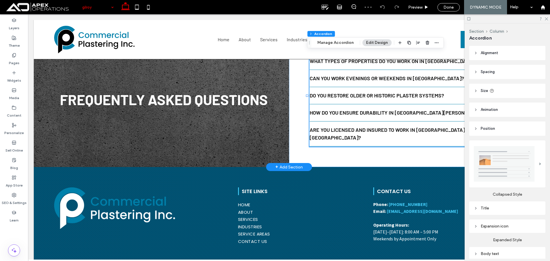
click at [366, 109] on span "How do you ensure durability in Gilroy’s climate?" at bounding box center [412, 113] width 204 height 8
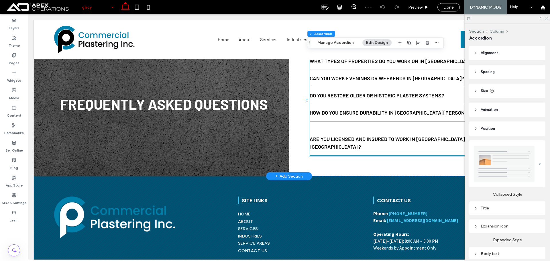
click at [355, 104] on div "How do you ensure durability in Gilroy’s climate?" at bounding box center [417, 112] width 214 height 17
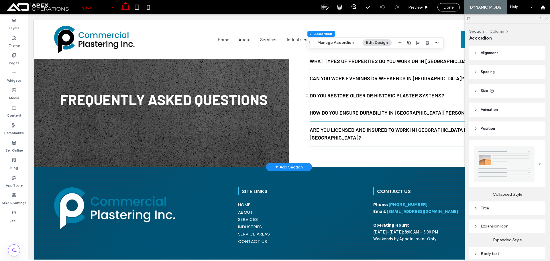
click at [363, 92] on span "Do you restore older or historic plaster systems?" at bounding box center [412, 96] width 204 height 8
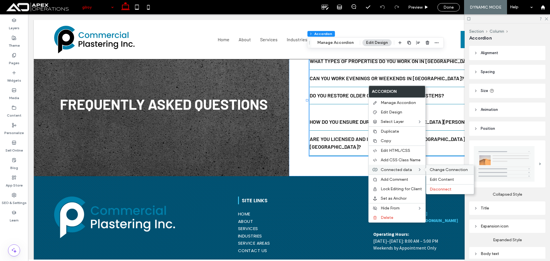
click at [442, 171] on span "Change Connection" at bounding box center [449, 169] width 38 height 5
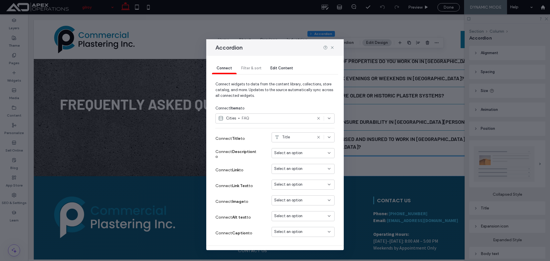
click at [298, 152] on div "Select an option" at bounding box center [299, 153] width 51 height 6
click at [298, 172] on span "Description" at bounding box center [289, 173] width 19 height 6
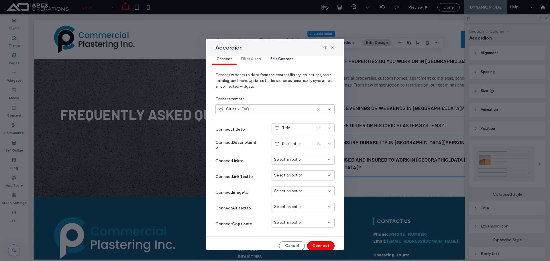
scroll to position [14, 0]
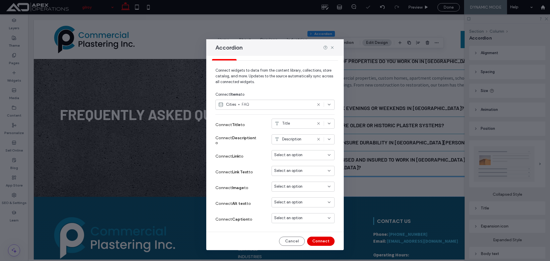
click at [317, 240] on button "Connect" at bounding box center [321, 241] width 28 height 9
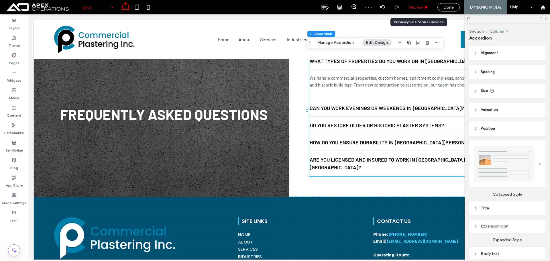
click at [418, 8] on span "Preview" at bounding box center [415, 7] width 14 height 5
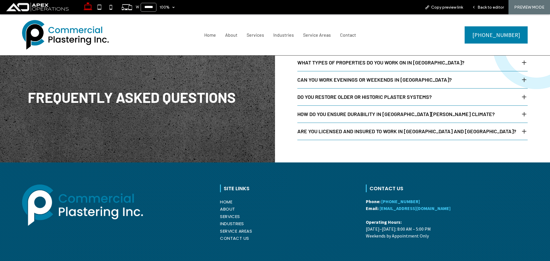
scroll to position [1390, 0]
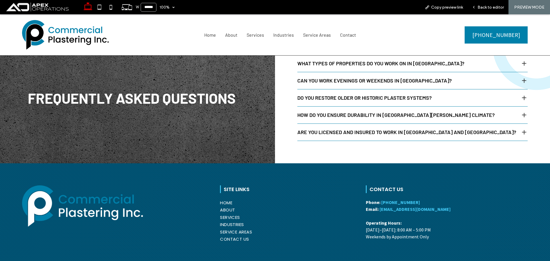
click at [370, 89] on div "Do you restore older or historic plaster systems?" at bounding box center [412, 97] width 230 height 17
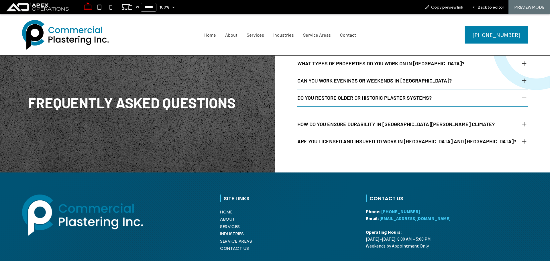
click at [363, 120] on span "How do you ensure durability in Gilroy’s climate?" at bounding box center [407, 124] width 221 height 8
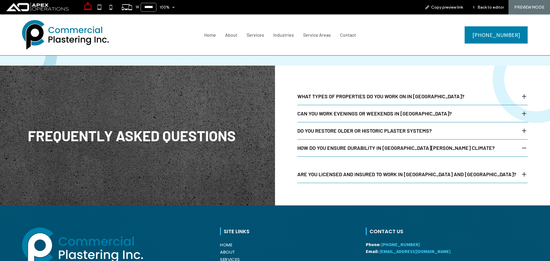
scroll to position [1304, 0]
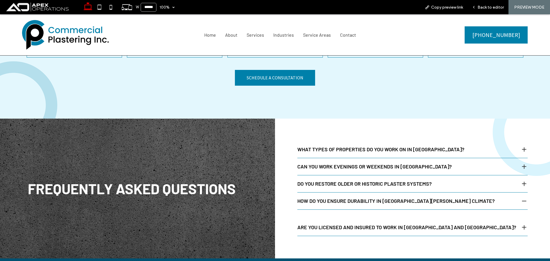
click at [338, 146] on span "What types of properties do you work on in Gilroy?" at bounding box center [407, 150] width 221 height 8
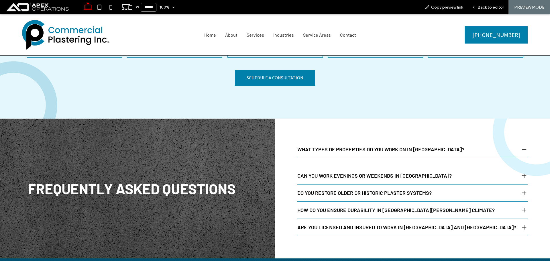
click at [330, 172] on span "Can you work evenings or weekends in Gilroy?" at bounding box center [407, 176] width 221 height 8
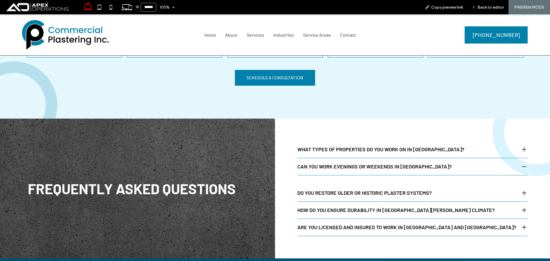
click at [323, 185] on div "Do you restore older or historic plaster systems?" at bounding box center [412, 193] width 230 height 17
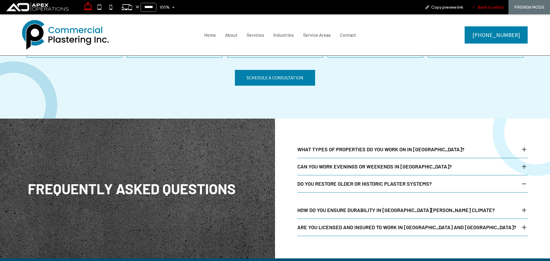
click at [485, 9] on span "Back to editor" at bounding box center [491, 7] width 26 height 5
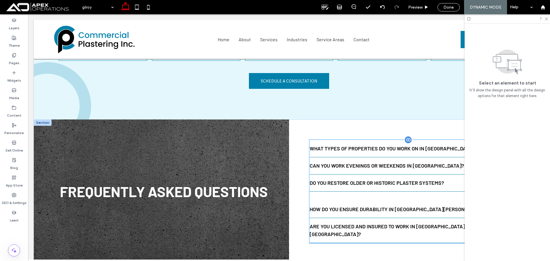
scroll to position [1309, 0]
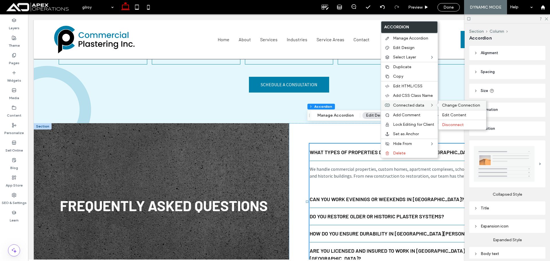
click at [458, 103] on span "Change Connection" at bounding box center [461, 105] width 38 height 5
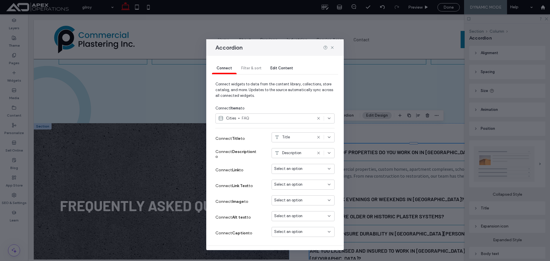
click at [295, 153] on span "Description" at bounding box center [291, 153] width 19 height 6
click at [284, 119] on span "FAQ" at bounding box center [277, 118] width 70 height 6
click at [267, 141] on span "FAQ" at bounding box center [284, 139] width 81 height 6
click at [265, 119] on span "FAQ" at bounding box center [277, 118] width 70 height 6
click at [255, 147] on div "Cities" at bounding box center [273, 149] width 114 height 10
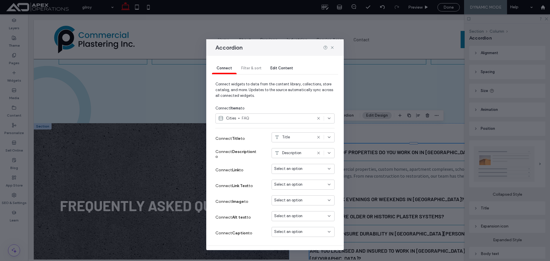
scroll to position [14, 0]
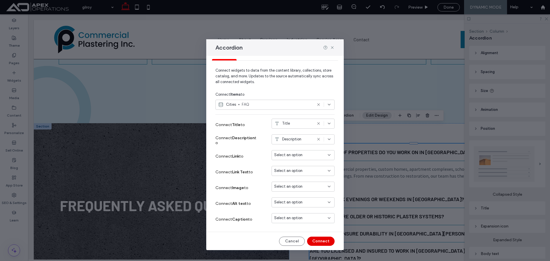
click at [313, 237] on button "Connect" at bounding box center [321, 241] width 28 height 9
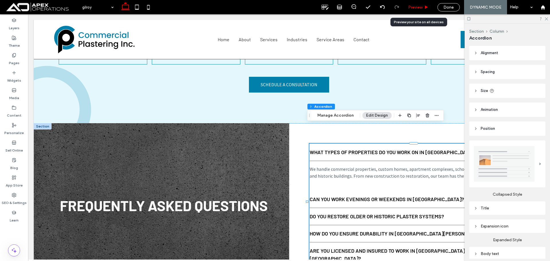
click at [415, 7] on span "Preview" at bounding box center [415, 7] width 14 height 5
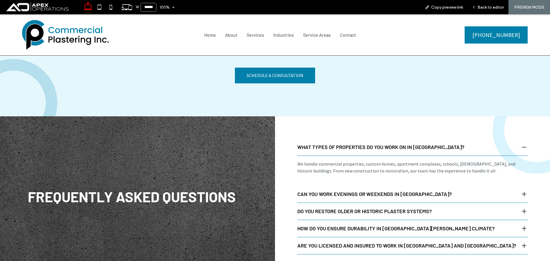
scroll to position [1304, 0]
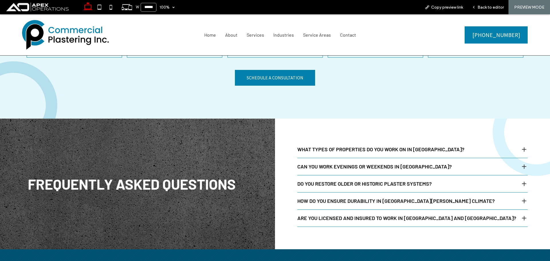
click at [348, 146] on span "What types of properties do you work on in Gilroy?" at bounding box center [407, 150] width 221 height 8
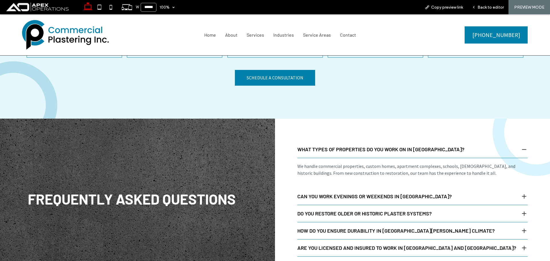
click at [346, 193] on span "Can you work evenings or weekends in Gilroy?" at bounding box center [407, 197] width 221 height 8
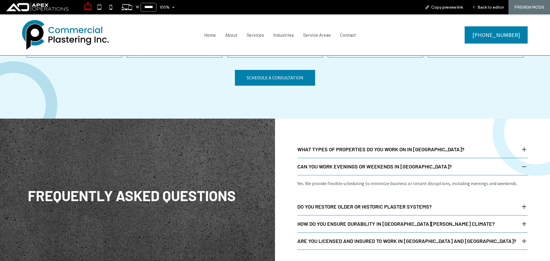
click at [340, 203] on span "Do you restore older or historic plaster systems?" at bounding box center [407, 207] width 221 height 8
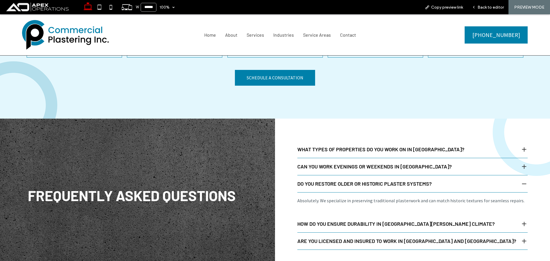
click at [336, 220] on span "How do you ensure durability in Gilroy’s climate?" at bounding box center [407, 224] width 221 height 8
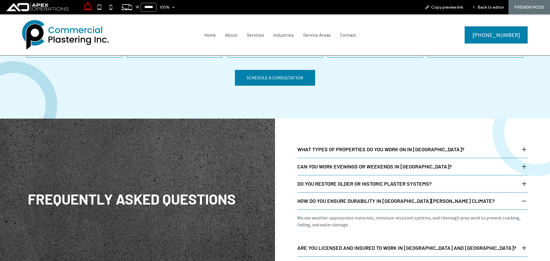
click at [334, 244] on span "Are you licensed and insured to work in Gilroy and South County?" at bounding box center [407, 248] width 221 height 8
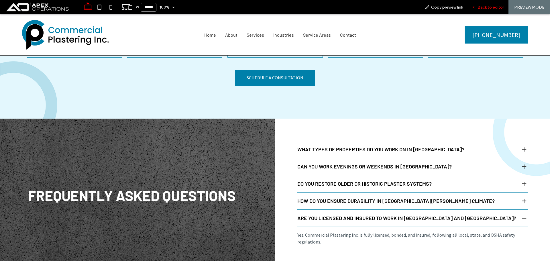
click at [484, 7] on span "Back to editor" at bounding box center [491, 7] width 26 height 5
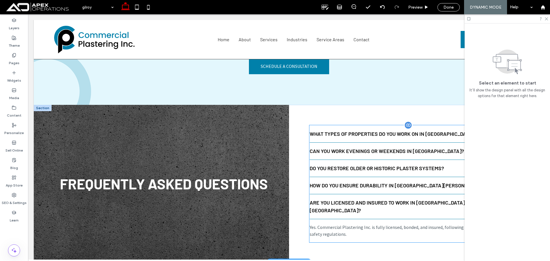
scroll to position [1338, 0]
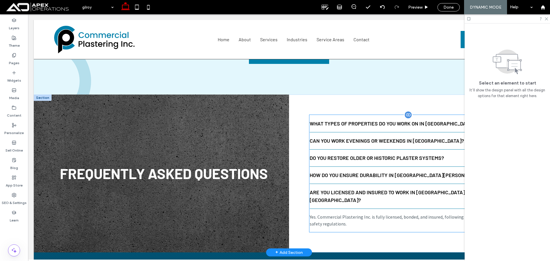
click at [339, 150] on div "Do you restore older or historic plaster systems?" at bounding box center [417, 158] width 214 height 17
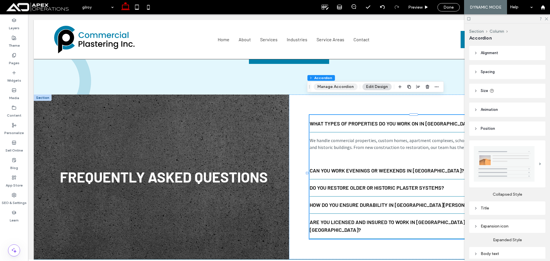
click at [332, 83] on button "Manage Accordion" at bounding box center [336, 86] width 44 height 7
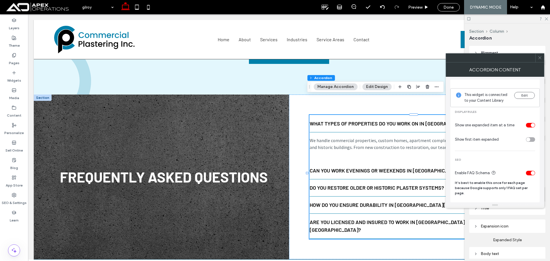
click at [538, 58] on div at bounding box center [540, 58] width 9 height 9
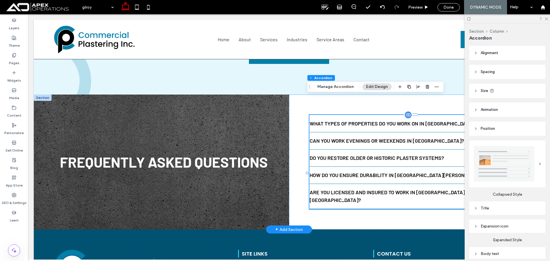
drag, startPoint x: 370, startPoint y: 140, endPoint x: 366, endPoint y: 139, distance: 3.7
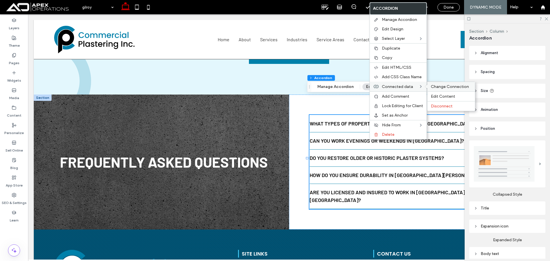
click at [443, 85] on span "Change Connection" at bounding box center [450, 86] width 38 height 5
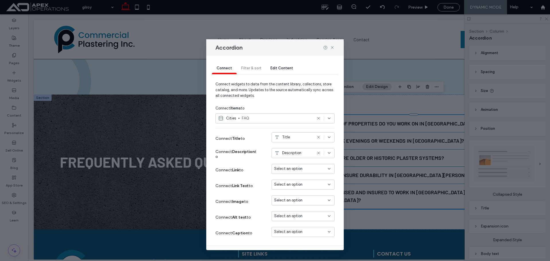
click at [268, 116] on span "FAQ" at bounding box center [277, 118] width 70 height 6
drag, startPoint x: 331, startPoint y: 48, endPoint x: 330, endPoint y: 110, distance: 61.3
click at [331, 48] on use at bounding box center [332, 47] width 3 height 3
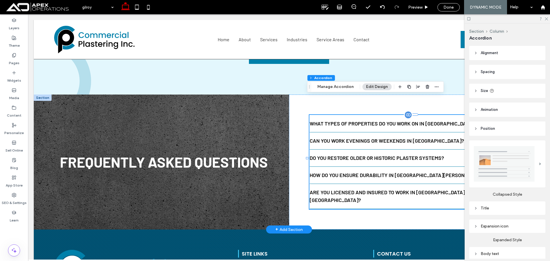
click at [362, 132] on div "Can you work evenings or weekends in Gilroy?" at bounding box center [417, 140] width 214 height 17
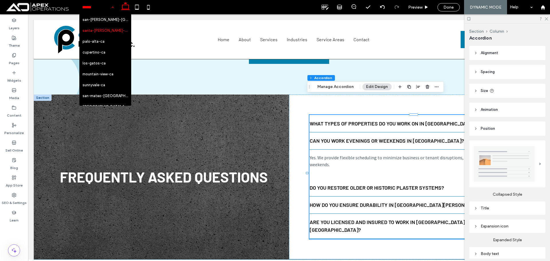
drag, startPoint x: 95, startPoint y: 4, endPoint x: 98, endPoint y: 27, distance: 23.7
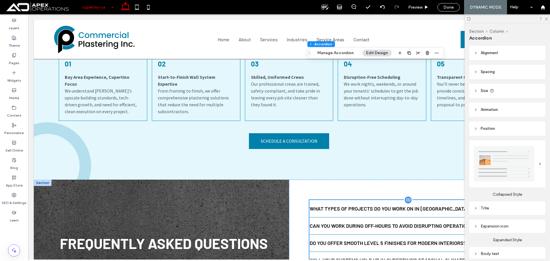
scroll to position [1354, 0]
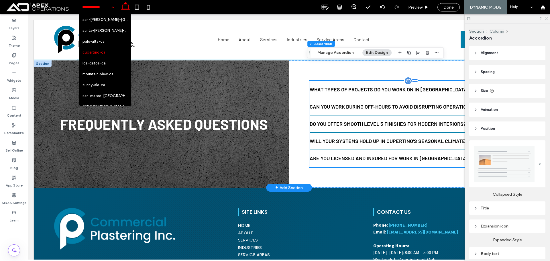
click at [366, 137] on span "Will your systems hold up in Cupertino’s seasonal climate?" at bounding box center [412, 141] width 204 height 8
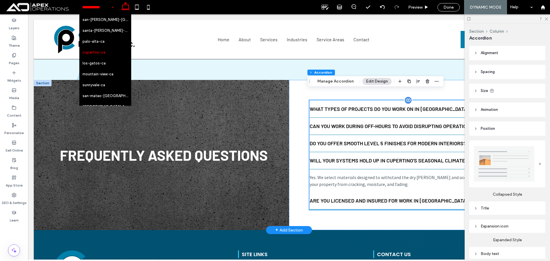
scroll to position [1326, 0]
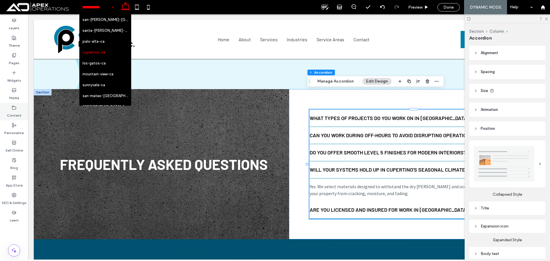
click at [14, 110] on icon at bounding box center [14, 107] width 5 height 5
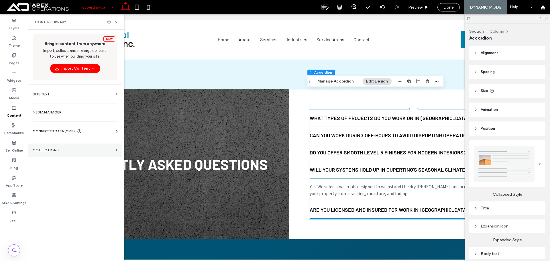
click at [58, 148] on section "Collections" at bounding box center [75, 150] width 94 height 13
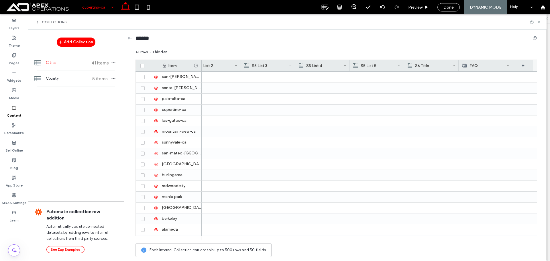
scroll to position [0, 2193]
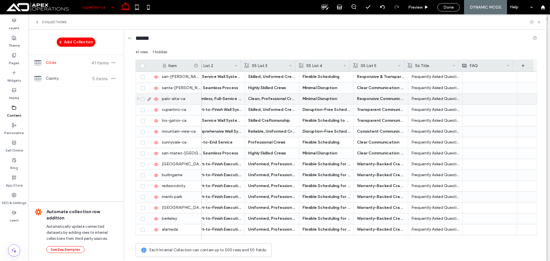
click at [485, 78] on img at bounding box center [489, 77] width 14 height 8
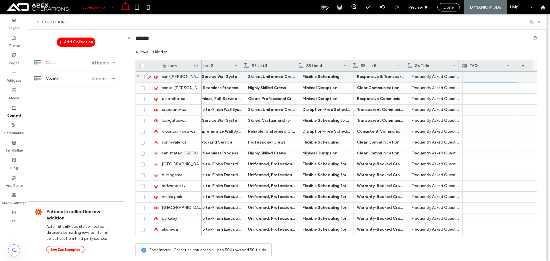
click at [484, 77] on img at bounding box center [489, 77] width 14 height 8
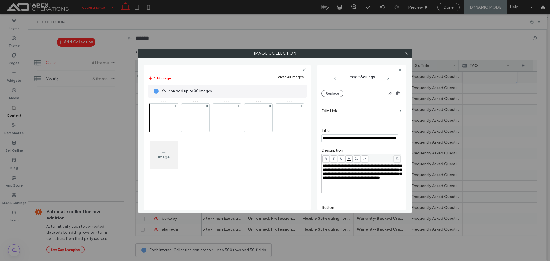
scroll to position [0, 0]
drag, startPoint x: 353, startPoint y: 140, endPoint x: 276, endPoint y: 132, distance: 77.4
click at [276, 132] on div "**********" at bounding box center [275, 135] width 263 height 149
click at [405, 53] on icon at bounding box center [406, 53] width 4 height 4
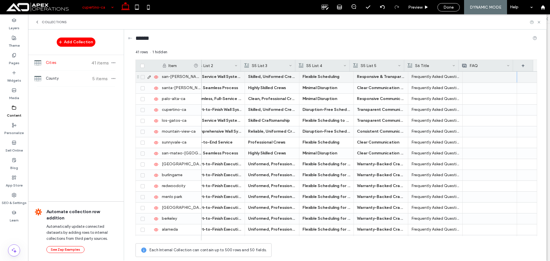
click at [446, 8] on span "Done" at bounding box center [449, 7] width 10 height 5
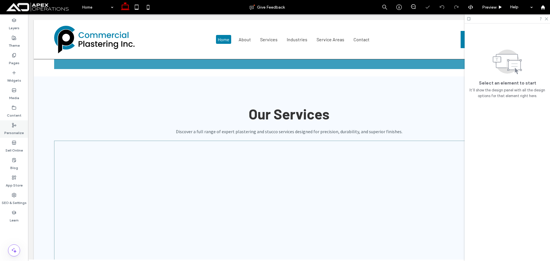
scroll to position [659, 0]
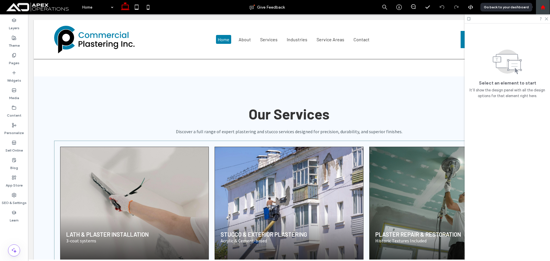
click at [543, 8] on icon at bounding box center [543, 7] width 5 height 5
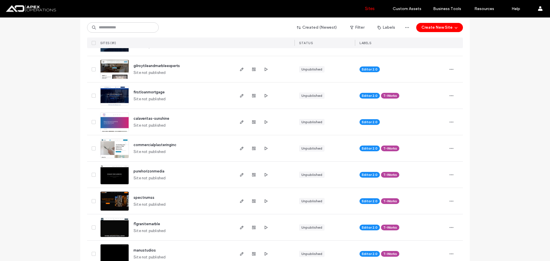
scroll to position [86, 0]
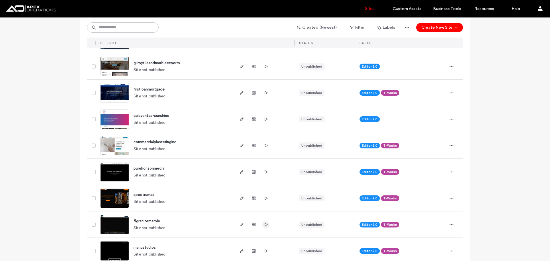
click at [266, 224] on span "button" at bounding box center [265, 224] width 7 height 7
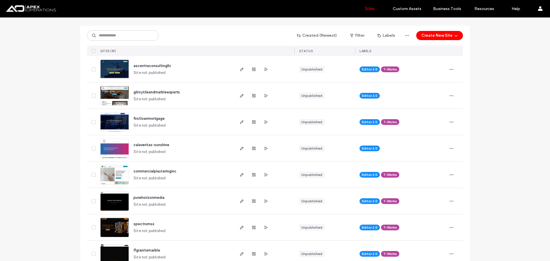
scroll to position [0, 0]
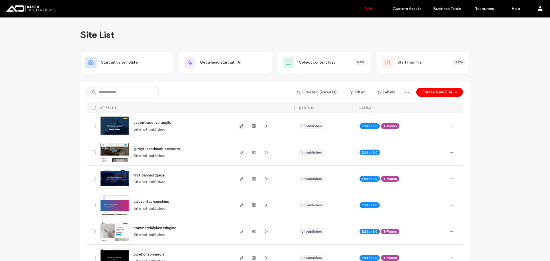
click at [240, 127] on icon "button" at bounding box center [242, 126] width 5 height 5
